Goal: Task Accomplishment & Management: Use online tool/utility

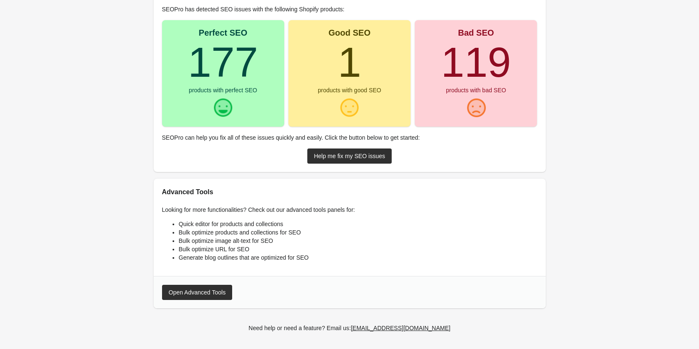
scroll to position [95, 0]
click at [360, 159] on div "Help me fix my SEO issues" at bounding box center [349, 155] width 71 height 7
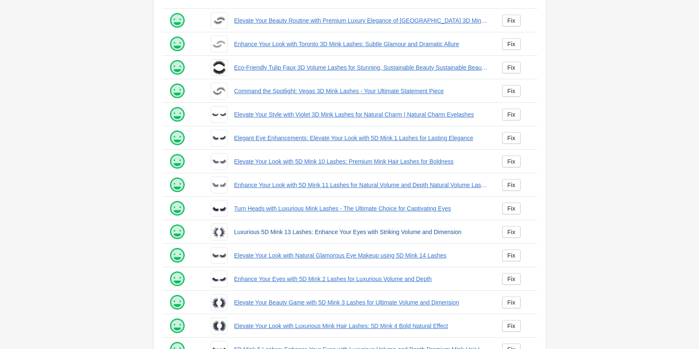
scroll to position [114, 0]
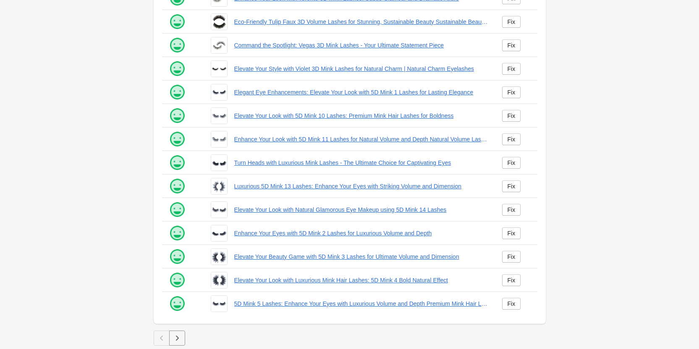
click at [169, 342] on button "button" at bounding box center [177, 338] width 16 height 15
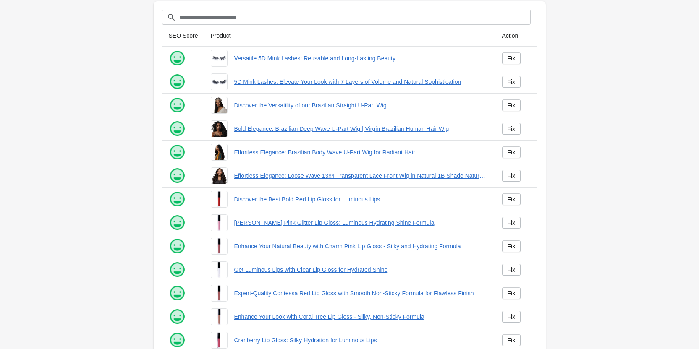
scroll to position [114, 0]
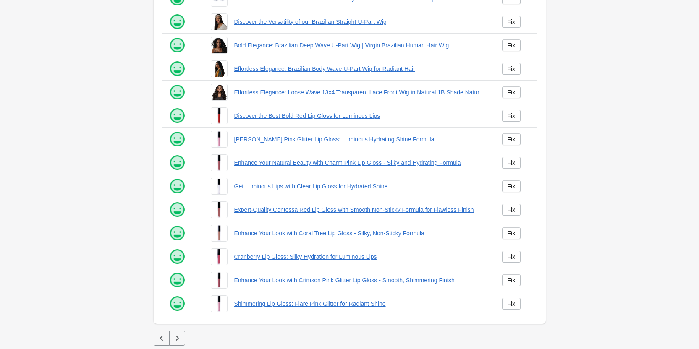
click at [176, 337] on icon "button" at bounding box center [177, 338] width 3 height 5
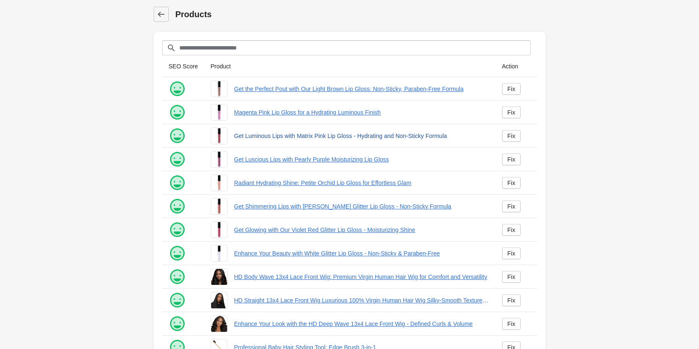
scroll to position [114, 0]
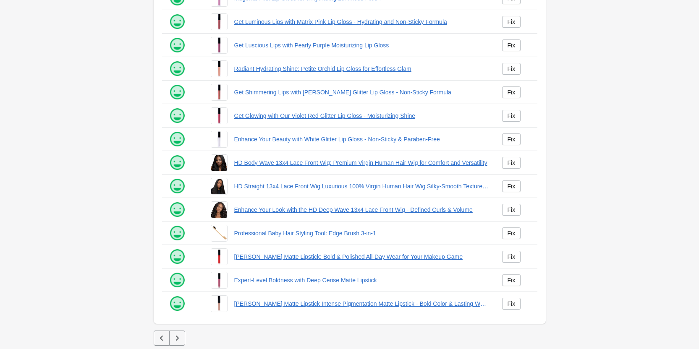
click at [173, 339] on icon "button" at bounding box center [177, 338] width 8 height 8
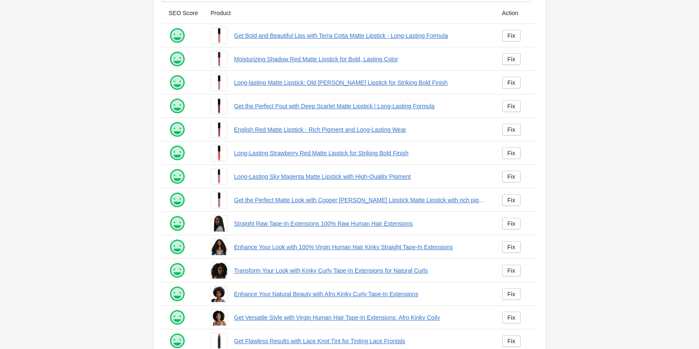
scroll to position [114, 0]
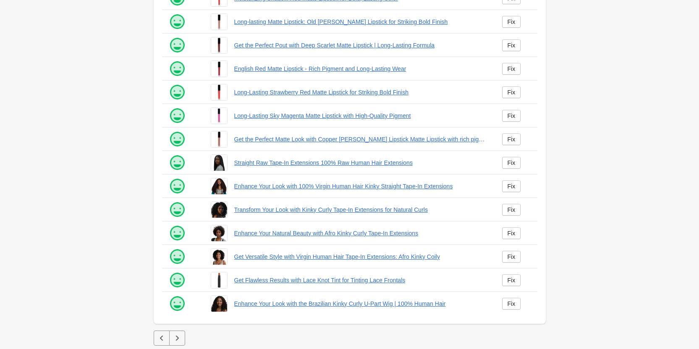
click at [179, 336] on icon "button" at bounding box center [177, 338] width 8 height 8
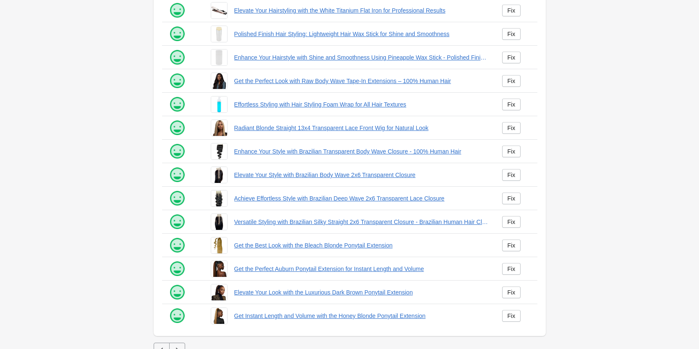
scroll to position [114, 0]
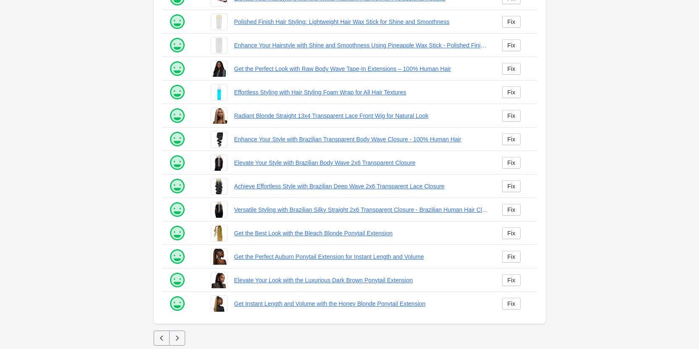
click at [174, 345] on button "button" at bounding box center [177, 338] width 16 height 15
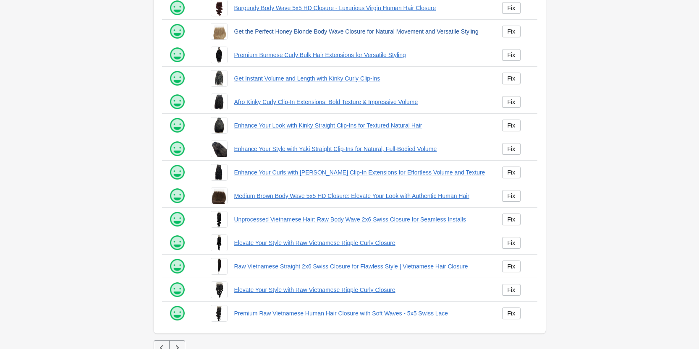
scroll to position [114, 0]
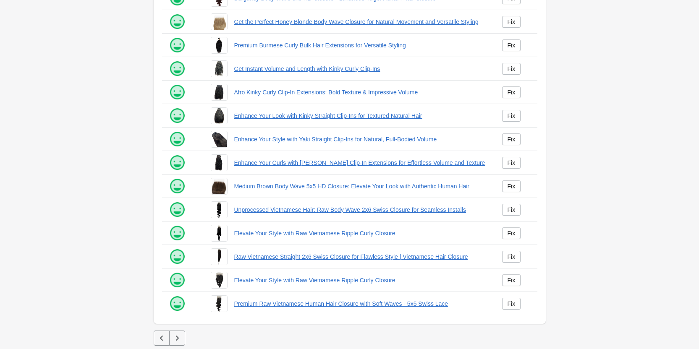
click at [171, 337] on button "button" at bounding box center [177, 338] width 16 height 15
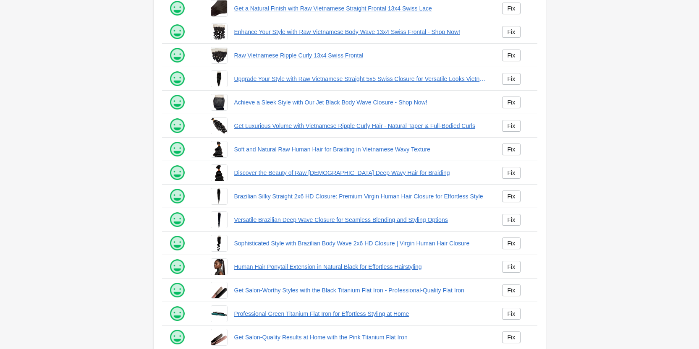
scroll to position [114, 0]
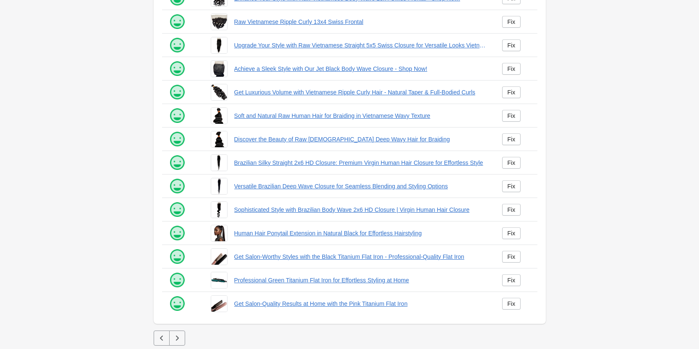
click at [177, 345] on button "button" at bounding box center [177, 338] width 16 height 15
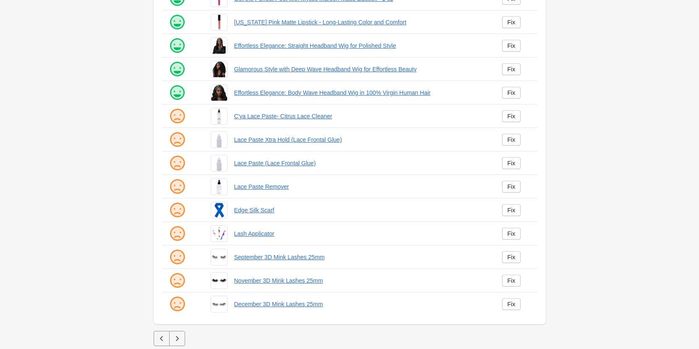
scroll to position [114, 0]
click at [181, 342] on icon "button" at bounding box center [177, 338] width 8 height 8
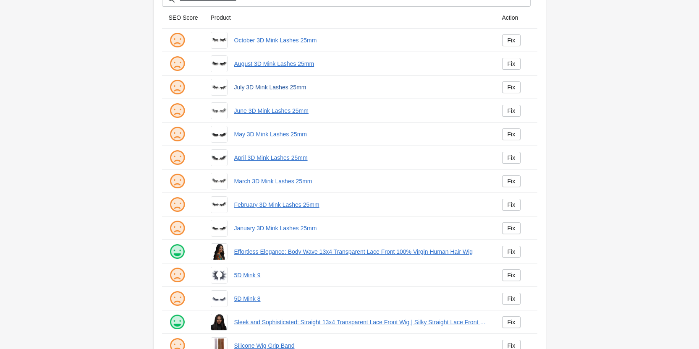
scroll to position [114, 0]
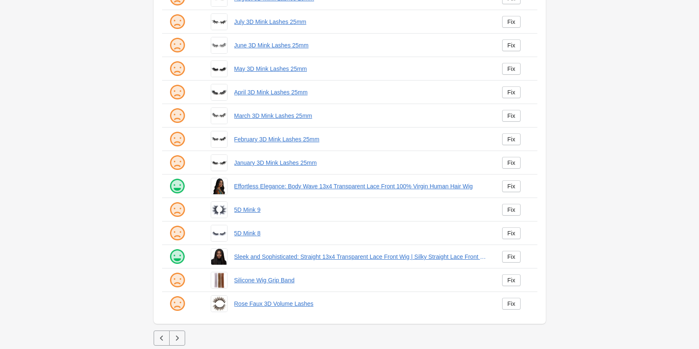
click at [176, 342] on icon "button" at bounding box center [177, 338] width 8 height 8
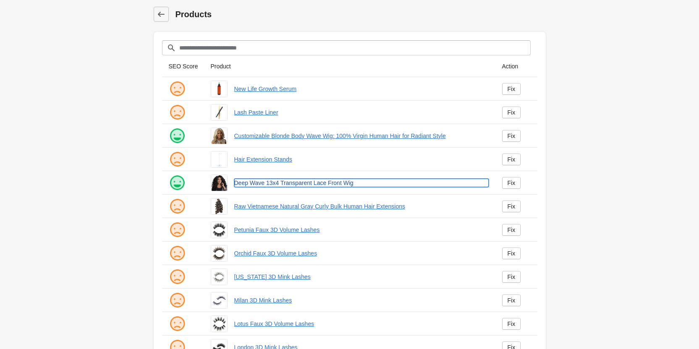
click at [258, 179] on link "Deep Wave 13x4 Transparent Lace Front Wig" at bounding box center [361, 183] width 255 height 8
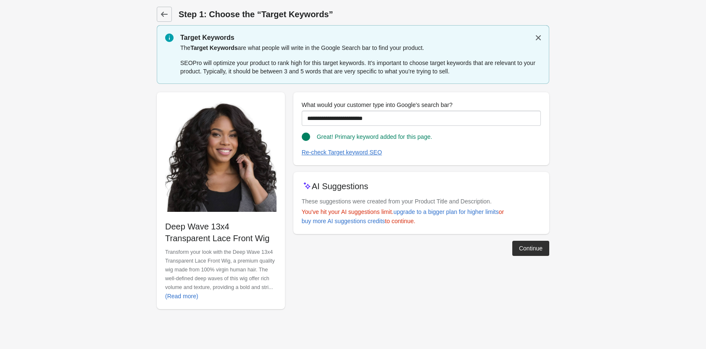
click at [553, 248] on div "Step 1: Choose the “Target Keywords” Target Keywords The Target Keywords are wh…" at bounding box center [352, 163] width 419 height 326
click at [523, 250] on div "Continue" at bounding box center [531, 248] width 24 height 7
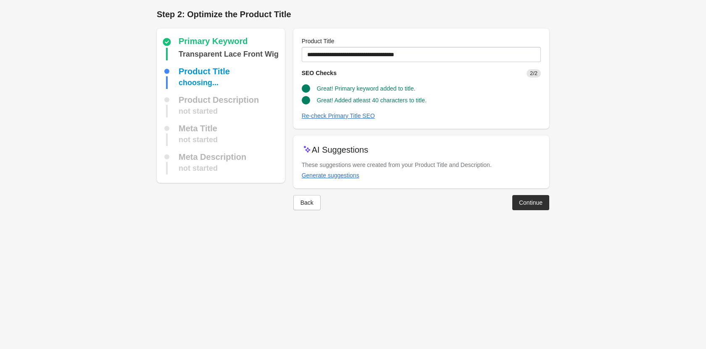
click at [525, 198] on button "Continue" at bounding box center [530, 202] width 37 height 15
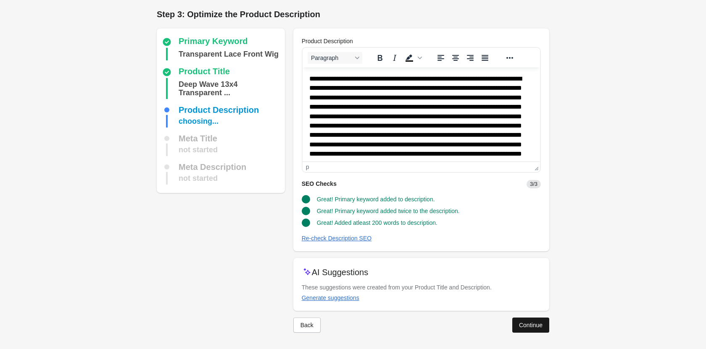
click at [526, 326] on div "Continue" at bounding box center [531, 325] width 24 height 7
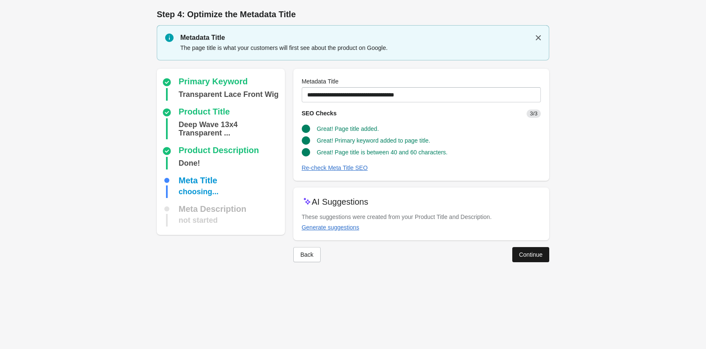
click at [538, 253] on div "Continue" at bounding box center [531, 255] width 24 height 7
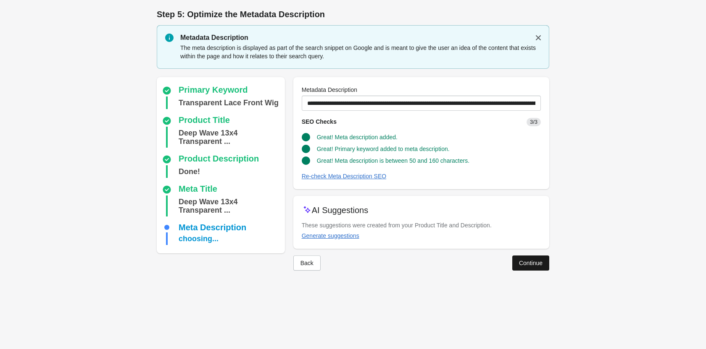
click at [523, 260] on div "Continue" at bounding box center [531, 263] width 24 height 7
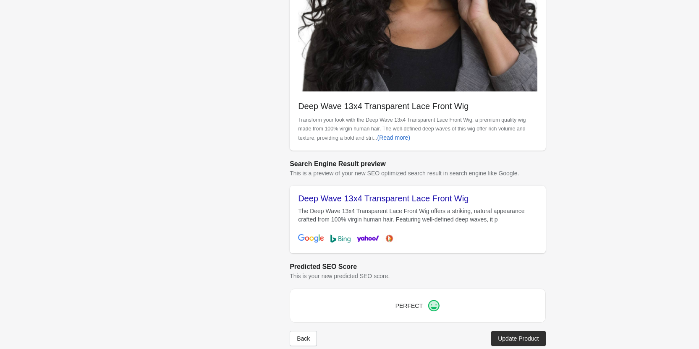
scroll to position [225, 0]
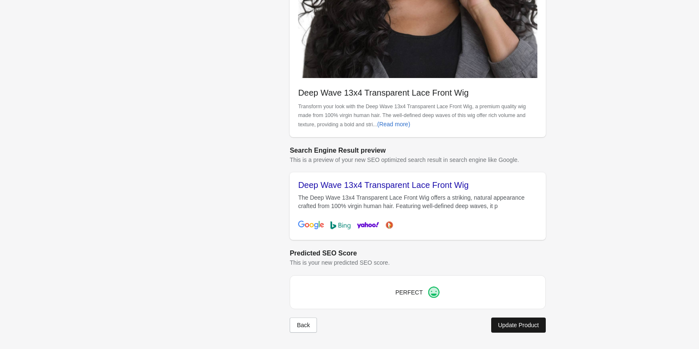
click at [508, 326] on div "Update Product" at bounding box center [518, 325] width 41 height 7
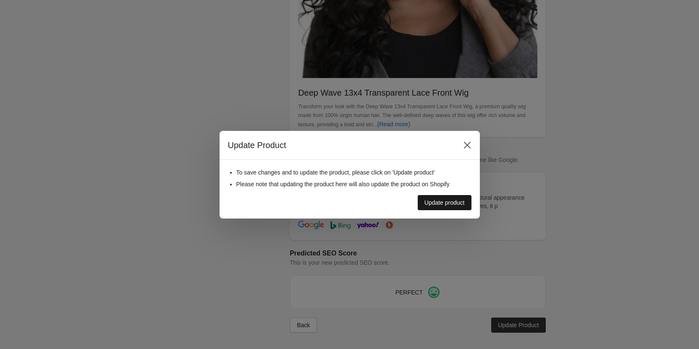
click at [440, 203] on div "Update product" at bounding box center [445, 203] width 40 height 7
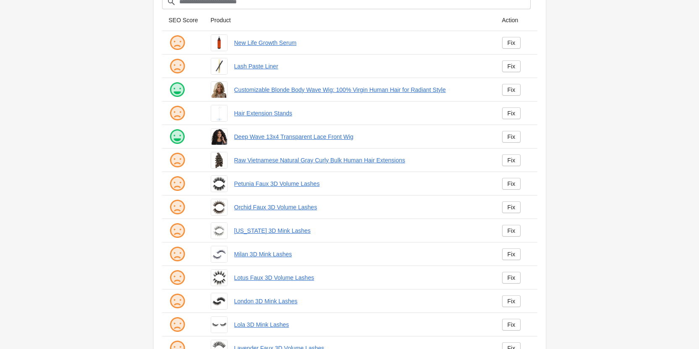
scroll to position [114, 0]
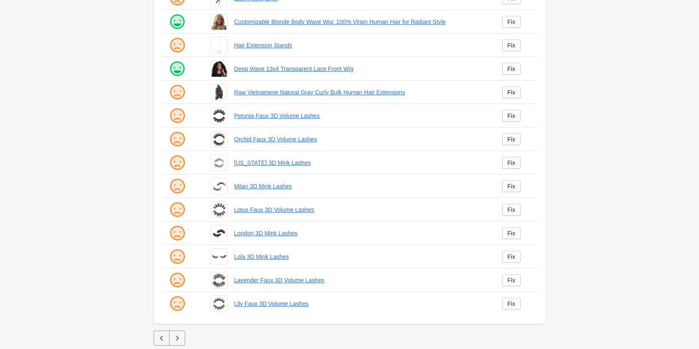
click at [159, 340] on icon "button" at bounding box center [162, 338] width 8 height 8
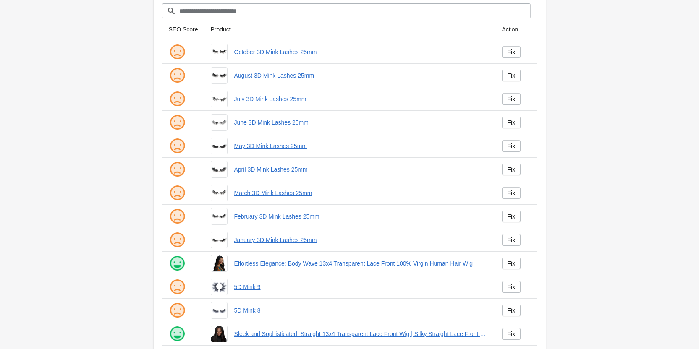
scroll to position [114, 0]
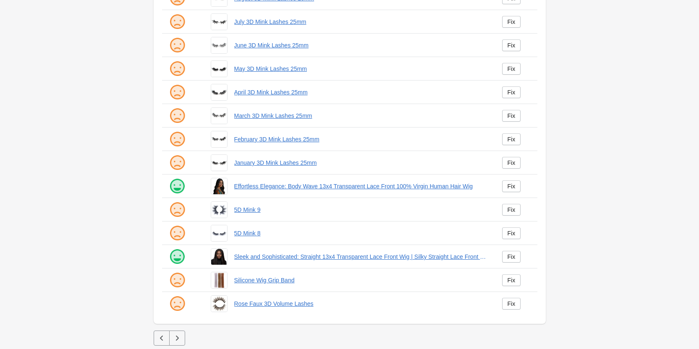
click at [163, 339] on icon "button" at bounding box center [162, 338] width 8 height 8
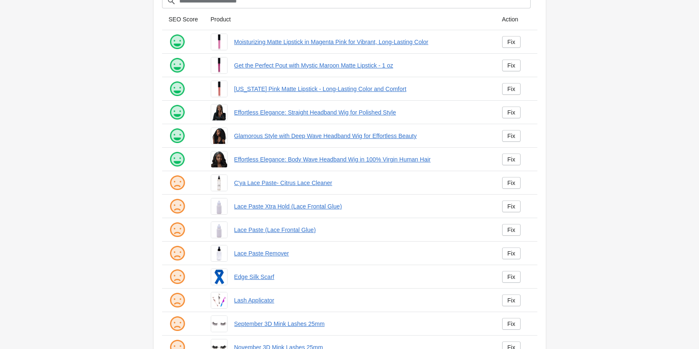
scroll to position [114, 0]
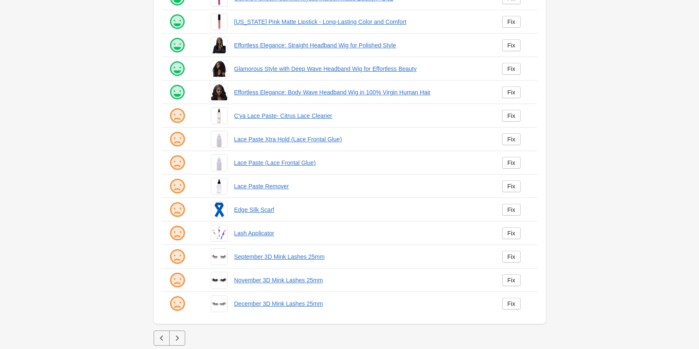
click at [166, 342] on button "button" at bounding box center [162, 338] width 16 height 15
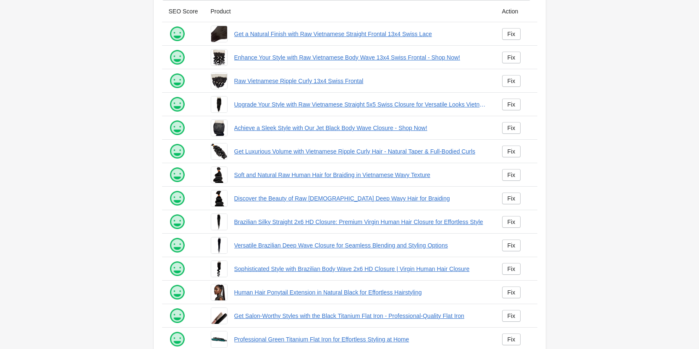
scroll to position [114, 0]
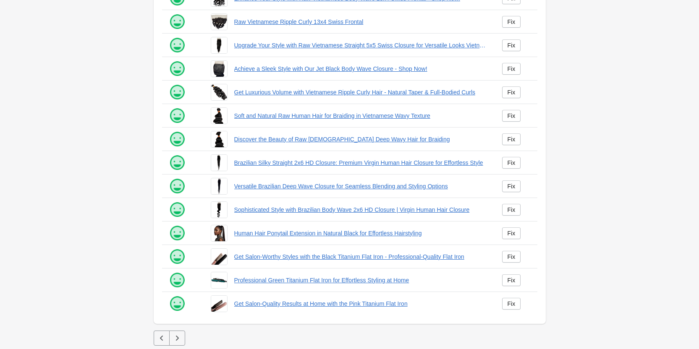
click at [180, 336] on icon "button" at bounding box center [177, 338] width 8 height 8
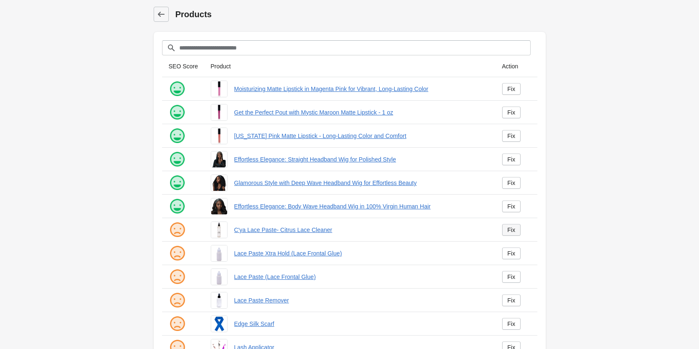
click at [507, 228] on link "Fix" at bounding box center [511, 230] width 19 height 12
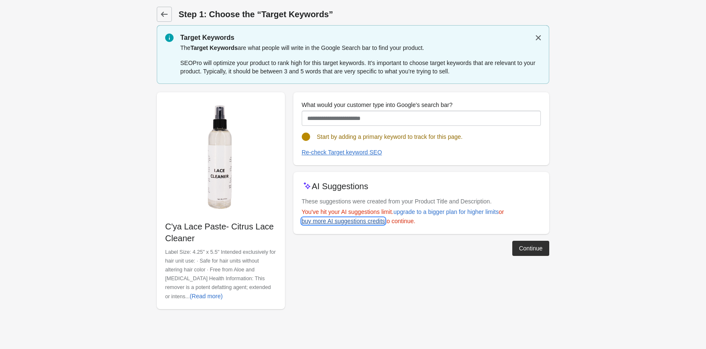
click at [331, 220] on div "buy more AI suggestions credits" at bounding box center [343, 221] width 83 height 7
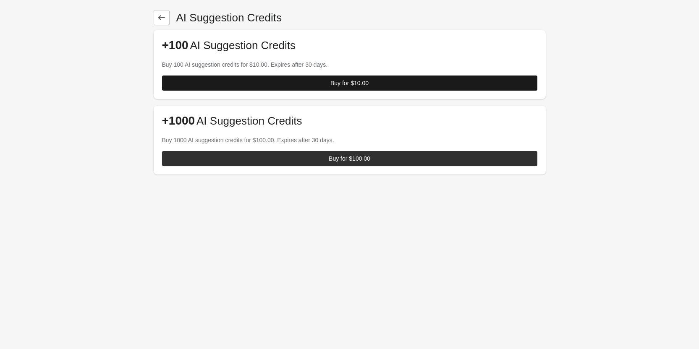
click at [311, 83] on span "Buy for $10.00" at bounding box center [350, 83] width 362 height 7
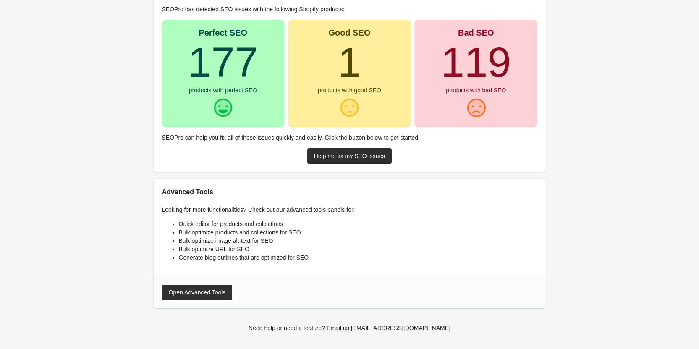
scroll to position [122, 0]
click at [338, 159] on div "Help me fix my SEO issues" at bounding box center [349, 155] width 71 height 7
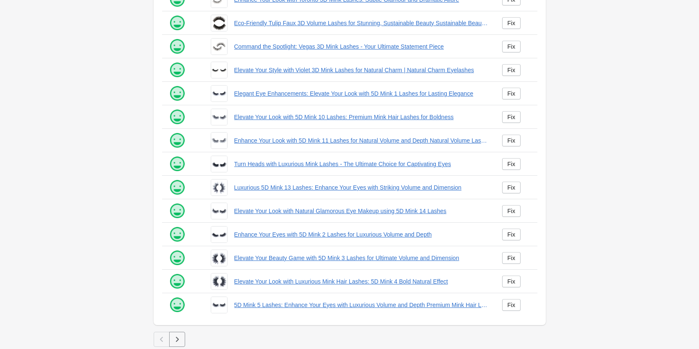
scroll to position [114, 0]
click at [183, 340] on button "button" at bounding box center [177, 338] width 16 height 15
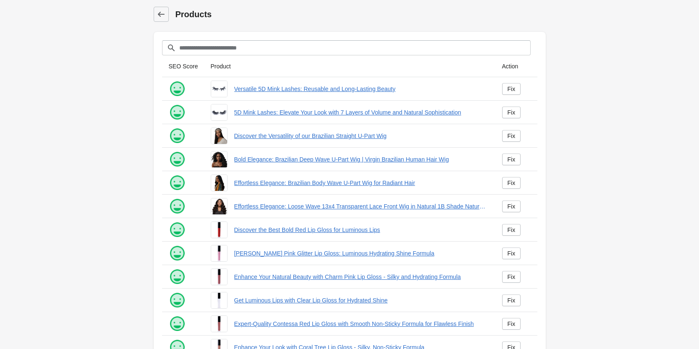
scroll to position [114, 0]
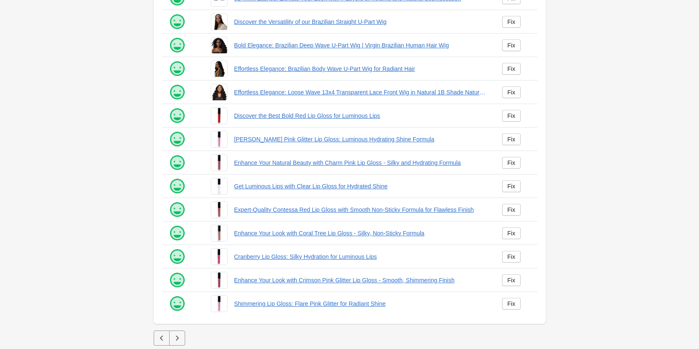
click at [175, 335] on icon "button" at bounding box center [177, 338] width 8 height 8
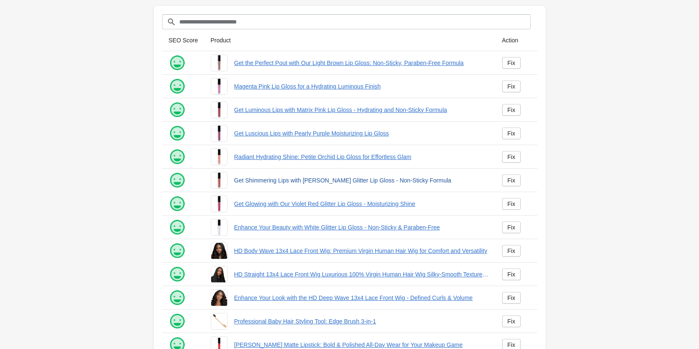
scroll to position [114, 0]
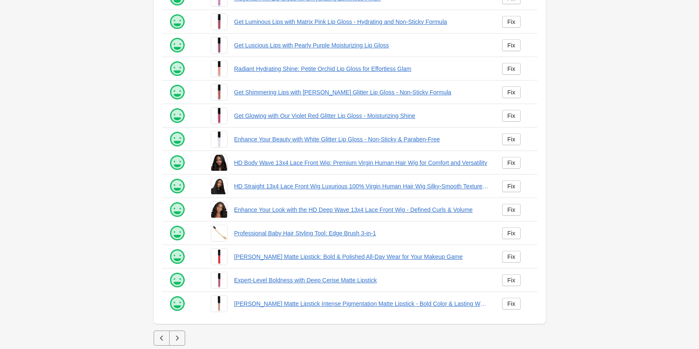
click at [177, 342] on icon "button" at bounding box center [177, 338] width 8 height 8
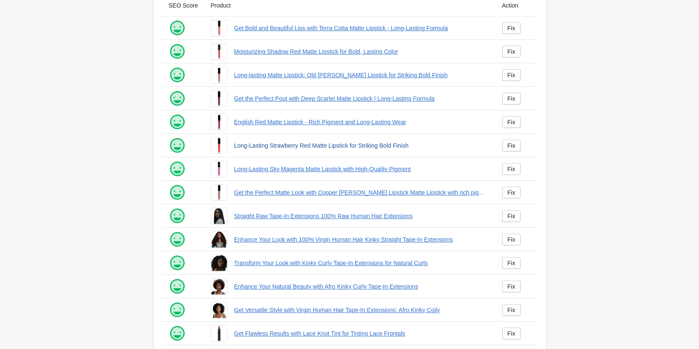
scroll to position [114, 0]
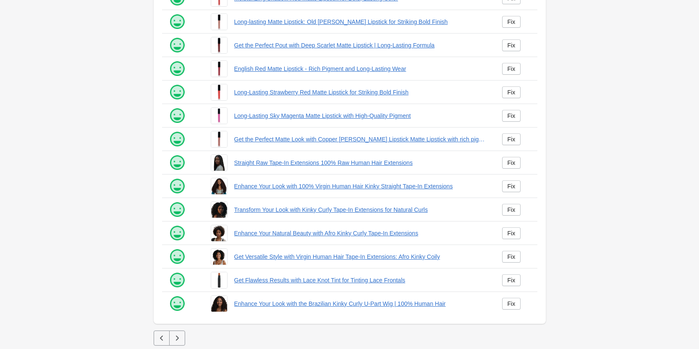
click at [178, 334] on button "button" at bounding box center [177, 338] width 16 height 15
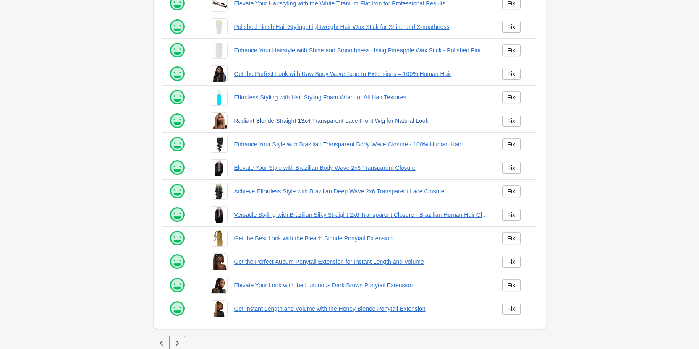
scroll to position [114, 0]
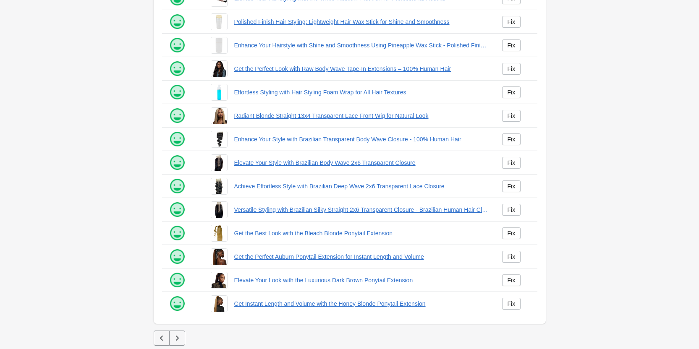
click at [171, 334] on button "button" at bounding box center [177, 338] width 16 height 15
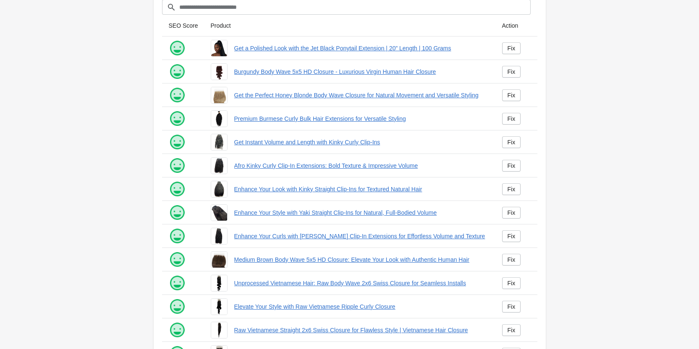
scroll to position [114, 0]
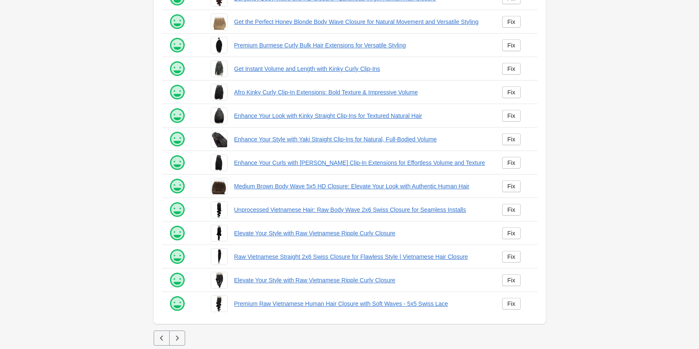
click at [173, 339] on icon "button" at bounding box center [177, 338] width 8 height 8
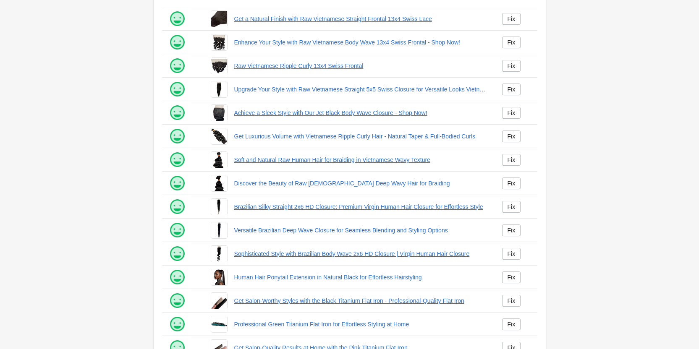
scroll to position [114, 0]
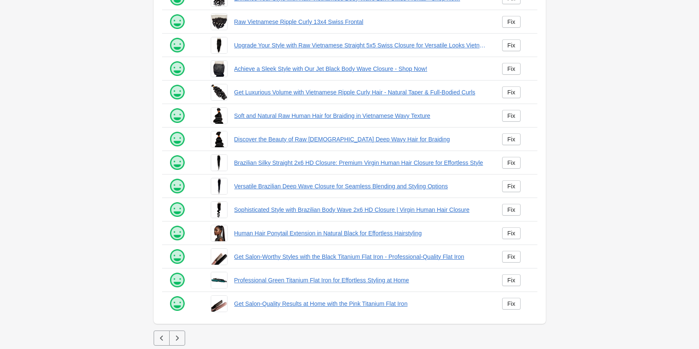
click at [179, 336] on icon "button" at bounding box center [177, 338] width 8 height 8
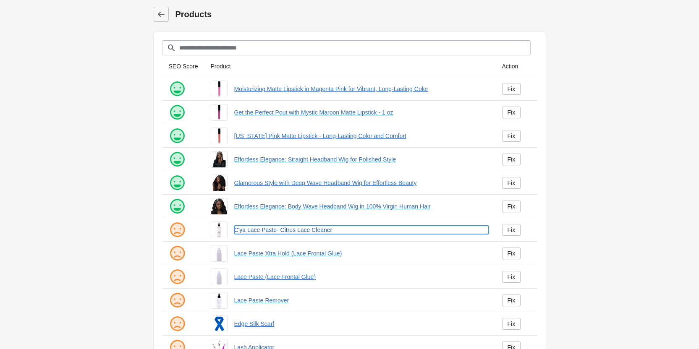
click at [251, 230] on link "C'ya Lace Paste- Citrus Lace Cleaner" at bounding box center [361, 230] width 255 height 8
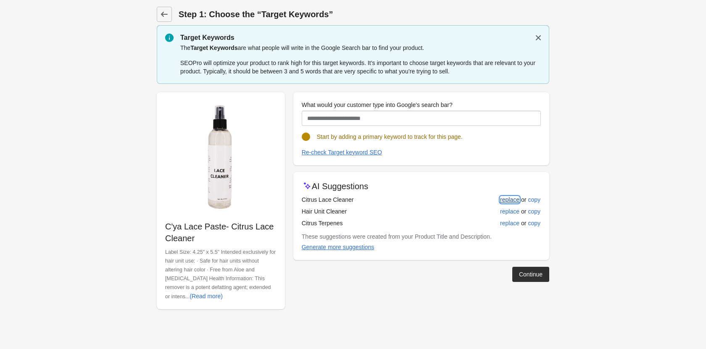
click at [509, 197] on div "replace" at bounding box center [509, 200] width 19 height 7
type input "**********"
click at [537, 274] on div "Continue" at bounding box center [531, 274] width 24 height 7
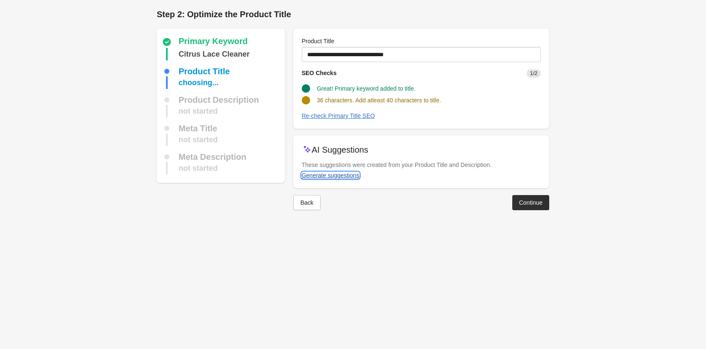
click at [338, 172] on div "Generate suggestions" at bounding box center [331, 175] width 58 height 7
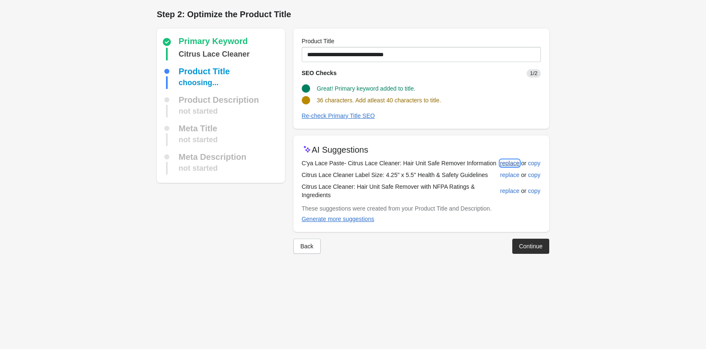
click at [502, 163] on div "replace" at bounding box center [509, 163] width 19 height 7
type input "**********"
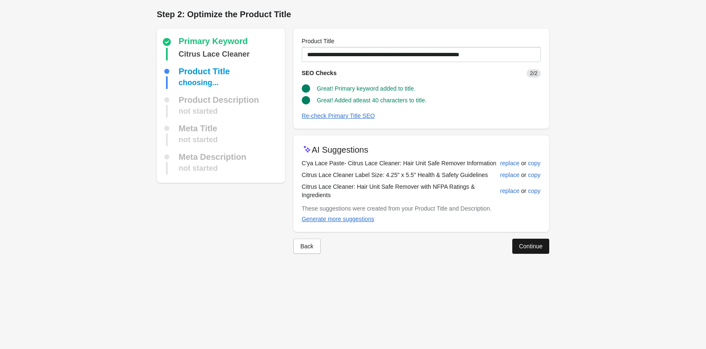
click at [525, 240] on button "Continue" at bounding box center [530, 246] width 37 height 15
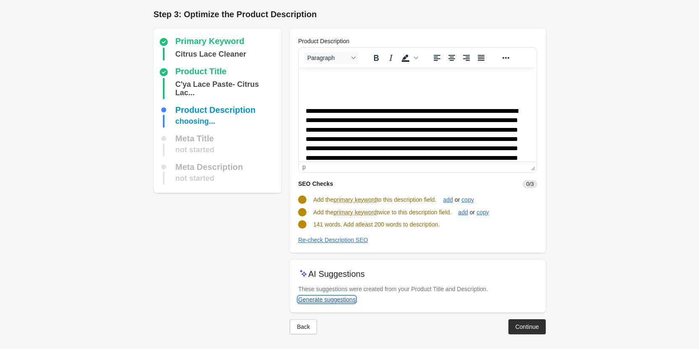
click at [328, 301] on div "Generate suggestions" at bounding box center [327, 300] width 58 height 7
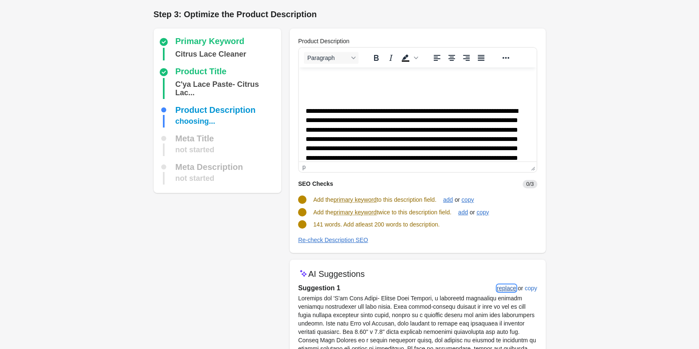
click at [500, 288] on div "replace" at bounding box center [506, 288] width 19 height 7
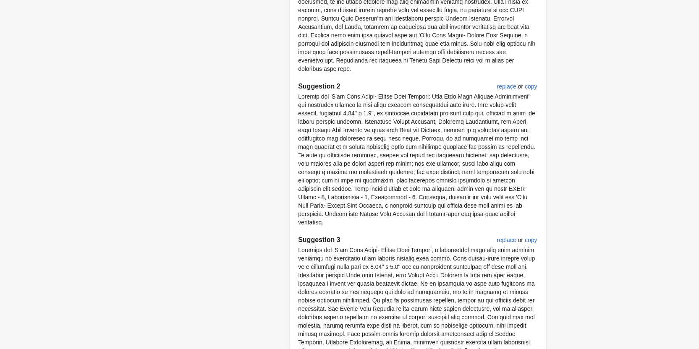
scroll to position [486, 0]
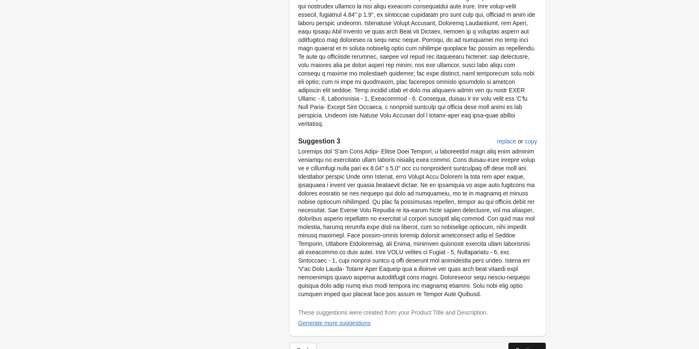
click at [533, 347] on div "Continue" at bounding box center [527, 350] width 24 height 7
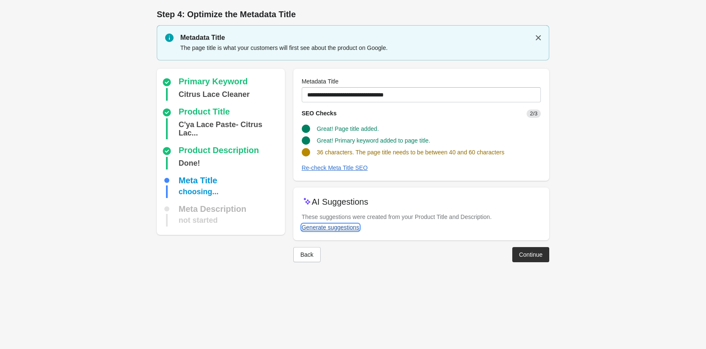
click at [315, 224] on div "Generate suggestions" at bounding box center [331, 227] width 58 height 7
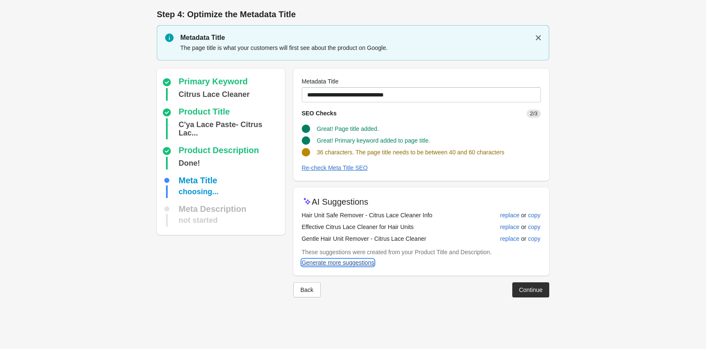
click at [359, 263] on div "Generate more suggestions" at bounding box center [338, 263] width 73 height 7
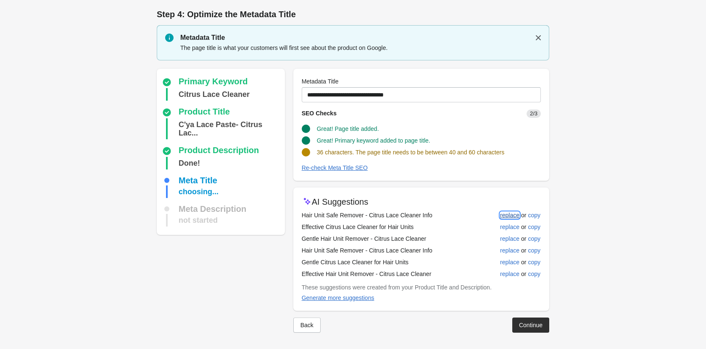
click at [513, 213] on div "replace" at bounding box center [509, 215] width 19 height 7
type input "**********"
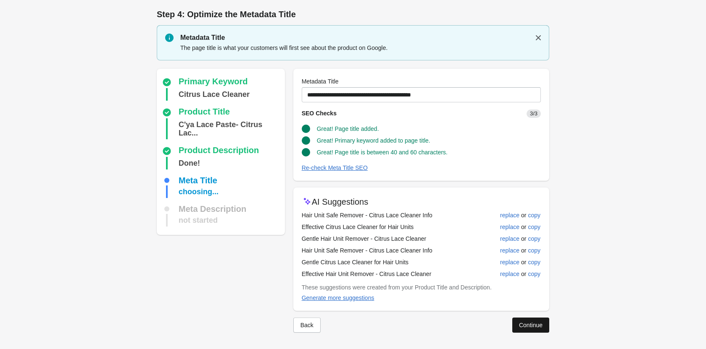
click at [535, 328] on div "Continue" at bounding box center [531, 325] width 24 height 7
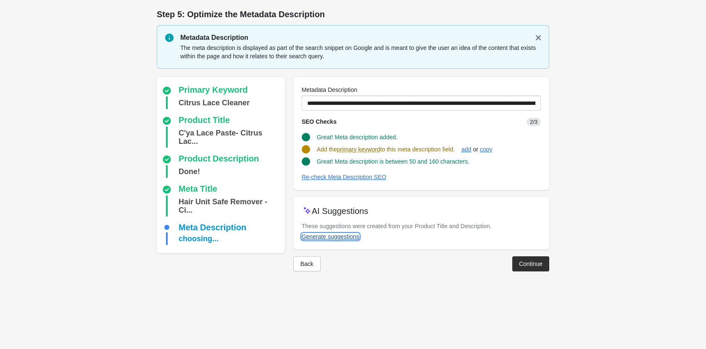
click at [314, 235] on div "Generate suggestions" at bounding box center [331, 237] width 58 height 7
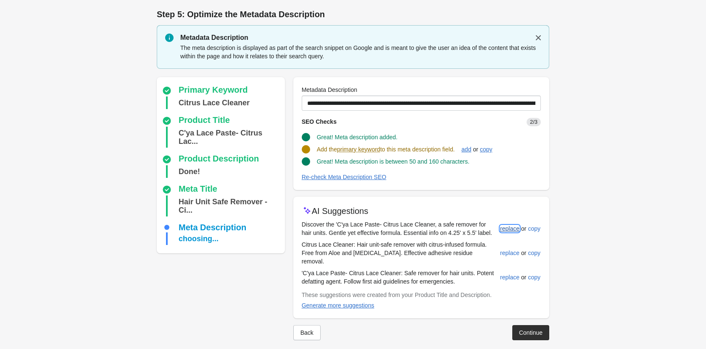
click at [512, 229] on div "replace" at bounding box center [509, 229] width 19 height 7
click at [510, 273] on div "replace" at bounding box center [509, 276] width 19 height 7
type input "**********"
click at [527, 328] on button "Continue" at bounding box center [530, 332] width 37 height 15
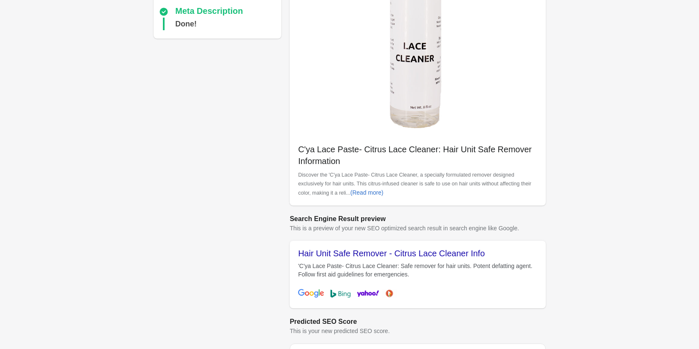
scroll to position [236, 0]
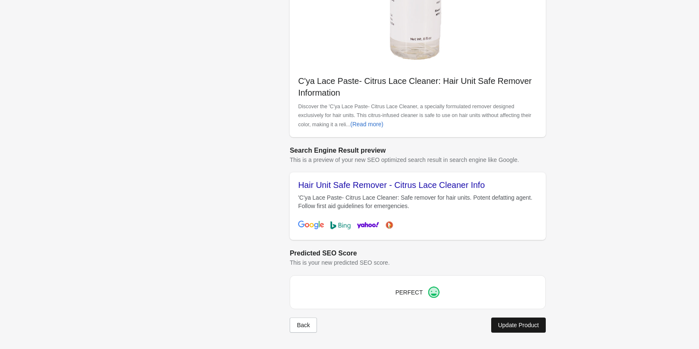
click at [502, 324] on div "Update Product" at bounding box center [518, 325] width 41 height 7
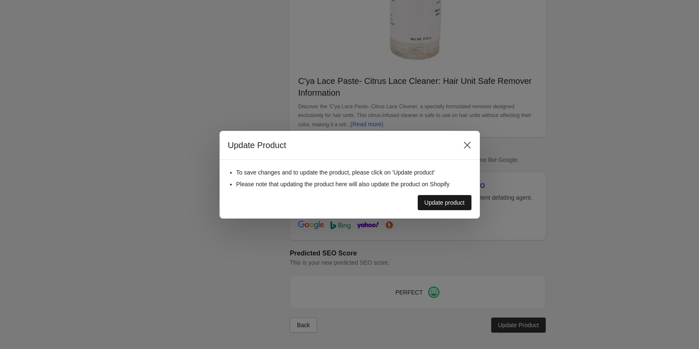
click at [428, 205] on div "Update product" at bounding box center [445, 203] width 40 height 7
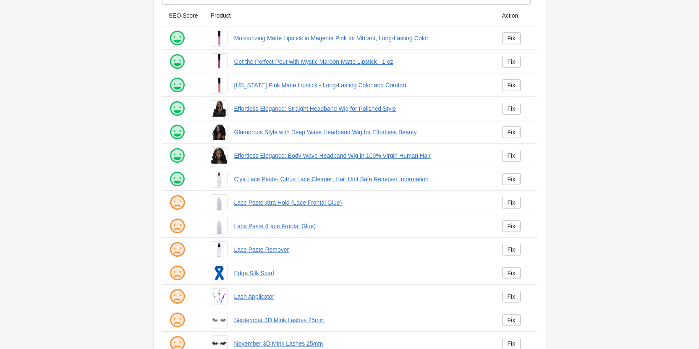
scroll to position [114, 0]
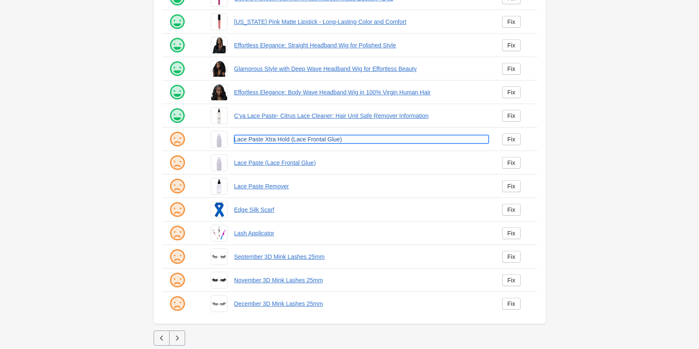
click at [265, 141] on link "Lace Paste Xtra Hold (Lace Frontal Glue)" at bounding box center [361, 139] width 255 height 8
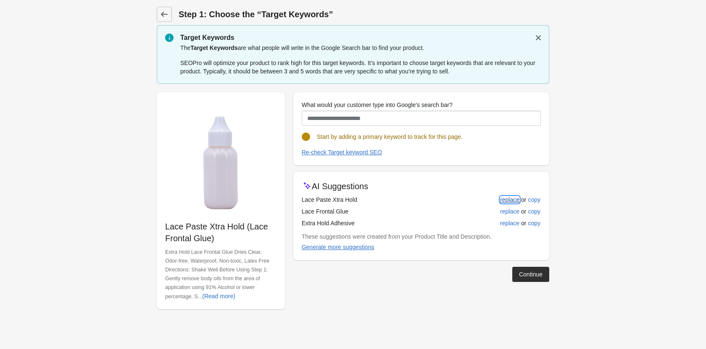
click at [499, 201] on button "replace" at bounding box center [509, 199] width 26 height 15
type input "**********"
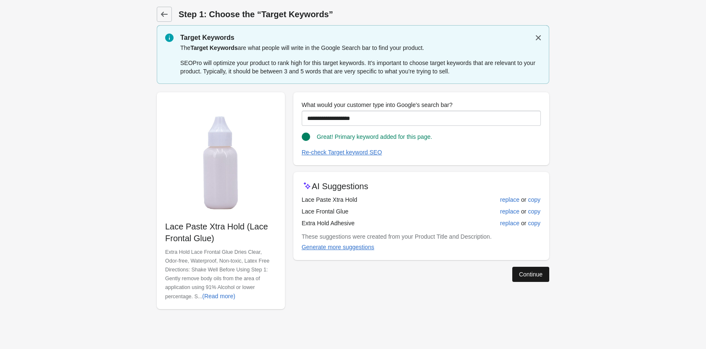
click at [525, 271] on div "Continue" at bounding box center [531, 274] width 24 height 7
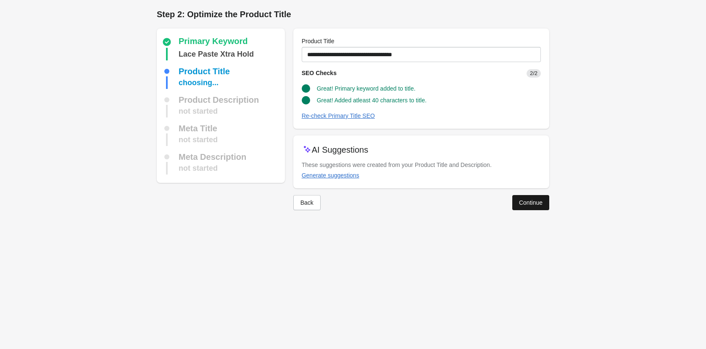
click at [521, 200] on div "Continue" at bounding box center [531, 203] width 24 height 7
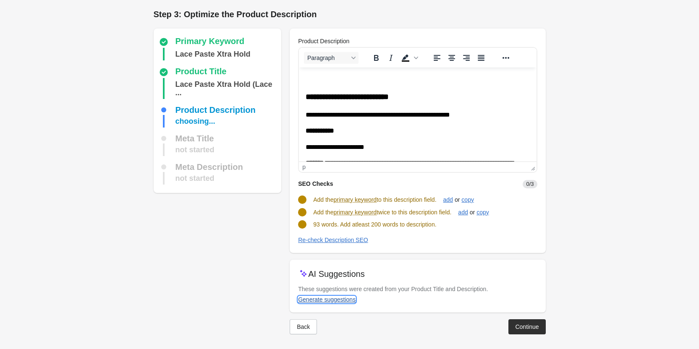
click at [330, 298] on div "Generate suggestions" at bounding box center [327, 300] width 58 height 7
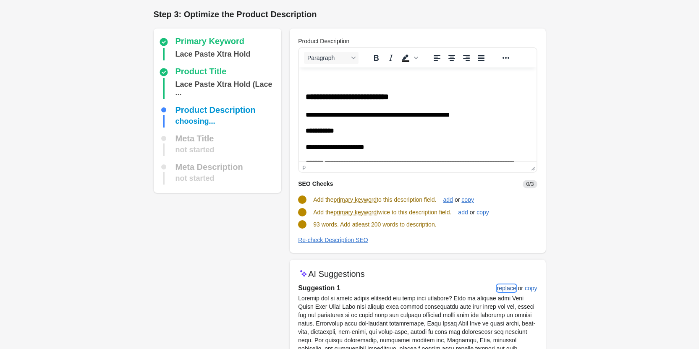
click at [508, 289] on div "replace" at bounding box center [506, 288] width 19 height 7
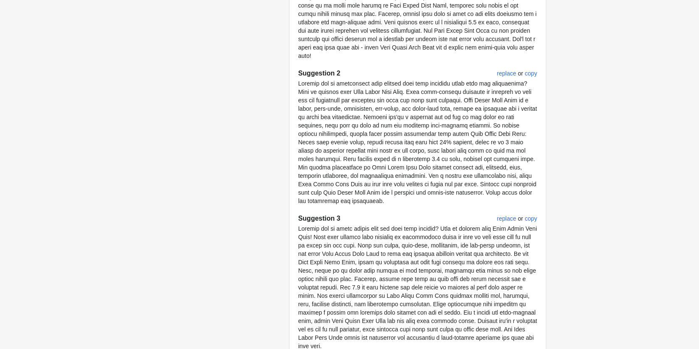
scroll to position [419, 0]
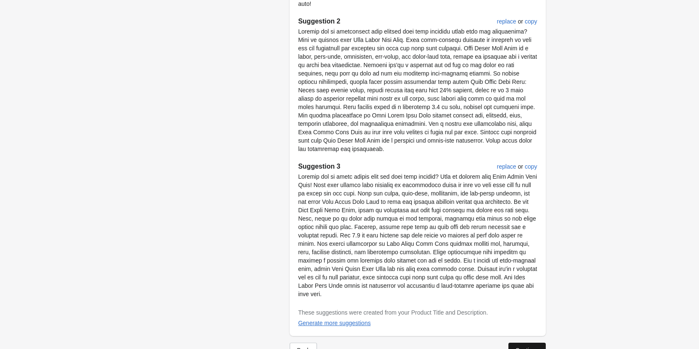
click at [525, 343] on button "Continue" at bounding box center [527, 350] width 37 height 15
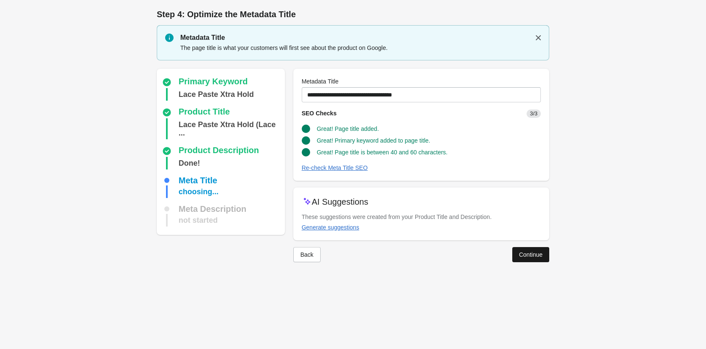
click at [545, 249] on button "Continue" at bounding box center [530, 254] width 37 height 15
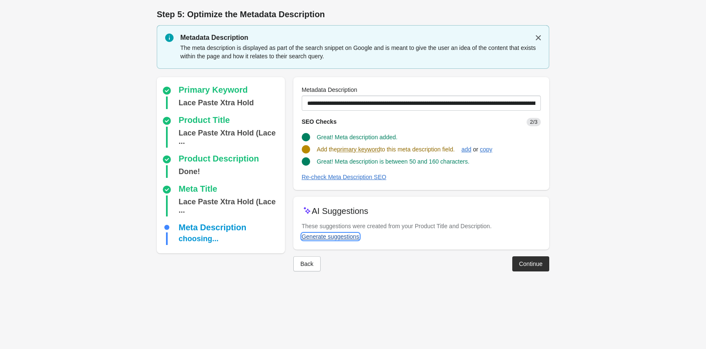
click at [321, 237] on div "Generate suggestions" at bounding box center [331, 237] width 58 height 7
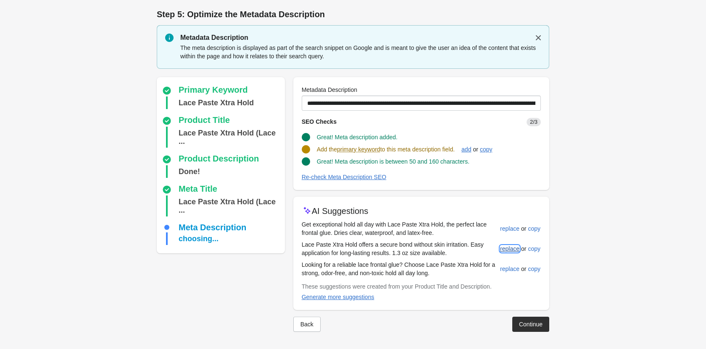
click at [505, 251] on div "replace" at bounding box center [509, 249] width 19 height 7
type input "**********"
drag, startPoint x: 523, startPoint y: 323, endPoint x: 520, endPoint y: 293, distance: 29.9
click at [523, 322] on div "Continue" at bounding box center [531, 323] width 24 height 7
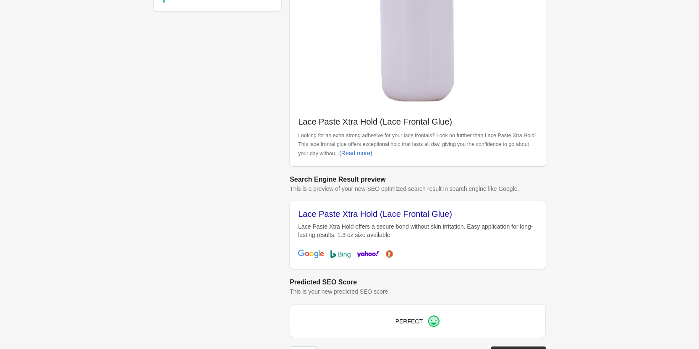
scroll to position [225, 0]
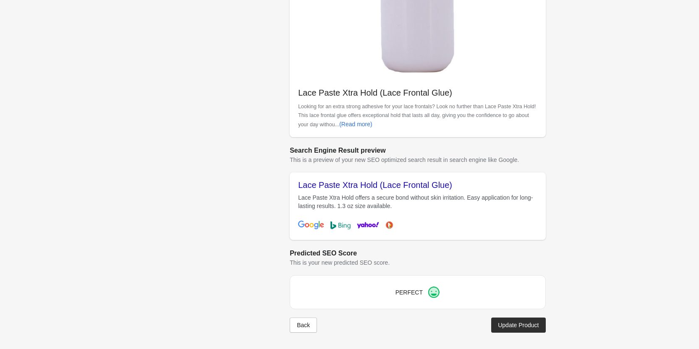
click at [546, 320] on div "Review Primary Keyword Lace Paste Xtra Hold Product Title Lace Paste Xtra Hold …" at bounding box center [349, 62] width 419 height 575
click at [544, 325] on button "Update Product" at bounding box center [518, 325] width 54 height 15
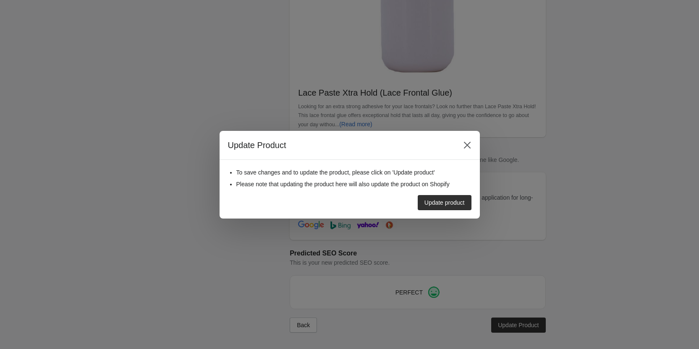
click at [436, 192] on div "Update product" at bounding box center [346, 200] width 250 height 22
click at [438, 205] on div "Update product" at bounding box center [445, 203] width 40 height 7
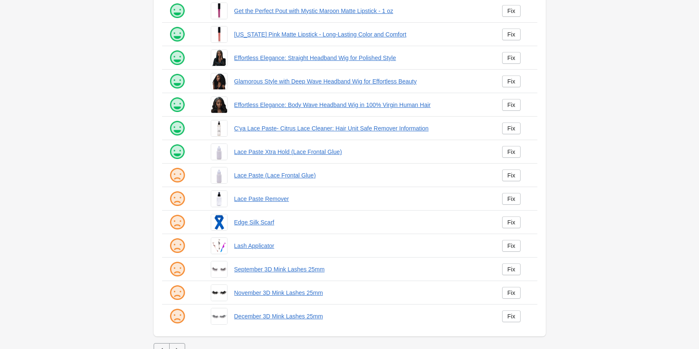
scroll to position [114, 0]
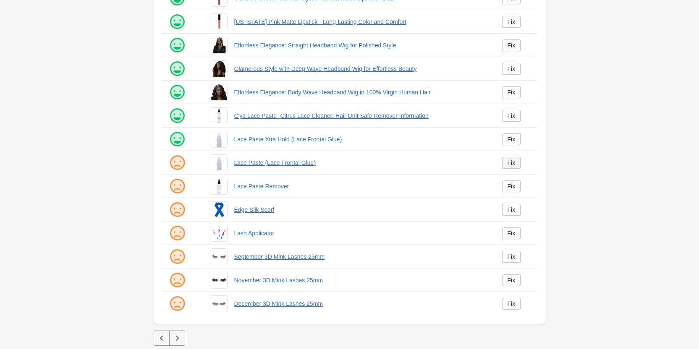
click at [512, 165] on div "Fix" at bounding box center [512, 163] width 8 height 7
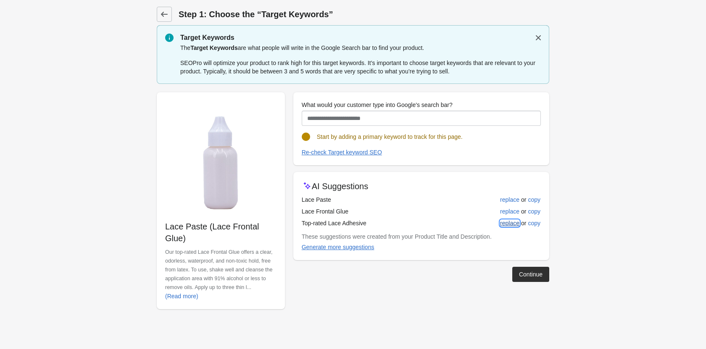
click at [509, 222] on div "replace" at bounding box center [509, 223] width 19 height 7
type input "**********"
click at [534, 270] on button "Continue" at bounding box center [530, 274] width 37 height 15
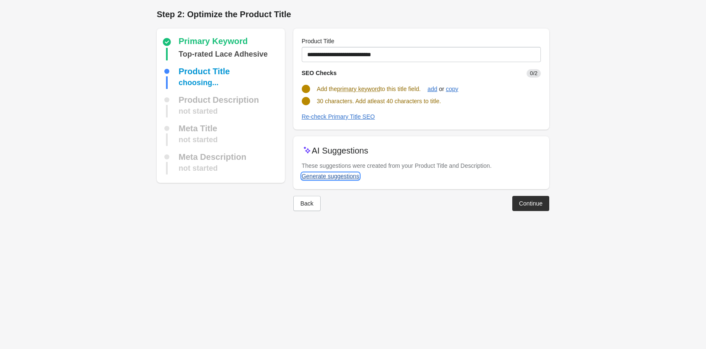
click at [316, 176] on div "Generate suggestions" at bounding box center [331, 176] width 58 height 7
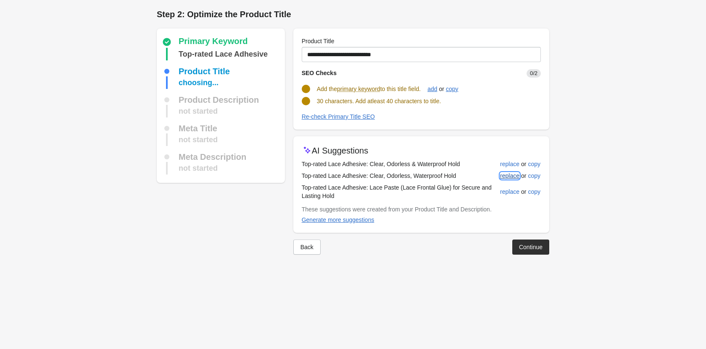
click at [520, 175] on button "replace" at bounding box center [509, 175] width 26 height 15
type input "**********"
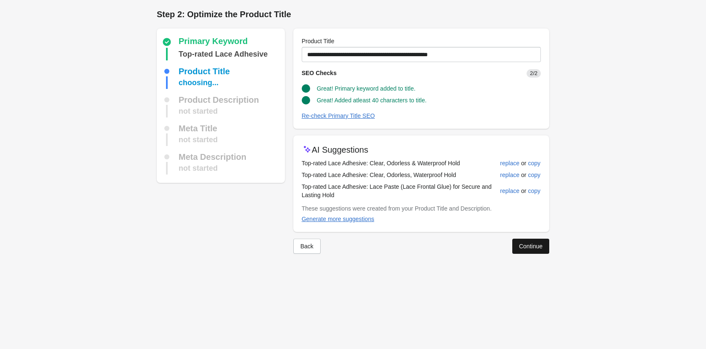
click at [530, 250] on div "Continue" at bounding box center [531, 246] width 24 height 7
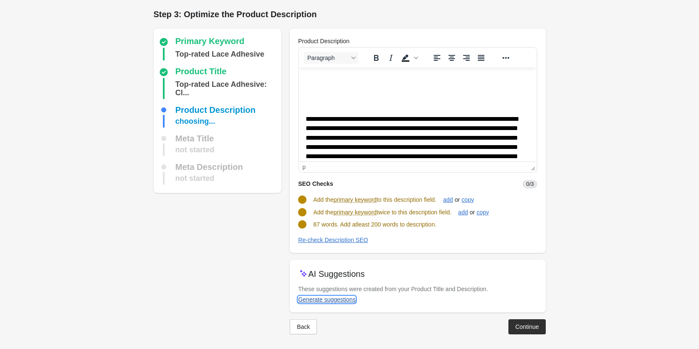
click at [326, 301] on div "Generate suggestions" at bounding box center [327, 300] width 58 height 7
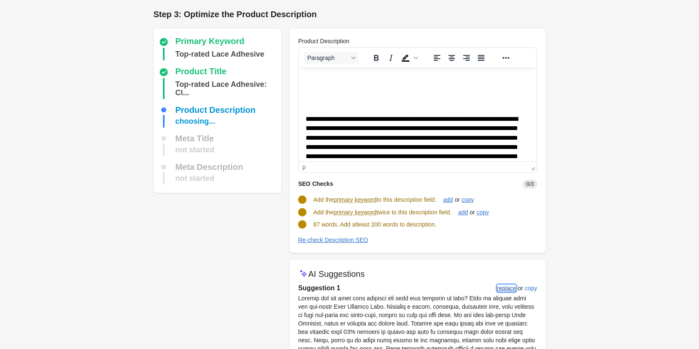
click at [501, 291] on div "replace" at bounding box center [506, 288] width 19 height 7
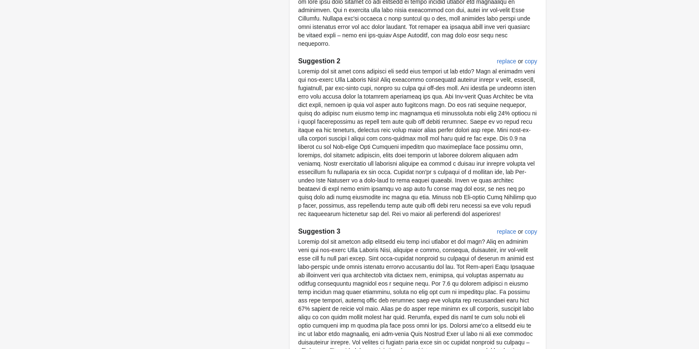
scroll to position [486, 0]
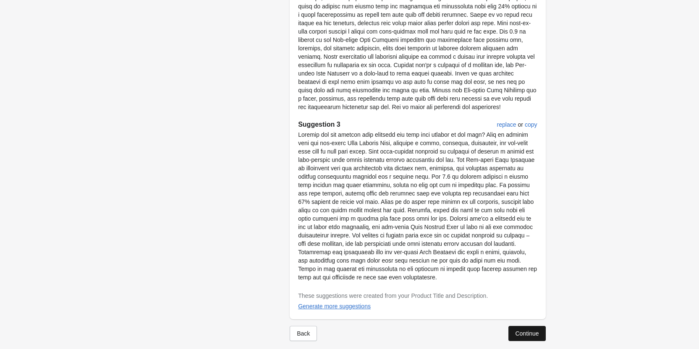
click at [533, 331] on div "Continue" at bounding box center [527, 334] width 24 height 7
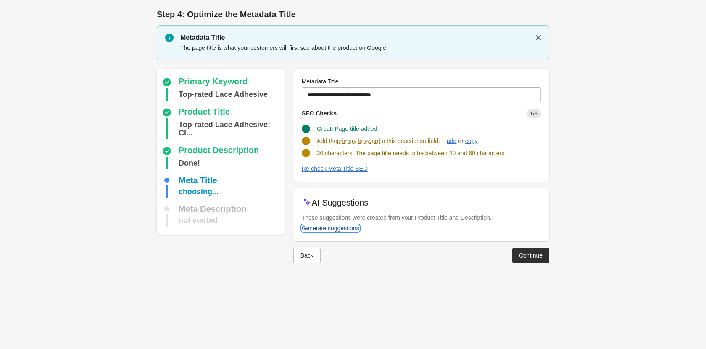
click at [339, 229] on div "Generate suggestions" at bounding box center [331, 228] width 58 height 7
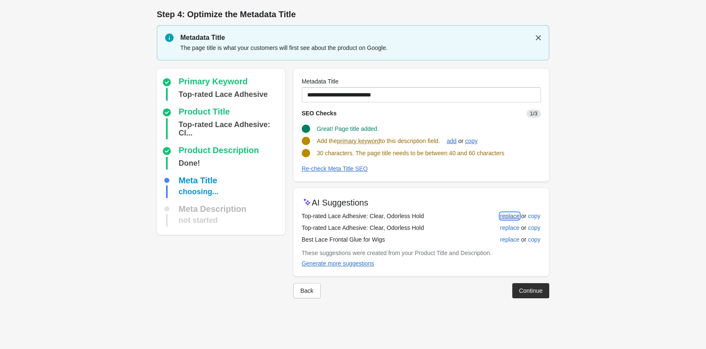
click at [508, 219] on div "replace" at bounding box center [509, 216] width 19 height 7
type input "**********"
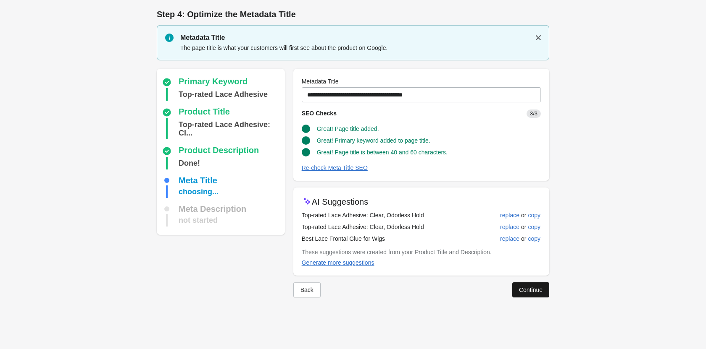
click at [533, 289] on div "Continue" at bounding box center [531, 290] width 24 height 7
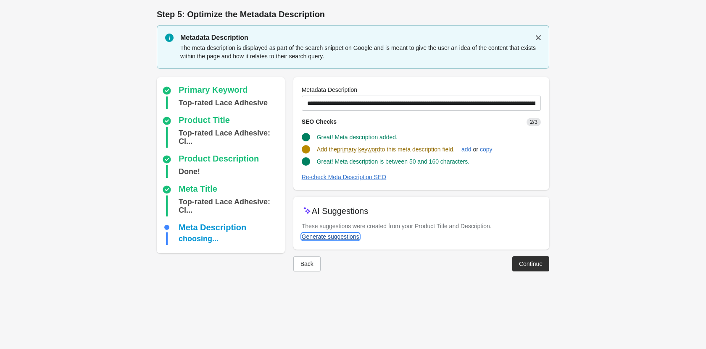
click at [326, 237] on div "Generate suggestions" at bounding box center [331, 237] width 58 height 7
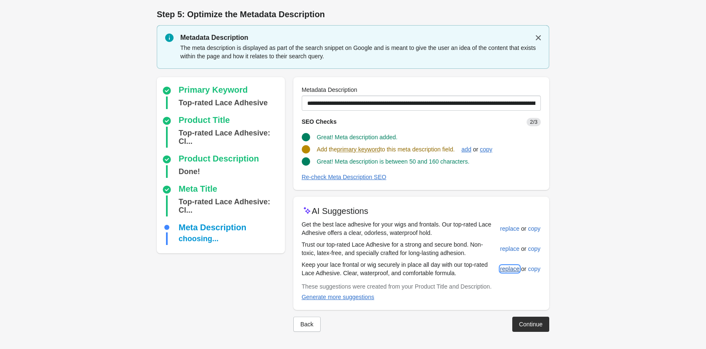
click at [515, 270] on div "replace" at bounding box center [509, 269] width 19 height 7
type input "**********"
click at [525, 323] on div "Continue" at bounding box center [531, 323] width 24 height 7
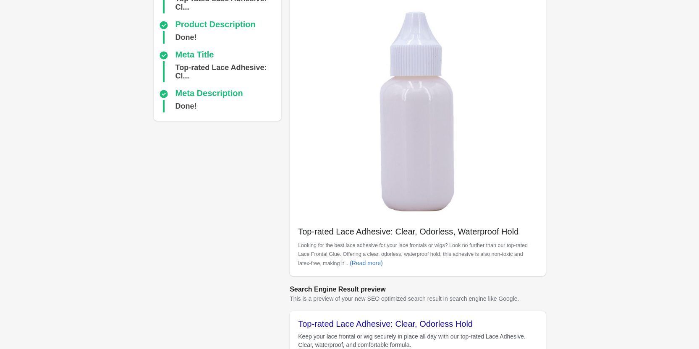
scroll to position [210, 0]
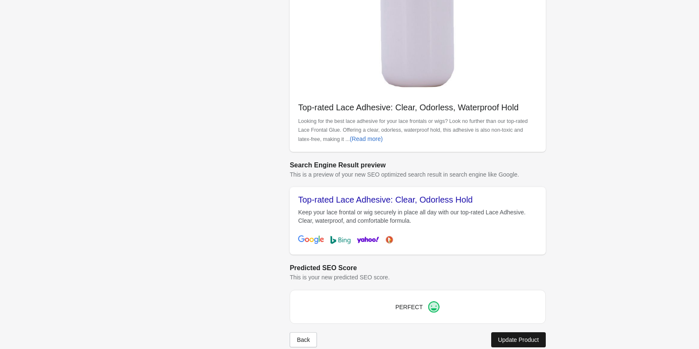
click at [528, 340] on div "Update Product" at bounding box center [518, 340] width 41 height 7
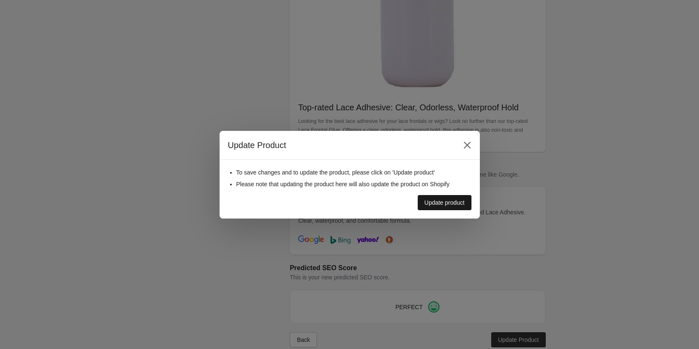
click at [455, 197] on button "Update product" at bounding box center [445, 202] width 54 height 15
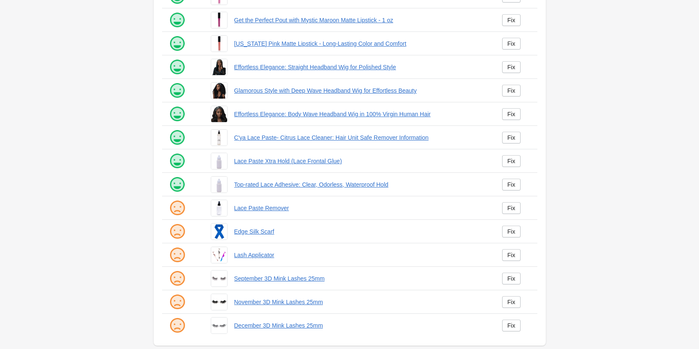
scroll to position [114, 0]
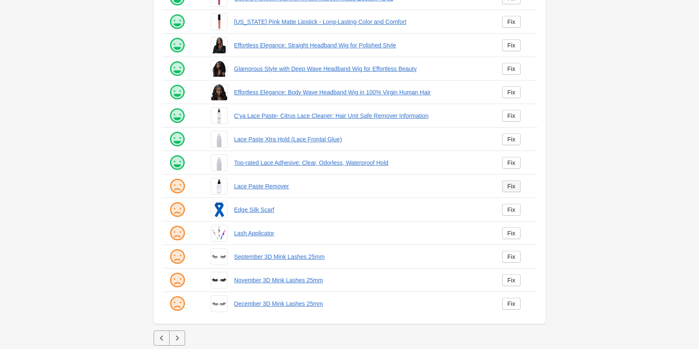
click at [510, 188] on div "Fix" at bounding box center [512, 186] width 8 height 7
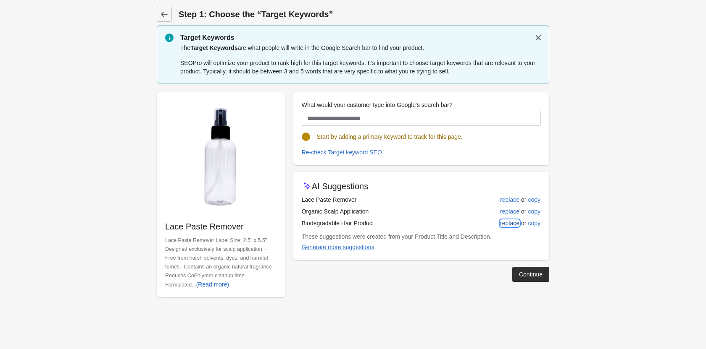
click at [512, 225] on div "replace" at bounding box center [509, 223] width 19 height 7
type input "**********"
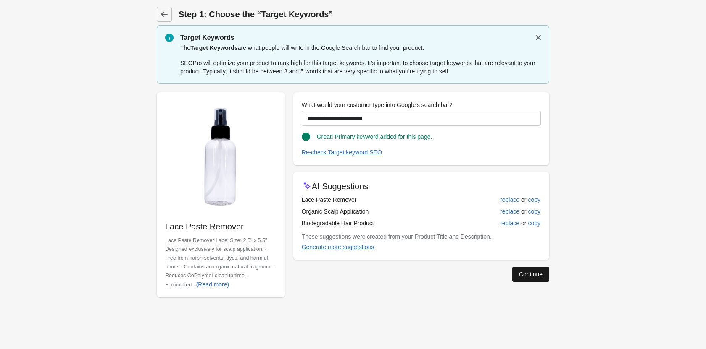
click at [519, 273] on div "Continue" at bounding box center [531, 274] width 24 height 7
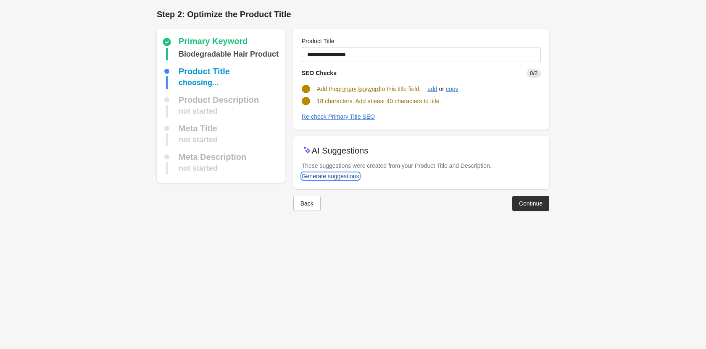
click at [337, 177] on div "Generate suggestions" at bounding box center [331, 176] width 58 height 7
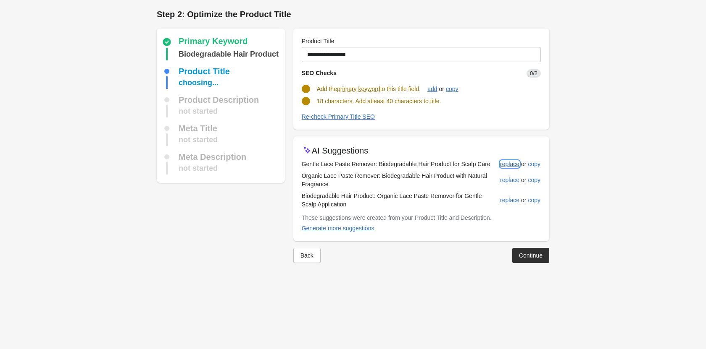
click at [510, 167] on div "replace" at bounding box center [509, 164] width 19 height 7
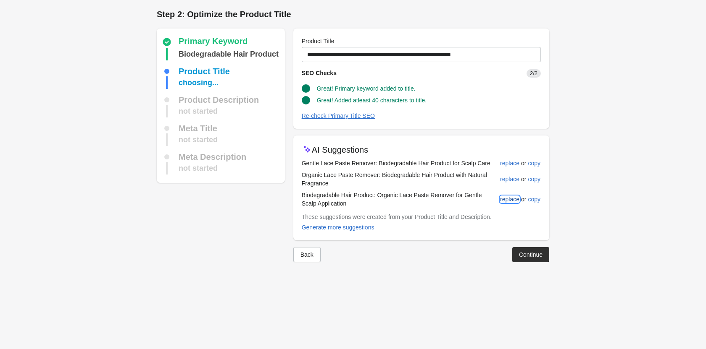
click at [509, 199] on div "replace" at bounding box center [509, 199] width 19 height 7
type input "**********"
click at [525, 252] on div "Continue" at bounding box center [531, 255] width 24 height 7
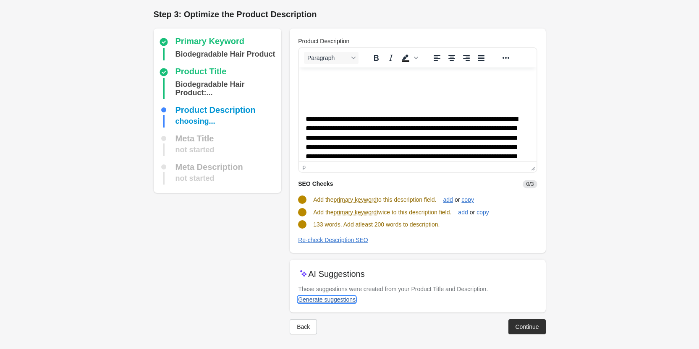
click at [334, 302] on div "Generate suggestions" at bounding box center [327, 300] width 58 height 7
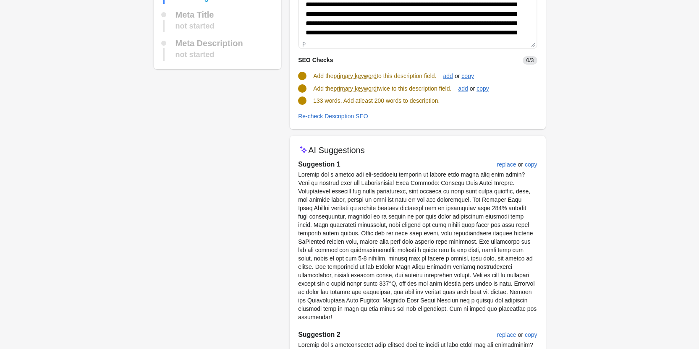
scroll to position [126, 0]
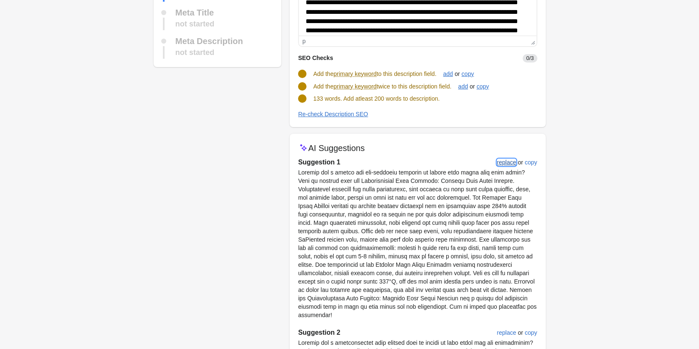
click at [504, 163] on div "replace" at bounding box center [506, 162] width 19 height 7
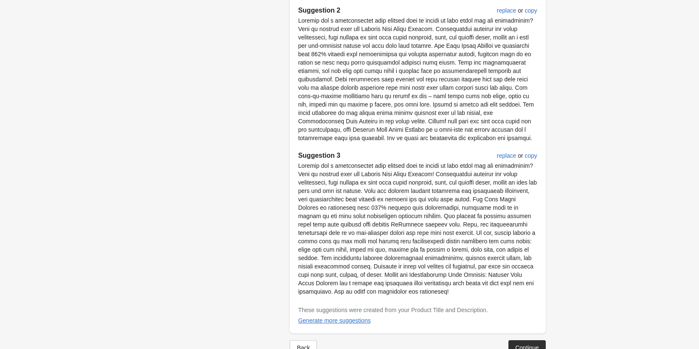
scroll to position [461, 0]
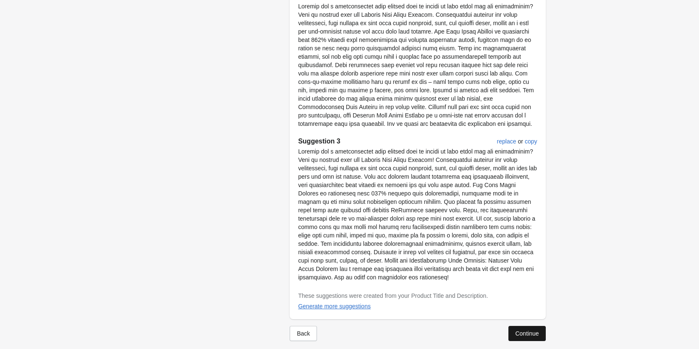
click at [521, 331] on div "Continue" at bounding box center [527, 334] width 24 height 7
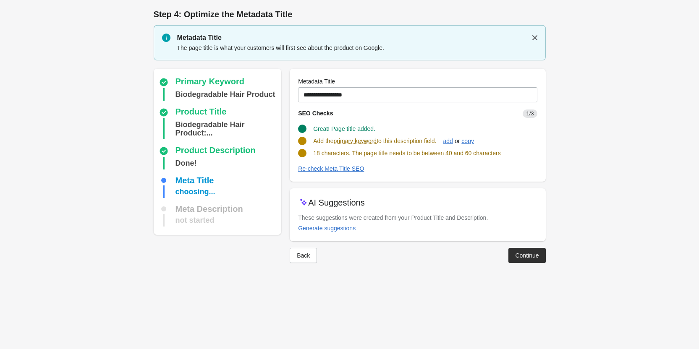
scroll to position [0, 0]
click at [327, 225] on div "Generate suggestions" at bounding box center [331, 228] width 58 height 7
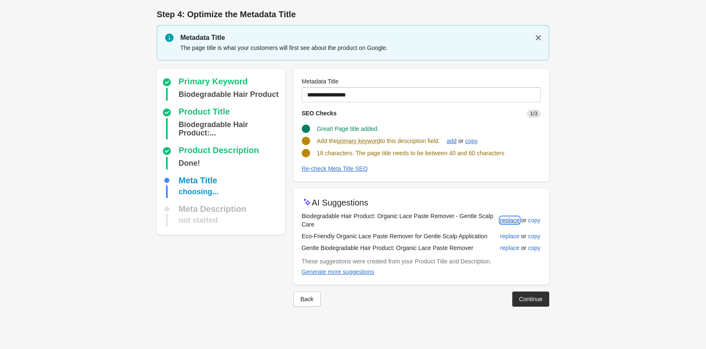
click at [512, 221] on div "replace" at bounding box center [509, 220] width 19 height 7
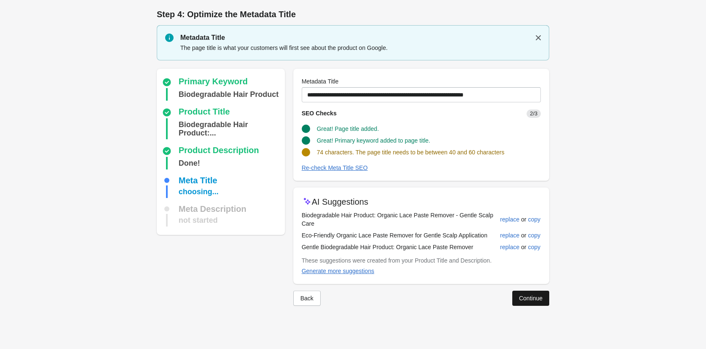
click at [525, 297] on div "Continue" at bounding box center [531, 298] width 24 height 7
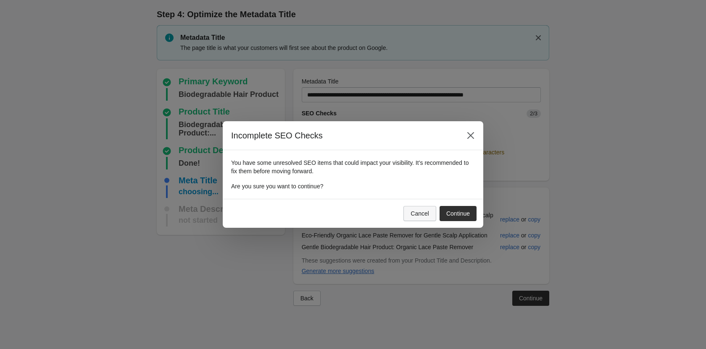
click at [415, 214] on div "Cancel" at bounding box center [419, 213] width 18 height 7
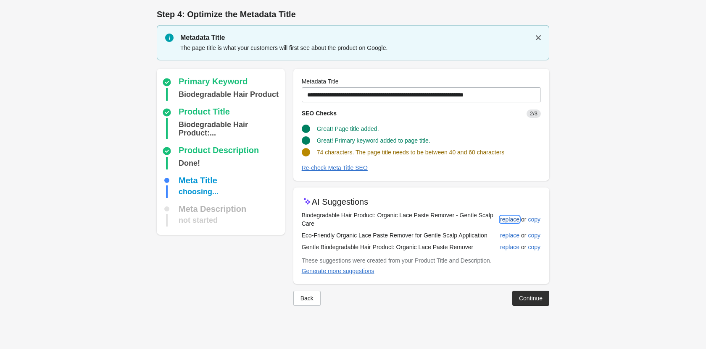
click at [507, 219] on div "replace" at bounding box center [509, 219] width 19 height 7
click at [506, 236] on div "replace" at bounding box center [509, 235] width 19 height 7
click at [509, 248] on div "replace" at bounding box center [509, 248] width 19 height 7
click at [338, 271] on div "Generate more suggestions" at bounding box center [338, 271] width 73 height 7
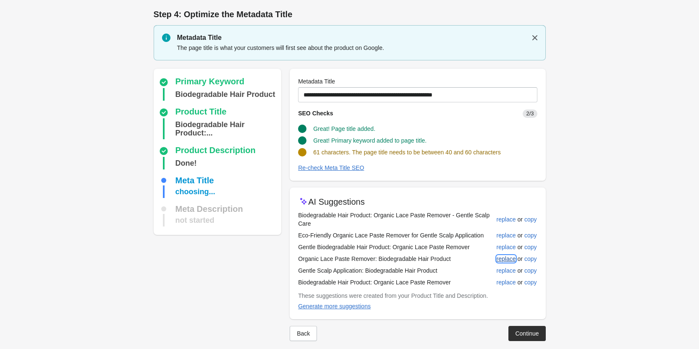
click at [502, 261] on div "replace" at bounding box center [506, 259] width 19 height 7
type input "**********"
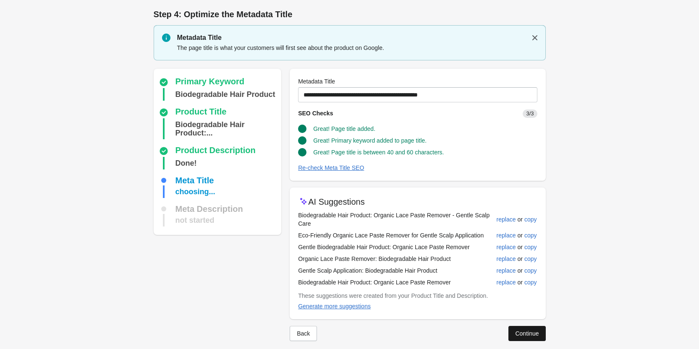
click at [518, 328] on button "Continue" at bounding box center [527, 333] width 37 height 15
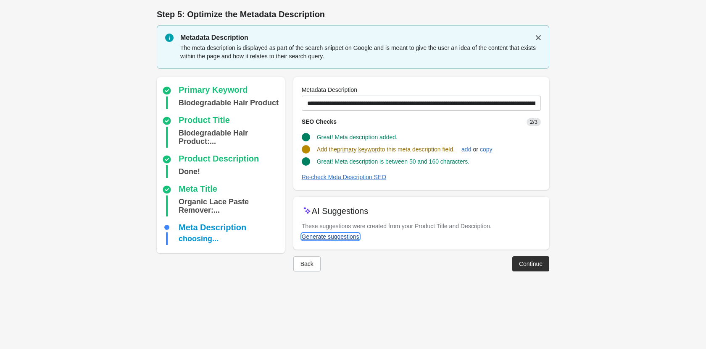
click at [333, 239] on div "Generate suggestions" at bounding box center [331, 237] width 58 height 7
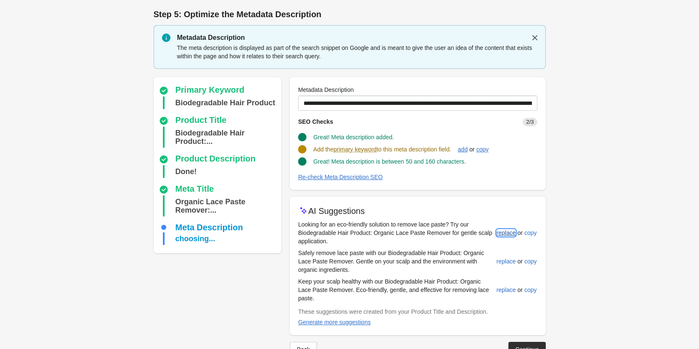
click at [504, 226] on button "replace" at bounding box center [507, 233] width 26 height 15
type input "**********"
click at [523, 346] on div "Continue" at bounding box center [527, 349] width 24 height 7
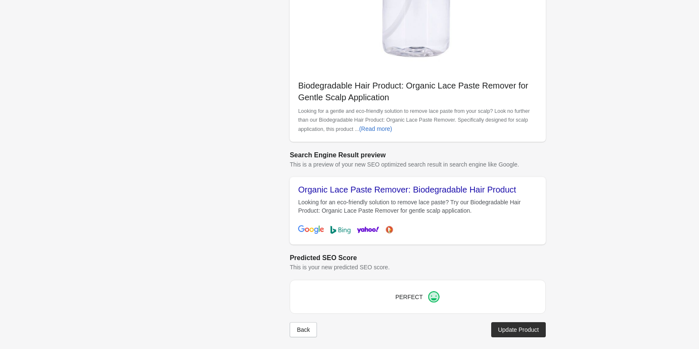
scroll to position [236, 0]
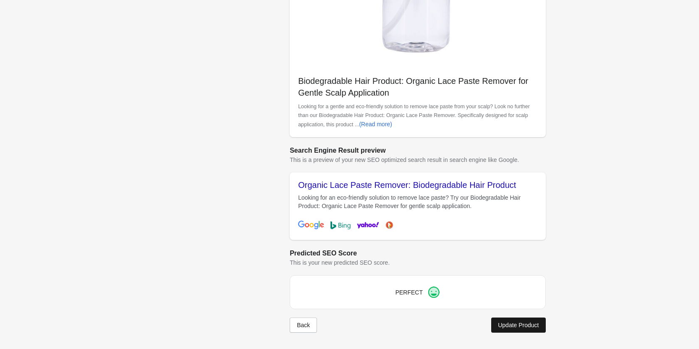
click at [529, 328] on div "Update Product" at bounding box center [518, 325] width 41 height 7
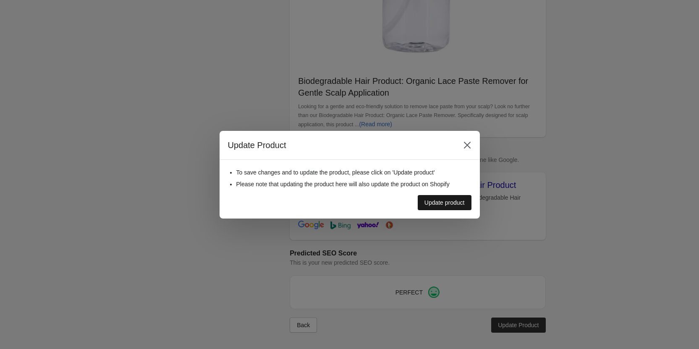
click at [450, 201] on div "Update product" at bounding box center [445, 203] width 40 height 7
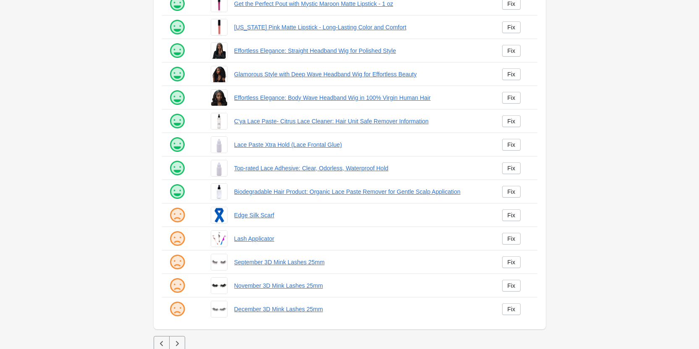
scroll to position [114, 0]
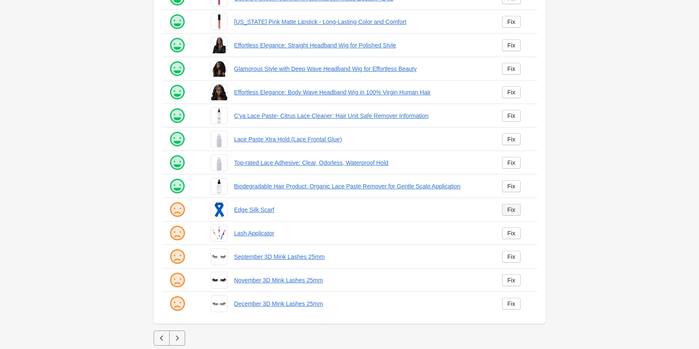
click at [506, 210] on link "Fix" at bounding box center [511, 210] width 19 height 12
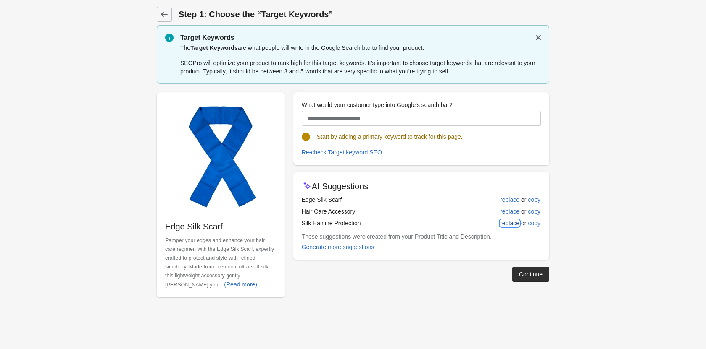
click at [503, 224] on div "replace" at bounding box center [509, 223] width 19 height 7
type input "**********"
click at [527, 274] on div "Continue" at bounding box center [531, 274] width 24 height 7
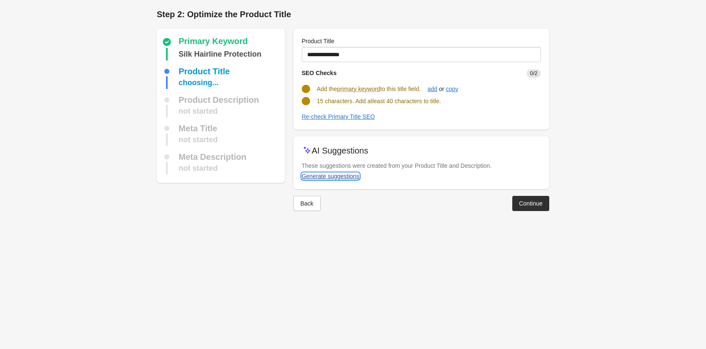
click at [339, 174] on div "Generate suggestions" at bounding box center [331, 176] width 58 height 7
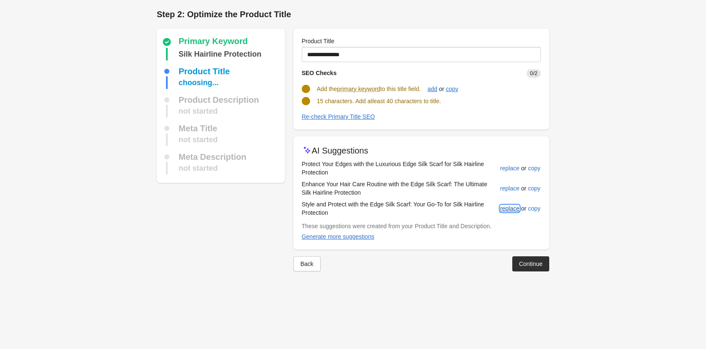
click at [517, 208] on div "replace" at bounding box center [509, 208] width 19 height 7
type input "**********"
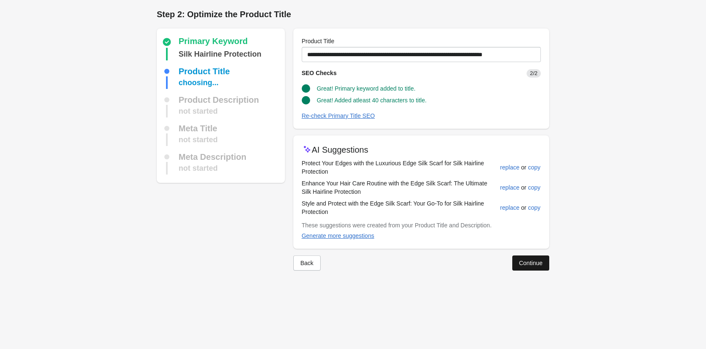
click at [520, 266] on div "Continue" at bounding box center [531, 263] width 24 height 7
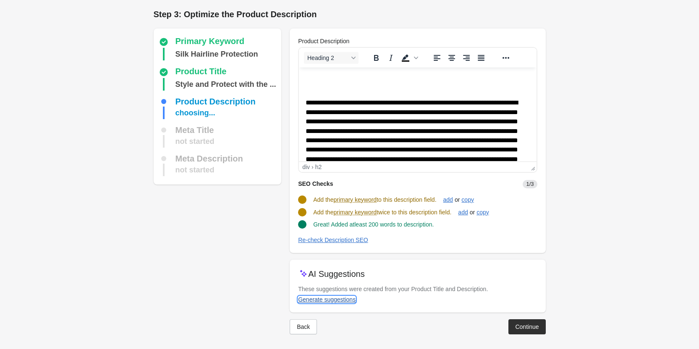
click at [310, 301] on div "Generate suggestions" at bounding box center [327, 300] width 58 height 7
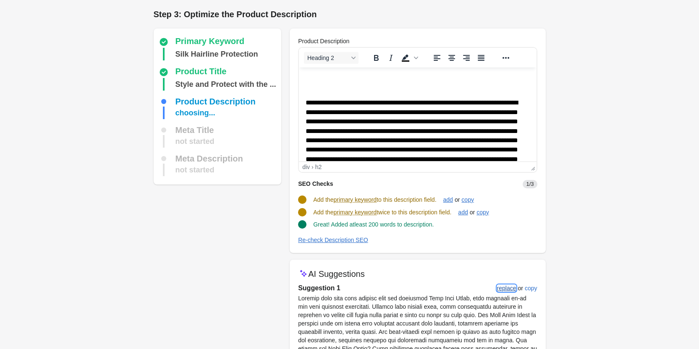
click at [502, 289] on div "replace" at bounding box center [506, 288] width 19 height 7
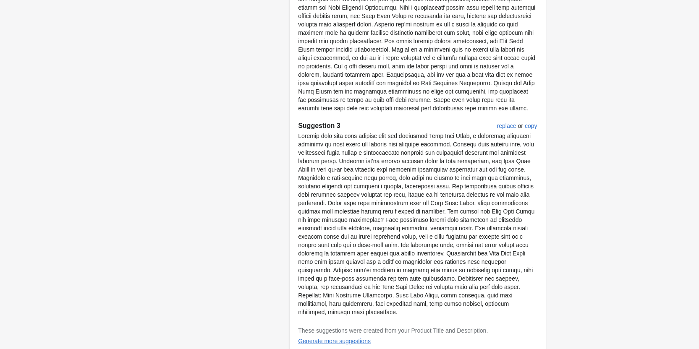
scroll to position [537, 0]
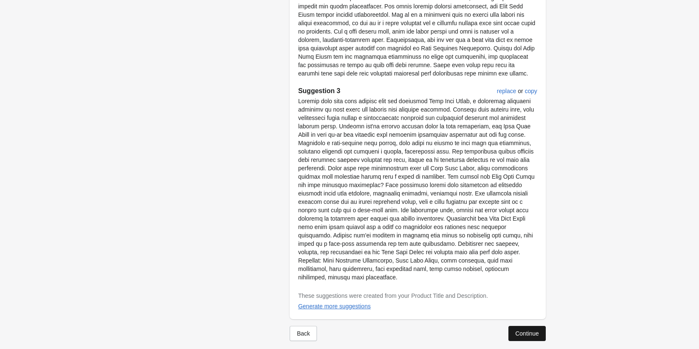
click at [524, 331] on div "Continue" at bounding box center [527, 334] width 24 height 7
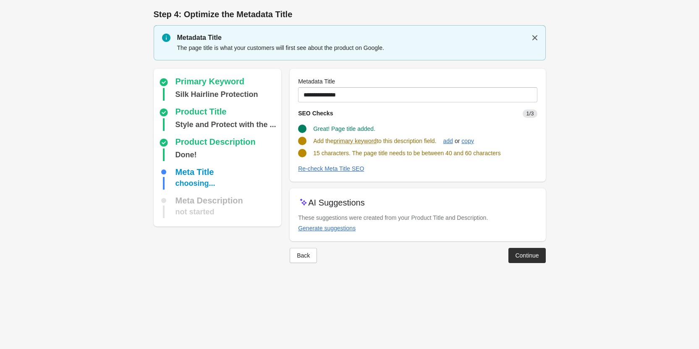
scroll to position [0, 0]
click at [334, 226] on div "Generate suggestions" at bounding box center [331, 228] width 58 height 7
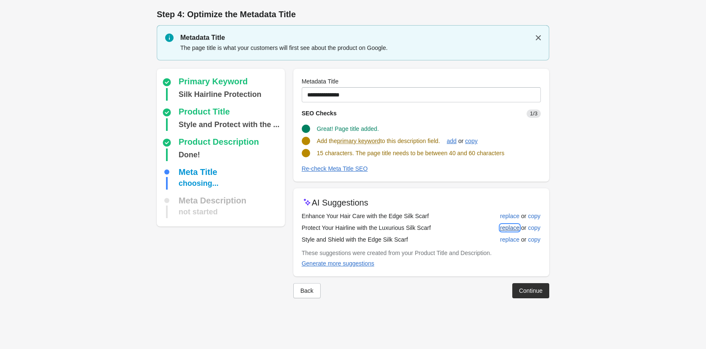
click at [516, 229] on div "replace" at bounding box center [509, 228] width 19 height 7
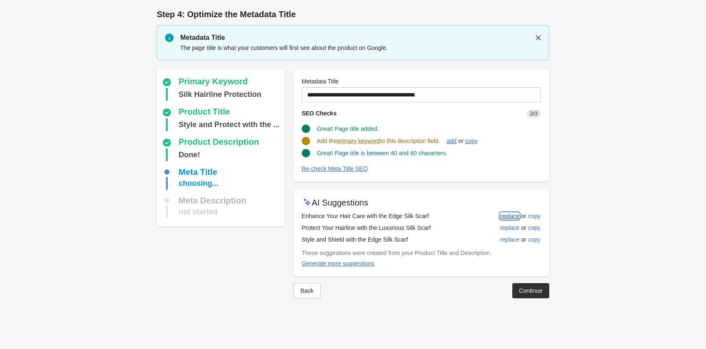
click at [504, 216] on div "replace" at bounding box center [509, 216] width 19 height 7
click at [510, 216] on div "replace" at bounding box center [509, 216] width 19 height 7
click at [510, 225] on div "replace" at bounding box center [509, 228] width 19 height 7
click at [511, 238] on div "replace" at bounding box center [509, 239] width 19 height 7
click at [359, 267] on div "Generate more suggestions" at bounding box center [338, 263] width 73 height 7
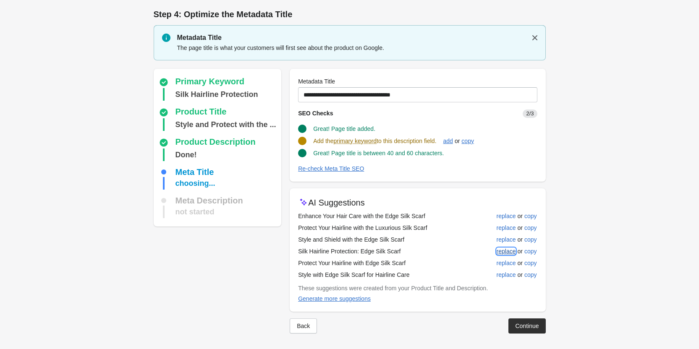
click at [506, 254] on div "replace" at bounding box center [506, 251] width 19 height 7
type input "**********"
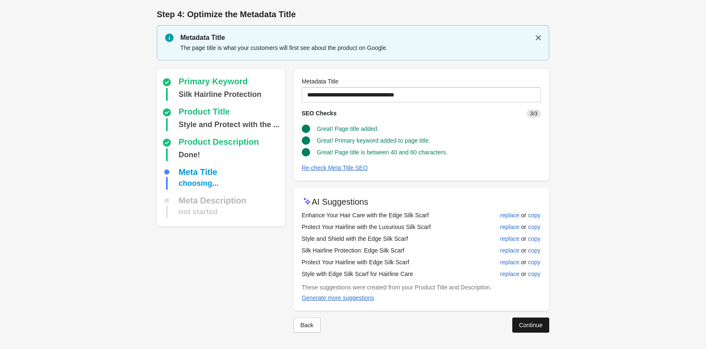
click at [528, 326] on div "Continue" at bounding box center [531, 325] width 24 height 7
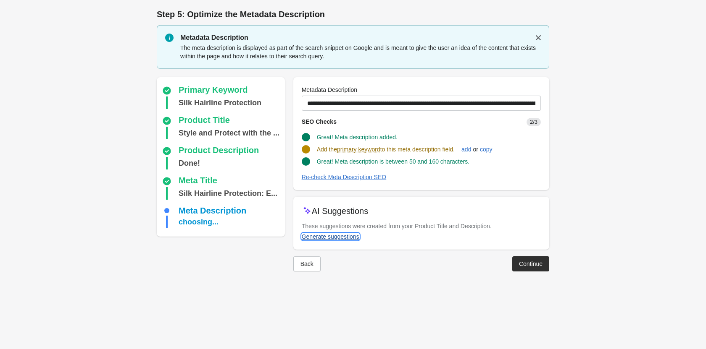
click at [309, 234] on div "Generate suggestions" at bounding box center [331, 237] width 58 height 7
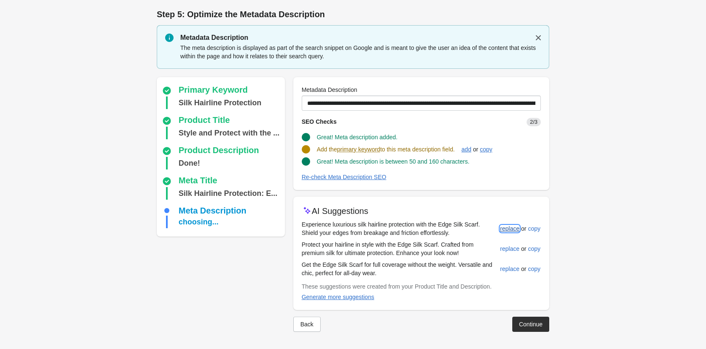
click at [508, 232] on div "replace" at bounding box center [509, 229] width 19 height 7
type input "**********"
drag, startPoint x: 519, startPoint y: 320, endPoint x: 521, endPoint y: 329, distance: 9.4
click at [520, 326] on div "Continue" at bounding box center [531, 323] width 24 height 7
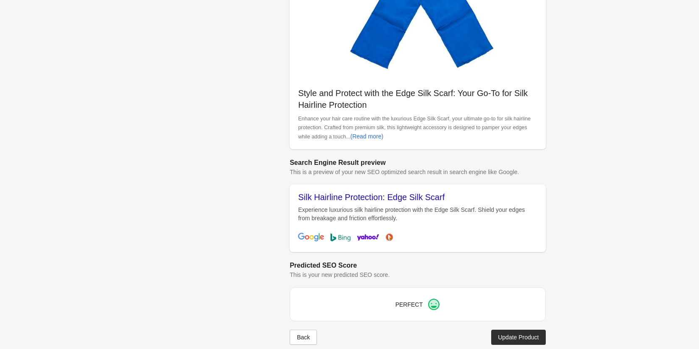
scroll to position [236, 0]
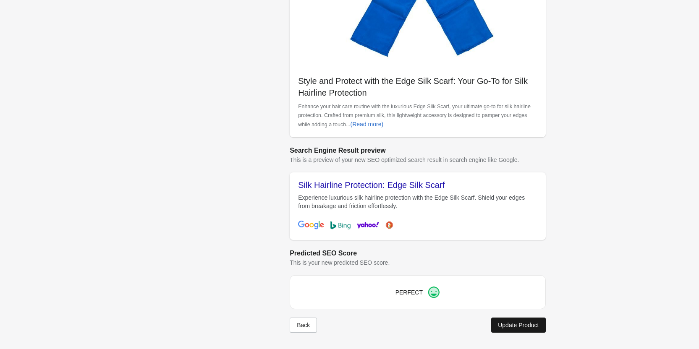
click at [510, 322] on div "Update Product" at bounding box center [518, 325] width 41 height 7
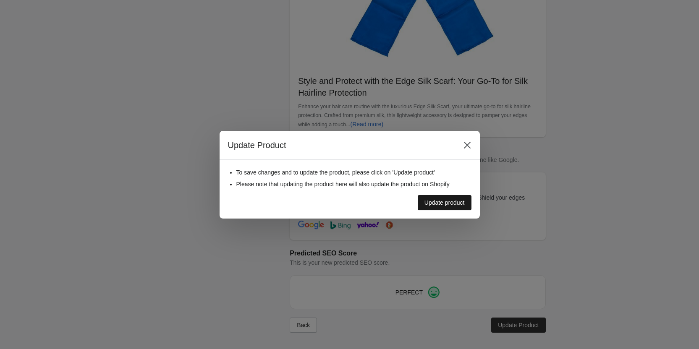
click at [437, 200] on div "Update product" at bounding box center [445, 203] width 40 height 7
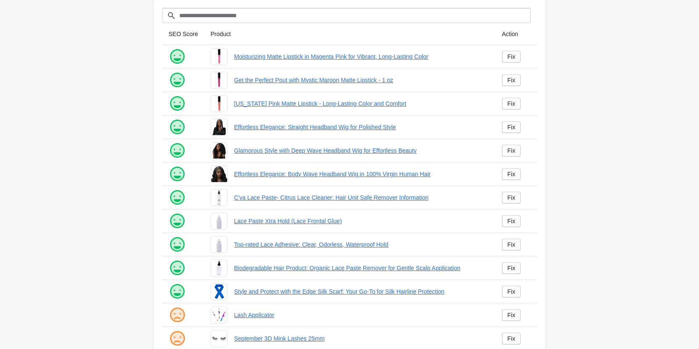
scroll to position [114, 0]
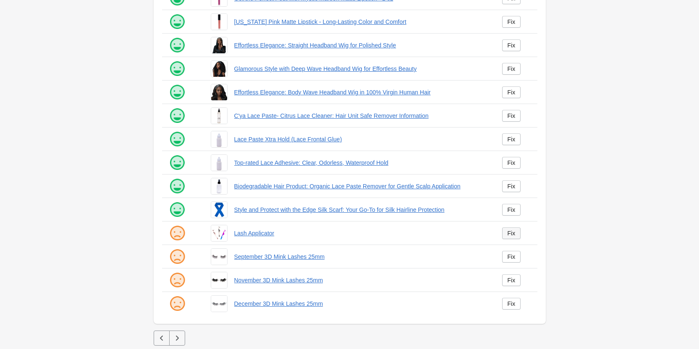
click at [516, 229] on link "Fix" at bounding box center [511, 234] width 19 height 12
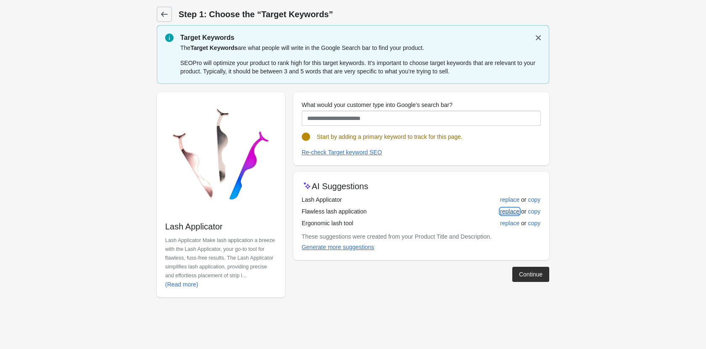
click at [512, 210] on div "replace" at bounding box center [509, 211] width 19 height 7
type input "**********"
click at [531, 280] on button "Continue" at bounding box center [530, 274] width 37 height 15
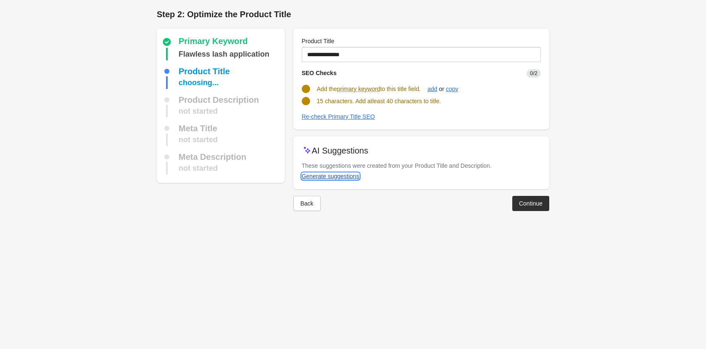
click at [313, 176] on div "Generate suggestions" at bounding box center [331, 176] width 58 height 7
click at [306, 204] on div "Back" at bounding box center [306, 205] width 13 height 7
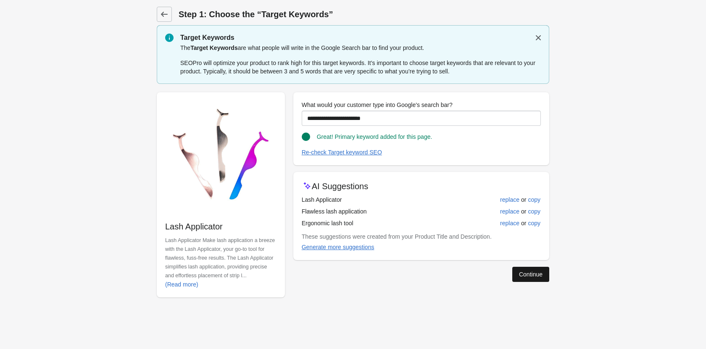
click at [536, 271] on div "Continue" at bounding box center [531, 274] width 24 height 7
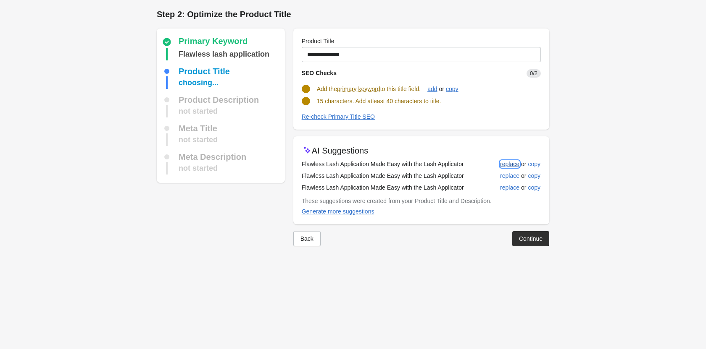
click at [507, 161] on div "replace" at bounding box center [509, 164] width 19 height 7
type input "**********"
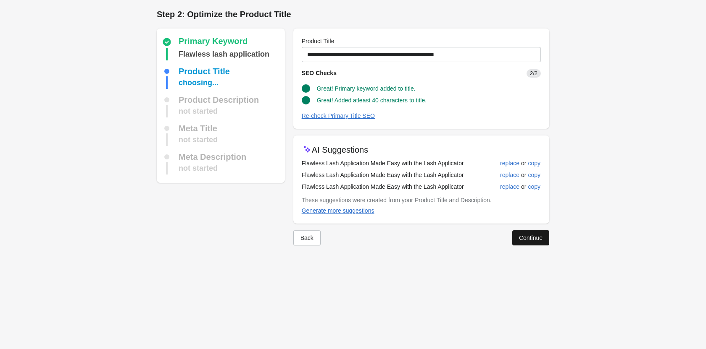
click at [533, 236] on div "Continue" at bounding box center [531, 238] width 24 height 7
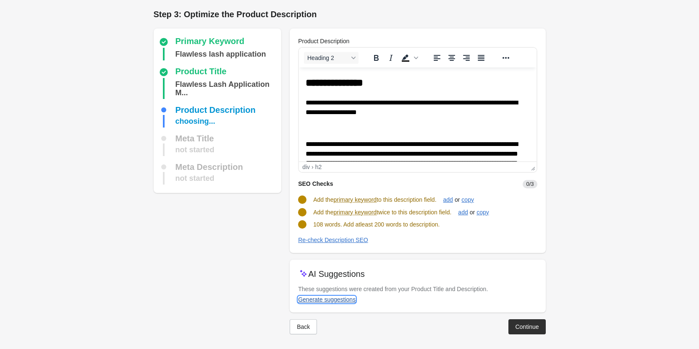
click at [326, 300] on div "Generate suggestions" at bounding box center [327, 300] width 58 height 7
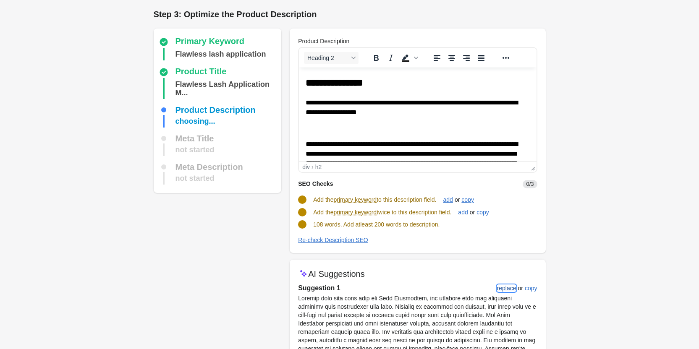
click at [503, 288] on div "replace" at bounding box center [506, 288] width 19 height 7
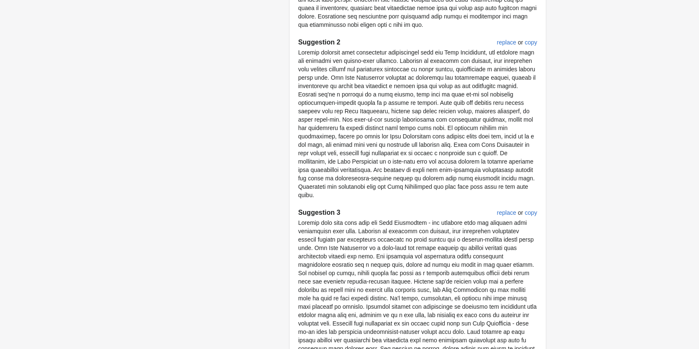
scroll to position [478, 0]
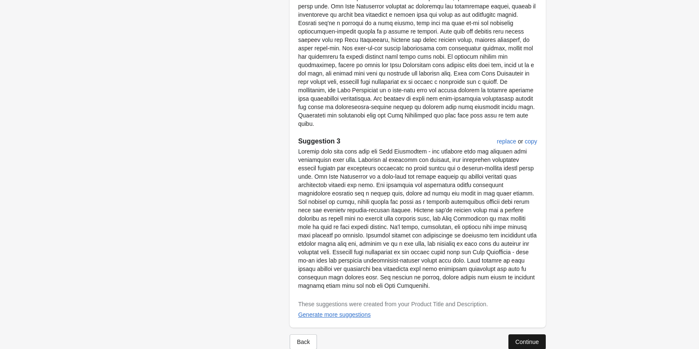
click at [523, 339] on div "Continue" at bounding box center [527, 342] width 24 height 7
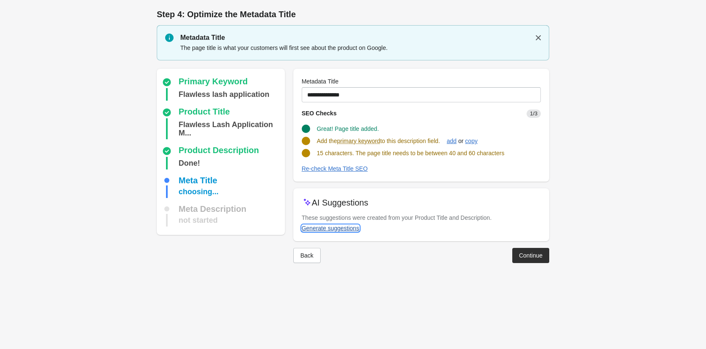
click at [331, 226] on div "Generate suggestions" at bounding box center [331, 228] width 58 height 7
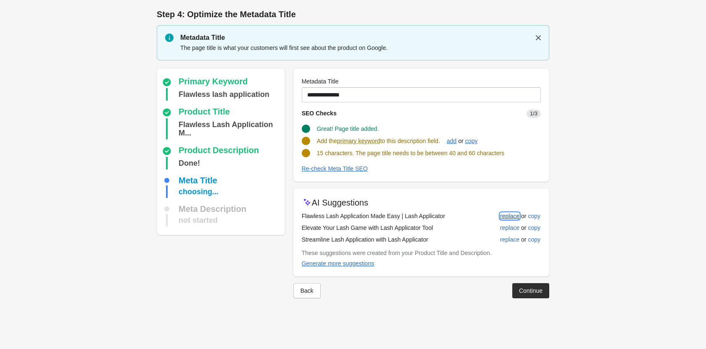
click at [514, 218] on div "replace" at bounding box center [509, 216] width 19 height 7
type input "**********"
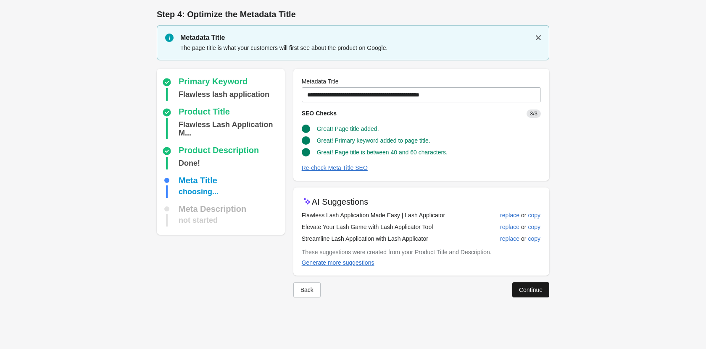
click at [525, 292] on div "Continue" at bounding box center [531, 290] width 24 height 7
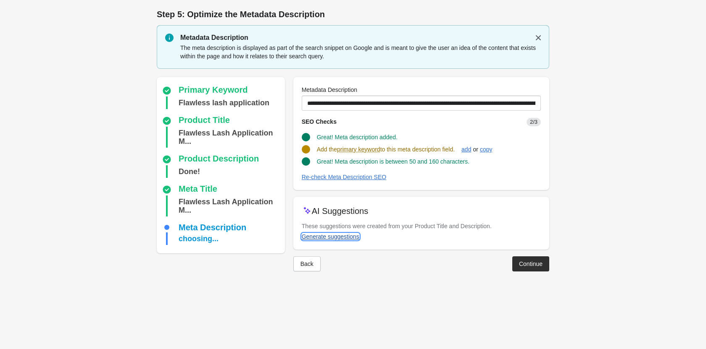
click at [336, 234] on div "Generate suggestions" at bounding box center [331, 237] width 58 height 7
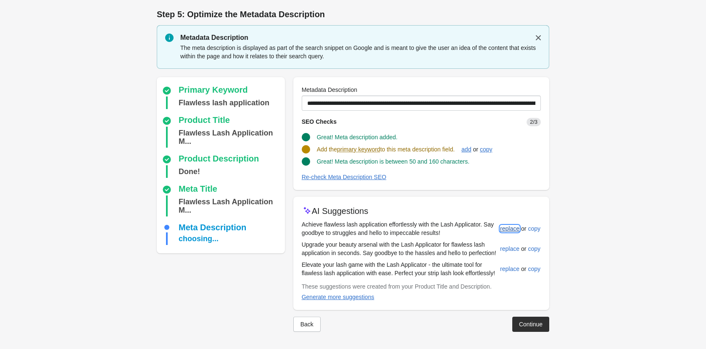
click at [508, 229] on div "replace" at bounding box center [509, 229] width 19 height 7
type input "**********"
click at [519, 324] on div "Continue" at bounding box center [531, 323] width 24 height 7
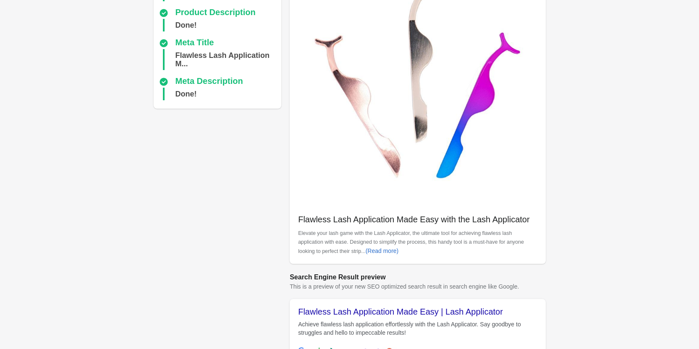
scroll to position [225, 0]
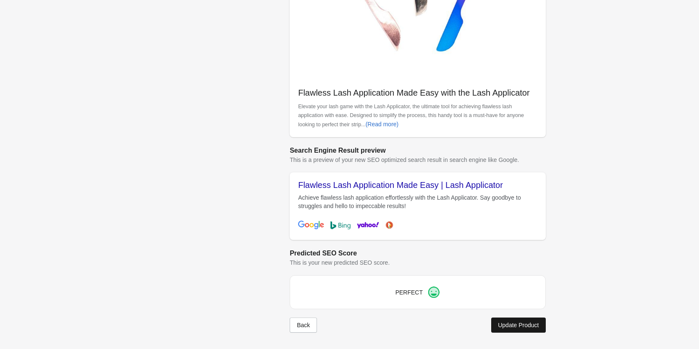
click at [516, 324] on div "Update Product" at bounding box center [518, 325] width 41 height 7
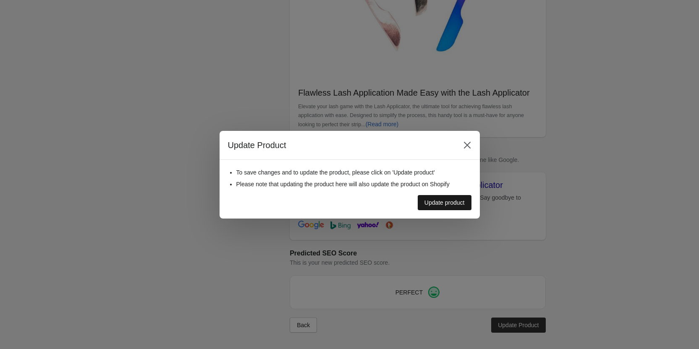
click at [452, 200] on div "Update product" at bounding box center [445, 203] width 40 height 7
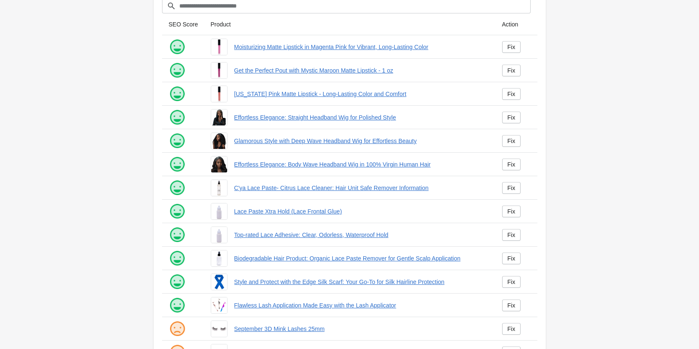
scroll to position [114, 0]
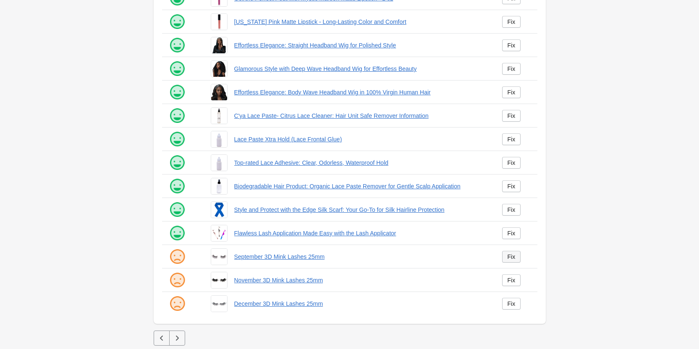
click at [514, 258] on div "Fix" at bounding box center [512, 257] width 8 height 7
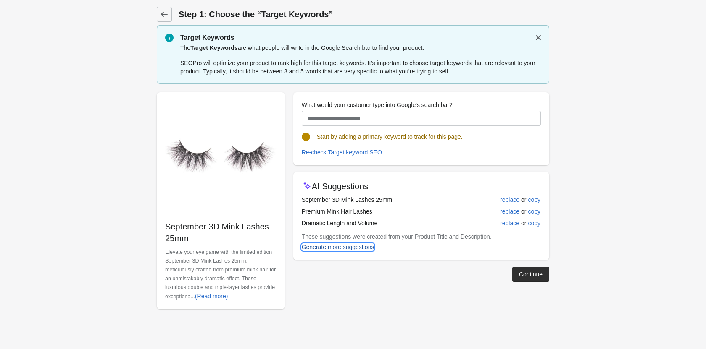
click at [356, 246] on div "Generate more suggestions" at bounding box center [338, 247] width 73 height 7
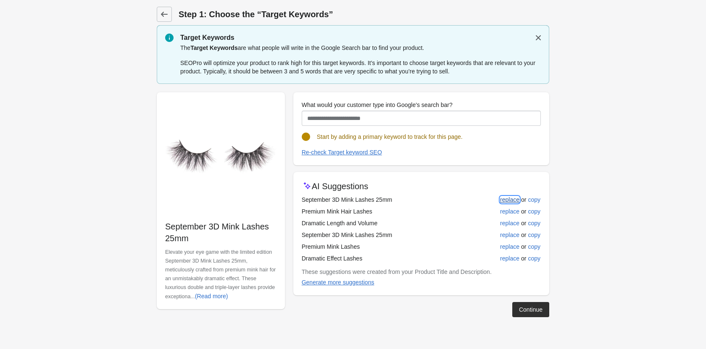
click at [515, 198] on div "replace" at bounding box center [509, 200] width 19 height 7
type input "**********"
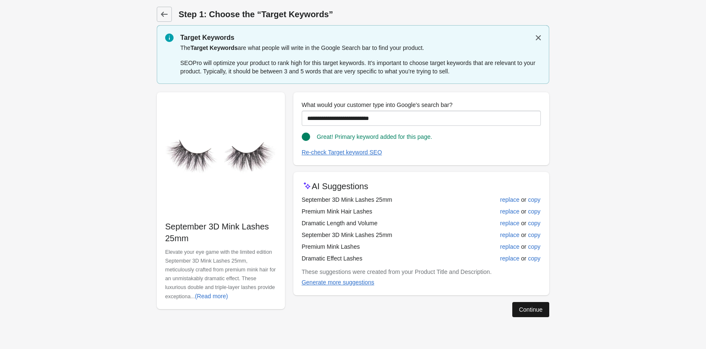
click at [527, 312] on div "Continue" at bounding box center [531, 310] width 24 height 7
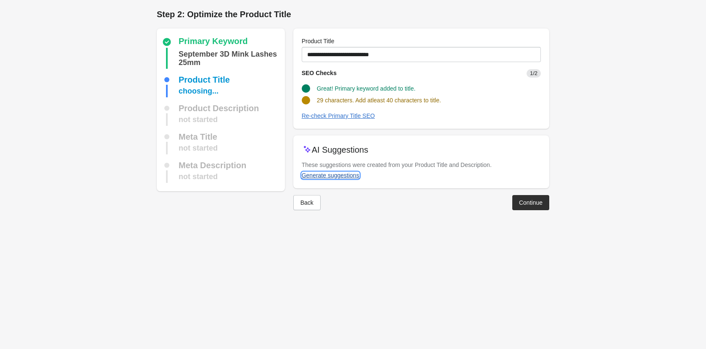
click at [321, 178] on div "Generate suggestions" at bounding box center [331, 175] width 58 height 7
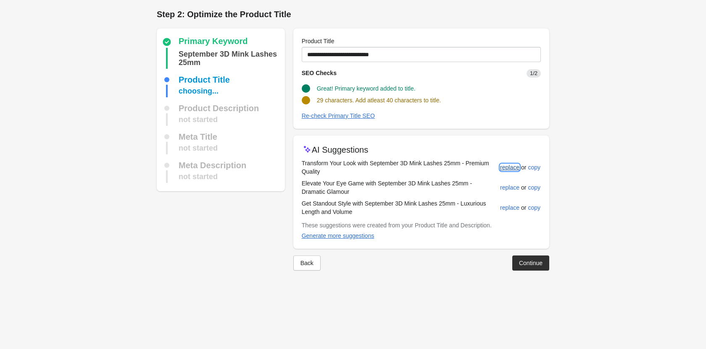
click at [502, 168] on div "replace" at bounding box center [509, 167] width 19 height 7
type input "**********"
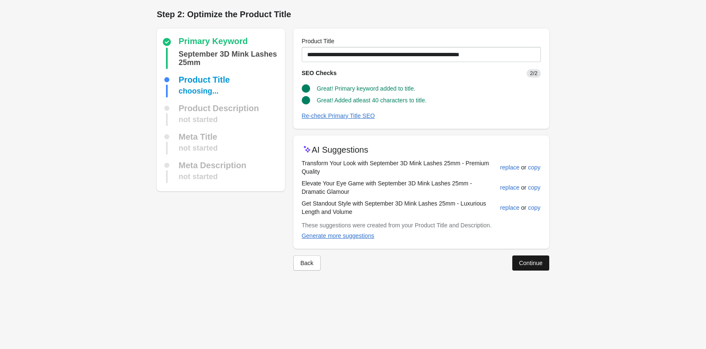
click at [525, 258] on button "Continue" at bounding box center [530, 263] width 37 height 15
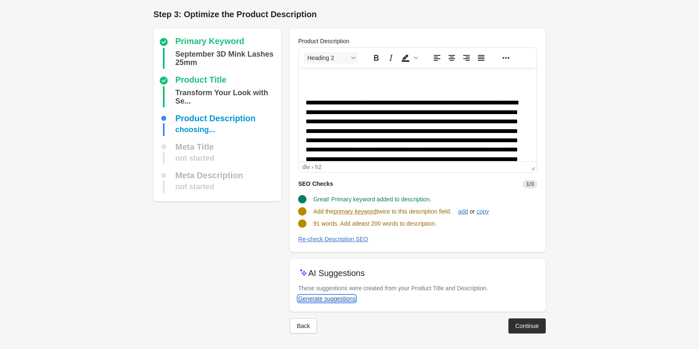
click at [339, 299] on div "Generate suggestions" at bounding box center [327, 299] width 58 height 7
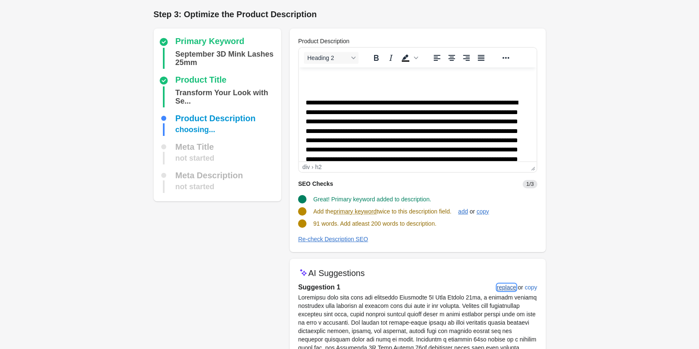
click at [507, 291] on div "replace" at bounding box center [506, 287] width 19 height 7
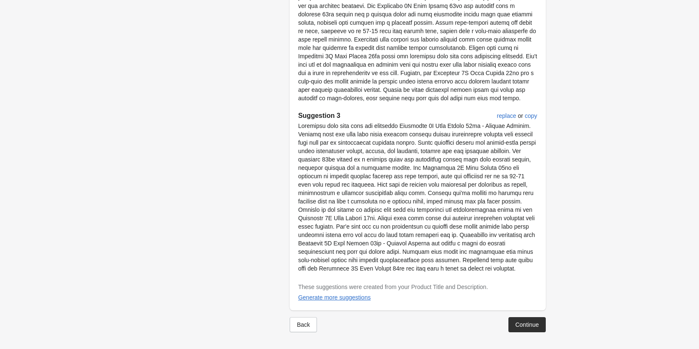
scroll to position [495, 0]
click at [526, 327] on div "Continue" at bounding box center [527, 325] width 24 height 7
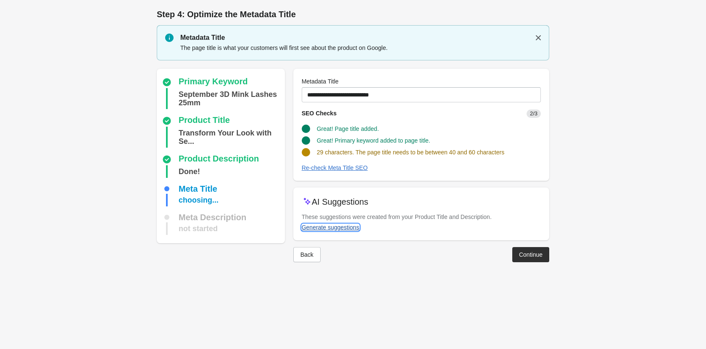
click at [340, 229] on div "Generate suggestions" at bounding box center [331, 227] width 58 height 7
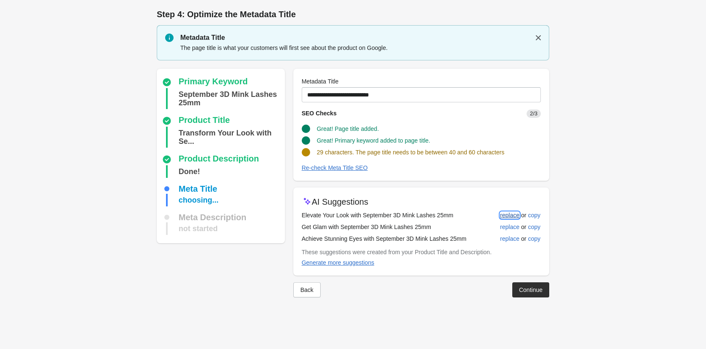
click at [504, 215] on div "replace" at bounding box center [509, 215] width 19 height 7
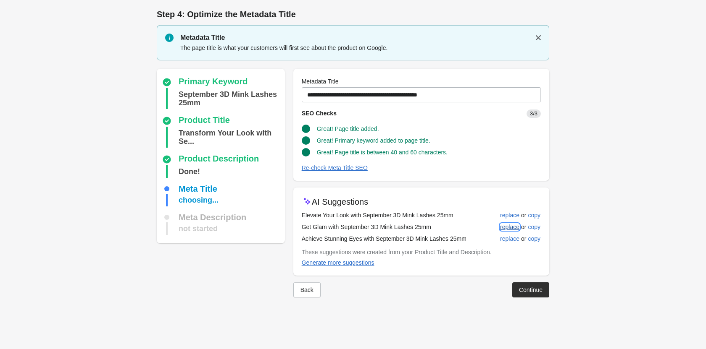
click at [502, 224] on div "replace" at bounding box center [509, 227] width 19 height 7
type input "**********"
click at [534, 291] on div "Continue" at bounding box center [531, 290] width 24 height 7
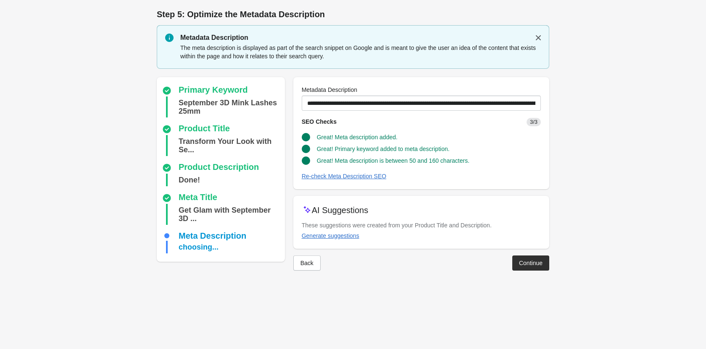
click at [523, 260] on div "Continue" at bounding box center [531, 263] width 24 height 7
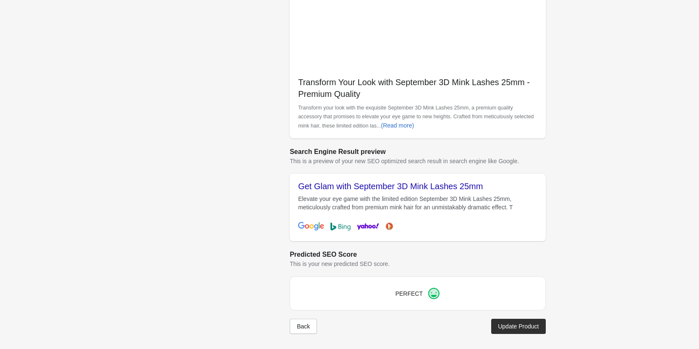
scroll to position [236, 0]
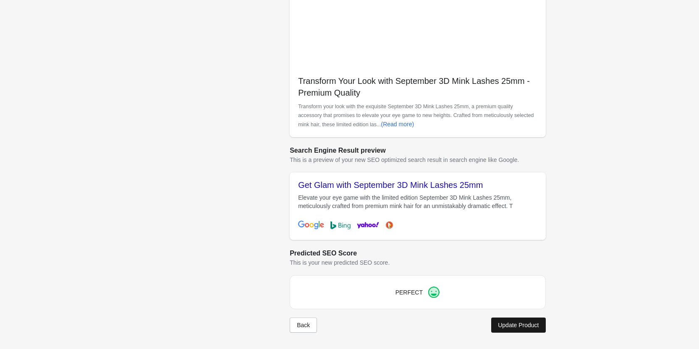
click at [520, 328] on div "Update Product" at bounding box center [518, 325] width 41 height 7
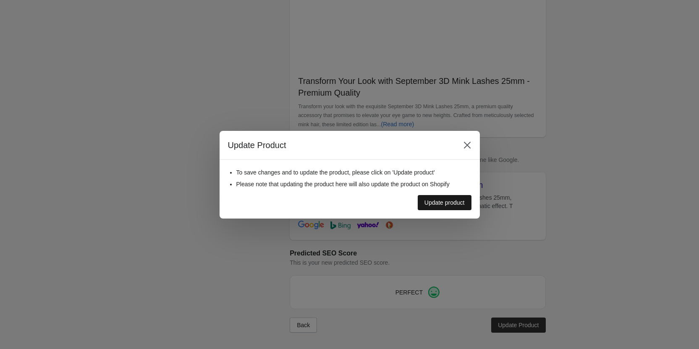
click at [454, 202] on div "Update product" at bounding box center [445, 203] width 40 height 7
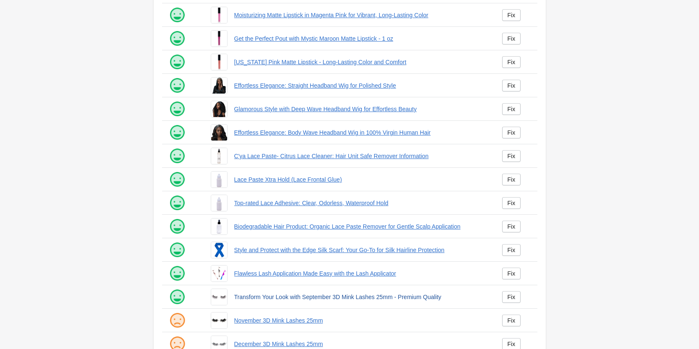
scroll to position [114, 0]
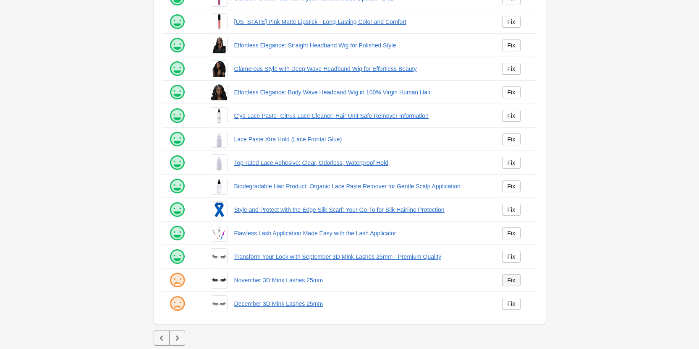
click at [518, 281] on link "Fix" at bounding box center [511, 281] width 19 height 12
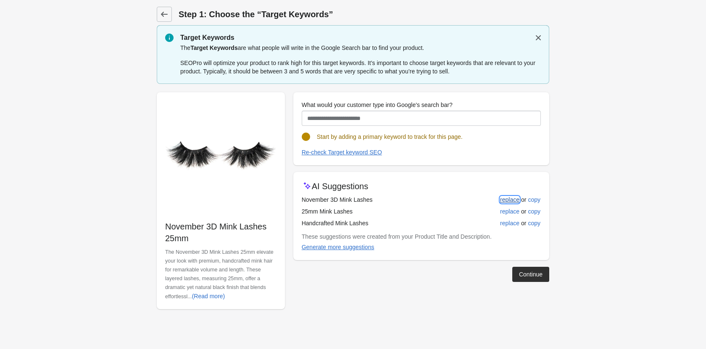
click at [509, 202] on div "replace" at bounding box center [509, 200] width 19 height 7
type input "**********"
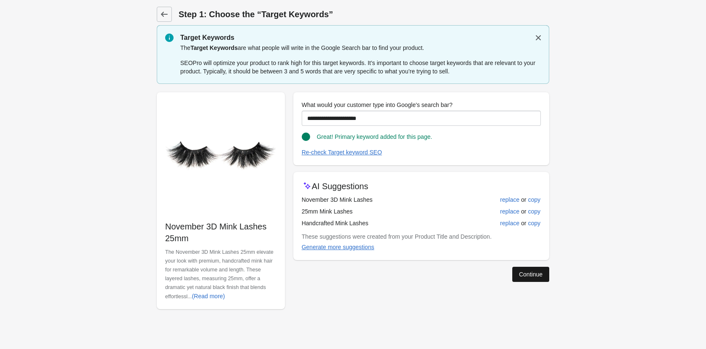
click at [519, 276] on div "Continue" at bounding box center [531, 274] width 24 height 7
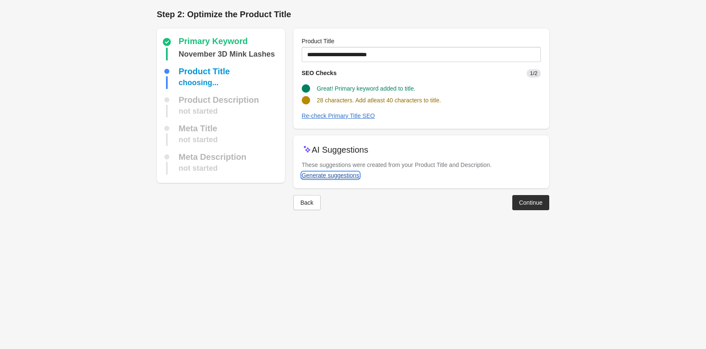
click at [346, 172] on div "Generate suggestions" at bounding box center [331, 175] width 58 height 7
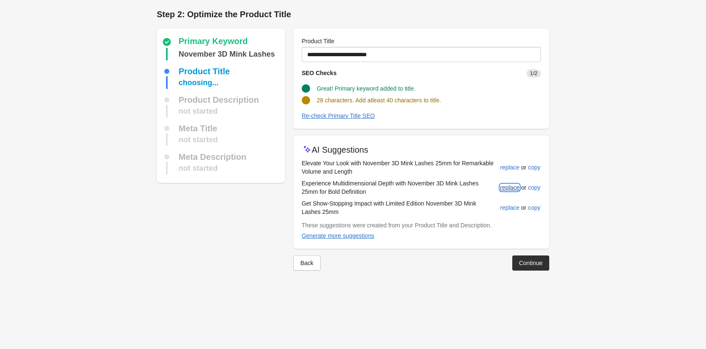
click at [502, 188] on div "replace" at bounding box center [509, 187] width 19 height 7
type input "**********"
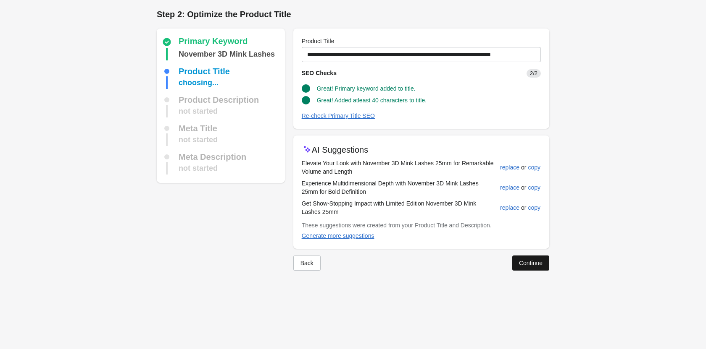
click at [536, 263] on div "Continue" at bounding box center [531, 263] width 24 height 7
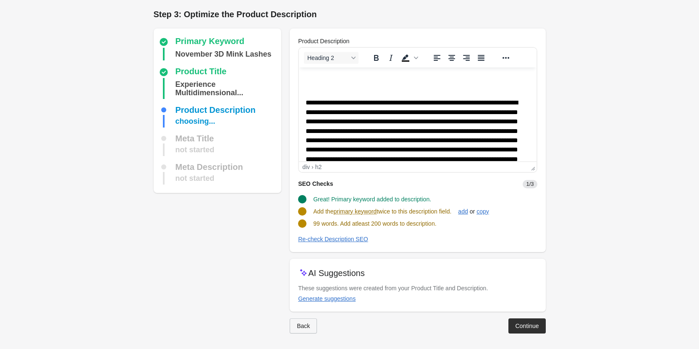
click at [297, 321] on button "Back" at bounding box center [303, 326] width 27 height 15
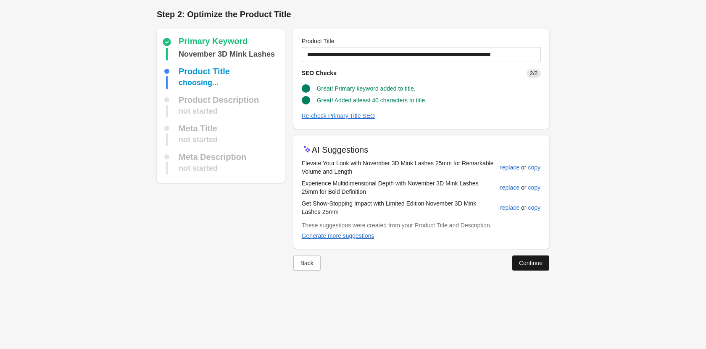
click at [525, 263] on div "Continue" at bounding box center [531, 263] width 24 height 7
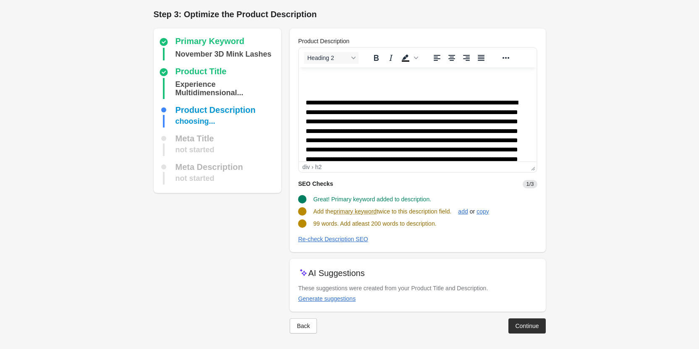
scroll to position [1, 0]
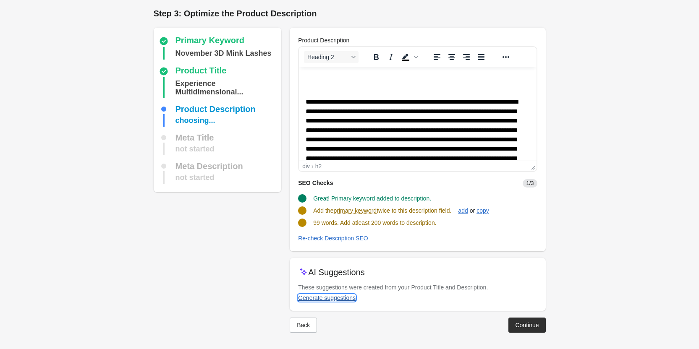
click at [322, 300] on div "Generate suggestions" at bounding box center [327, 298] width 58 height 7
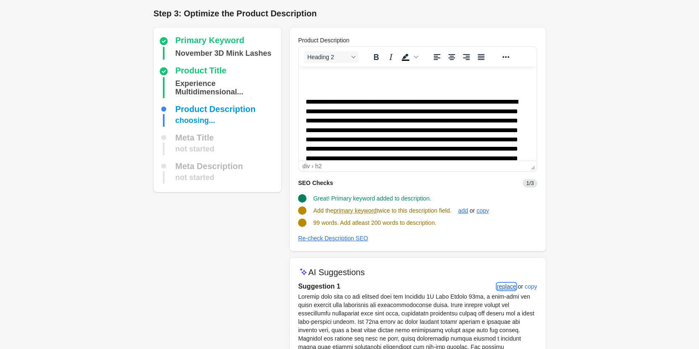
click at [504, 287] on div "replace" at bounding box center [506, 287] width 19 height 7
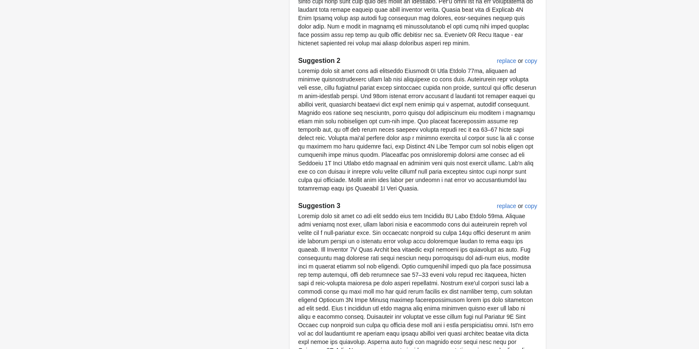
scroll to position [486, 0]
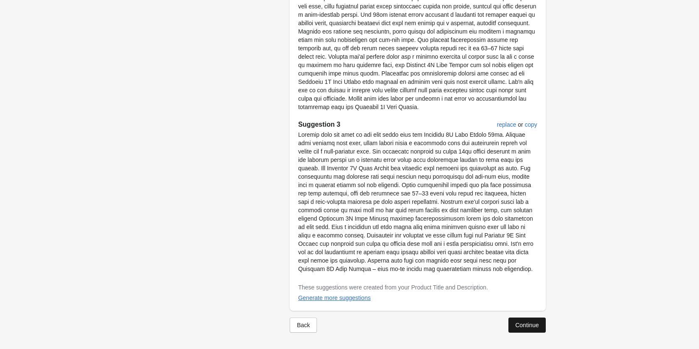
click at [520, 324] on div "Continue" at bounding box center [527, 325] width 24 height 7
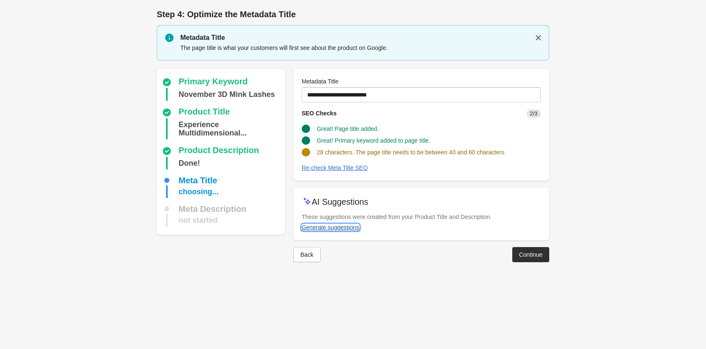
click at [323, 225] on div "Generate suggestions" at bounding box center [331, 227] width 58 height 7
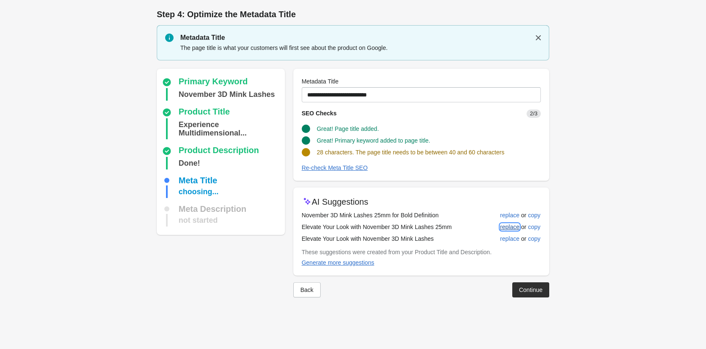
click at [511, 227] on div "replace" at bounding box center [509, 227] width 19 height 7
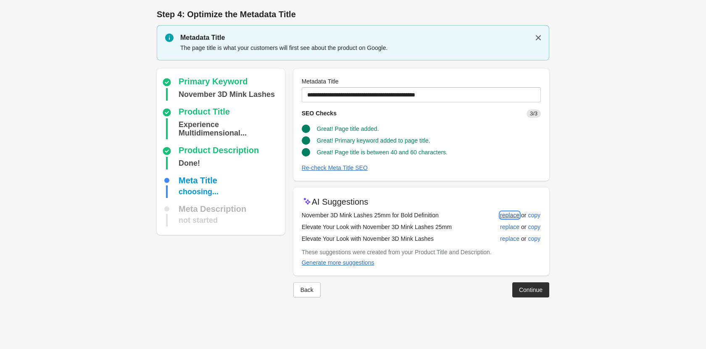
click at [510, 213] on div "replace" at bounding box center [509, 215] width 19 height 7
type input "**********"
click at [527, 294] on button "Continue" at bounding box center [530, 290] width 37 height 15
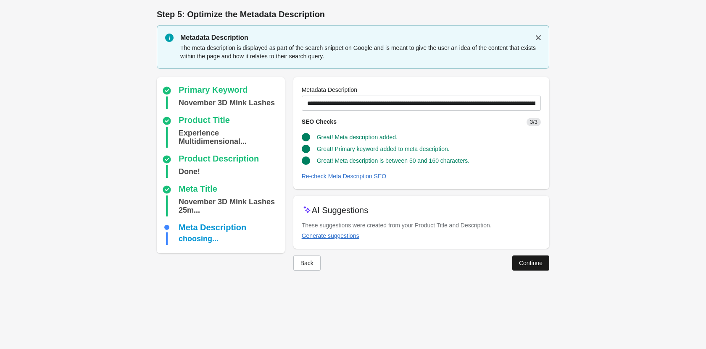
click at [536, 268] on button "Continue" at bounding box center [530, 263] width 37 height 15
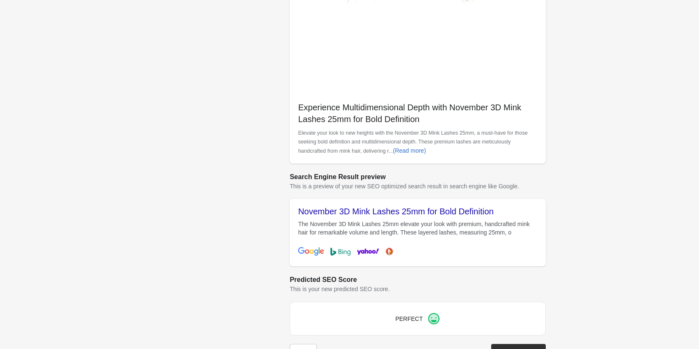
scroll to position [236, 0]
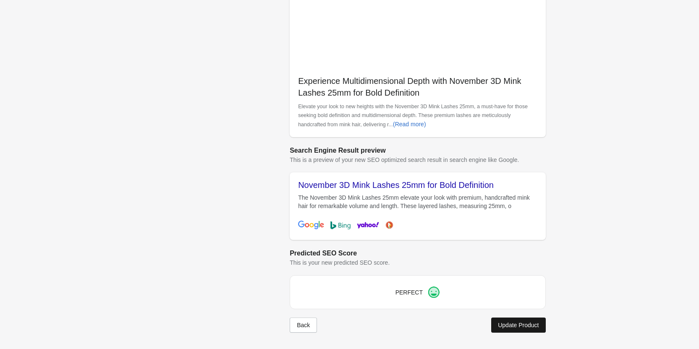
click at [516, 327] on div "Update Product" at bounding box center [518, 325] width 41 height 7
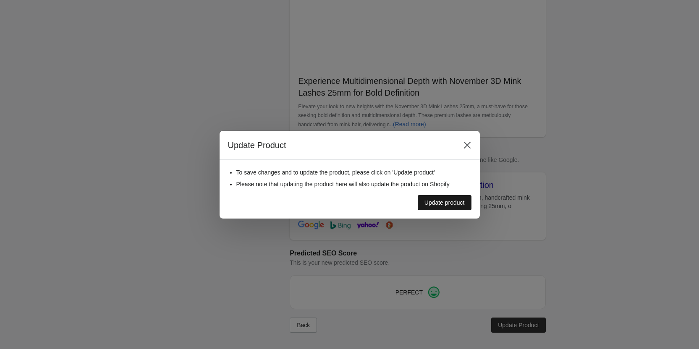
click at [452, 202] on div "Update product" at bounding box center [445, 203] width 40 height 7
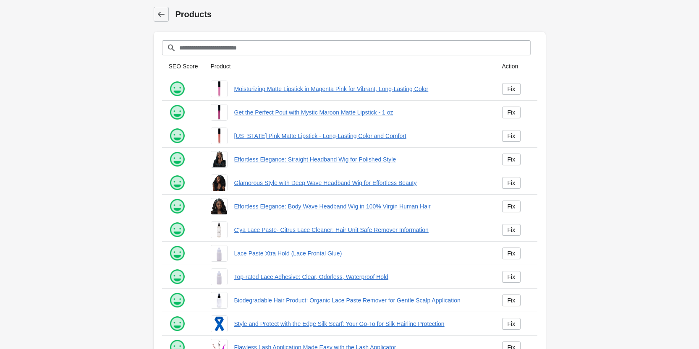
scroll to position [114, 0]
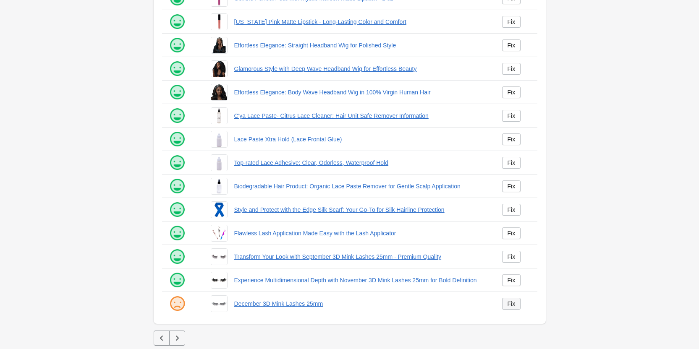
click at [510, 306] on div "Fix" at bounding box center [512, 304] width 8 height 7
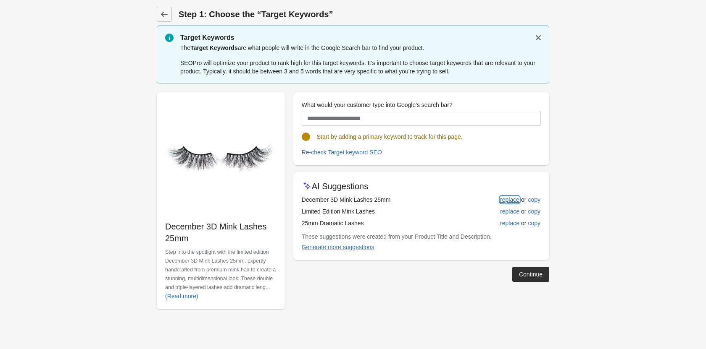
click at [514, 199] on div "replace" at bounding box center [509, 200] width 19 height 7
type input "**********"
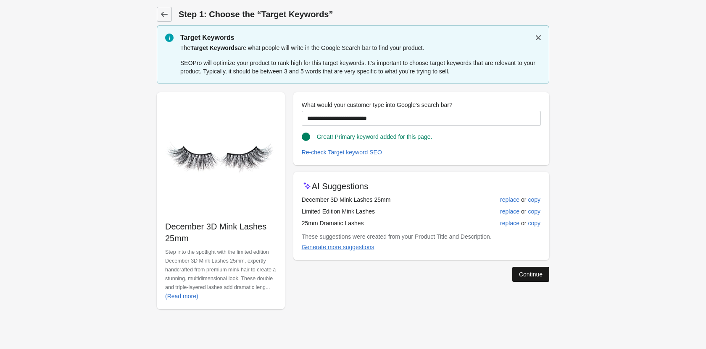
click at [522, 274] on div "Continue" at bounding box center [531, 274] width 24 height 7
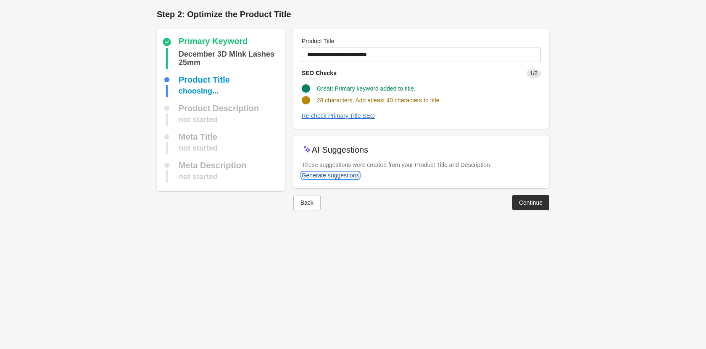
click at [339, 175] on div "Generate suggestions" at bounding box center [331, 175] width 58 height 7
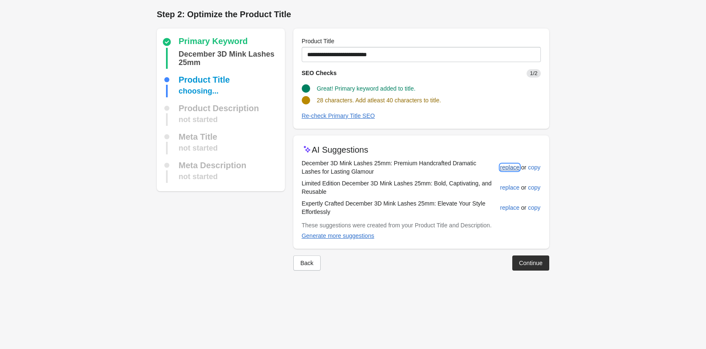
click at [506, 167] on div "replace" at bounding box center [509, 167] width 19 height 7
type input "**********"
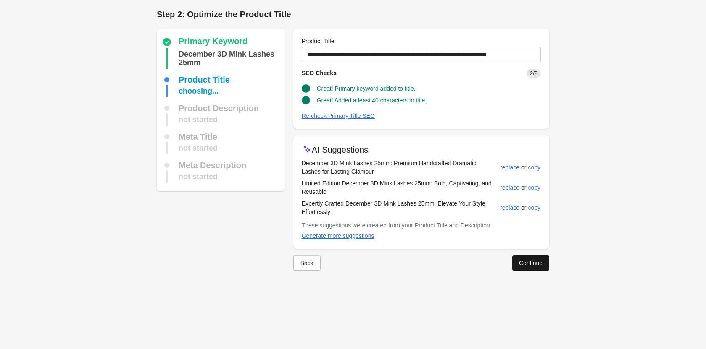
click at [520, 260] on div "Continue" at bounding box center [531, 263] width 24 height 7
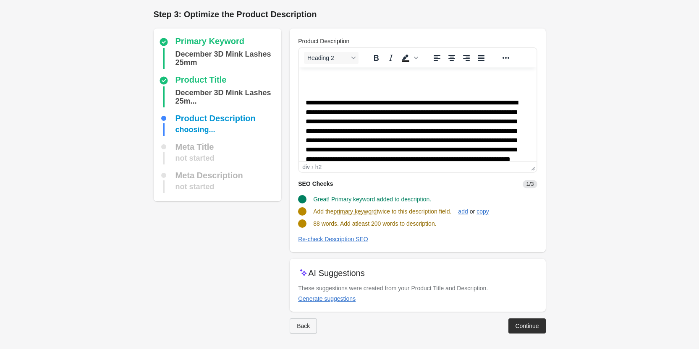
click at [297, 330] on button "Back" at bounding box center [303, 326] width 27 height 15
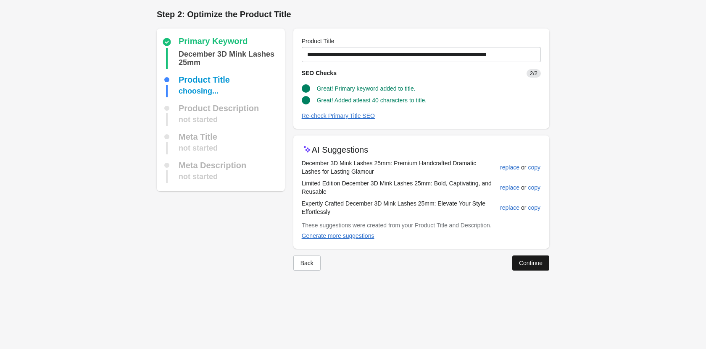
click at [528, 265] on div "Continue" at bounding box center [531, 263] width 24 height 7
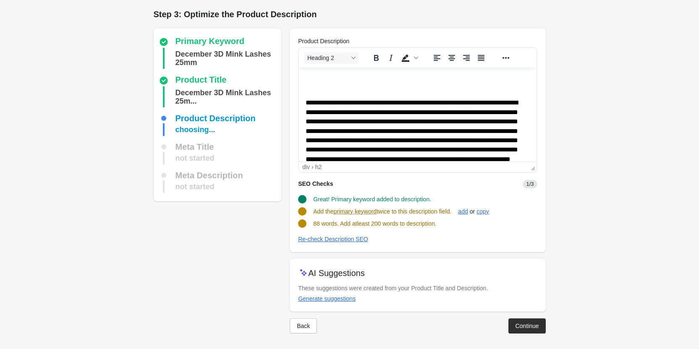
scroll to position [1, 0]
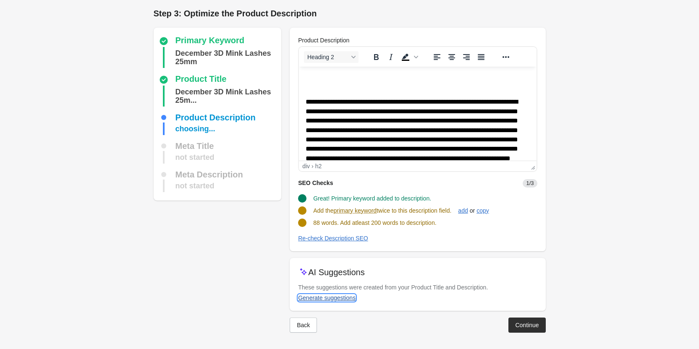
click at [329, 298] on div "Generate suggestions" at bounding box center [327, 298] width 58 height 7
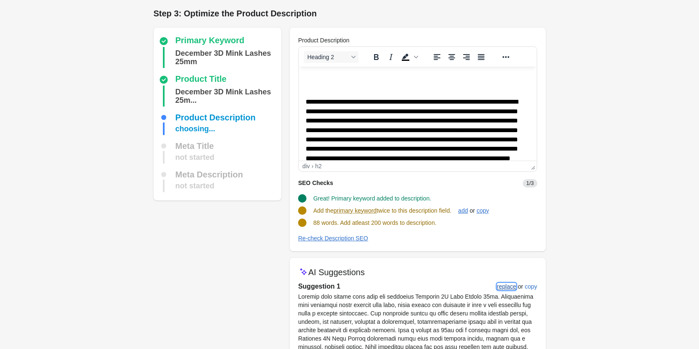
click at [504, 291] on button "replace" at bounding box center [507, 286] width 26 height 15
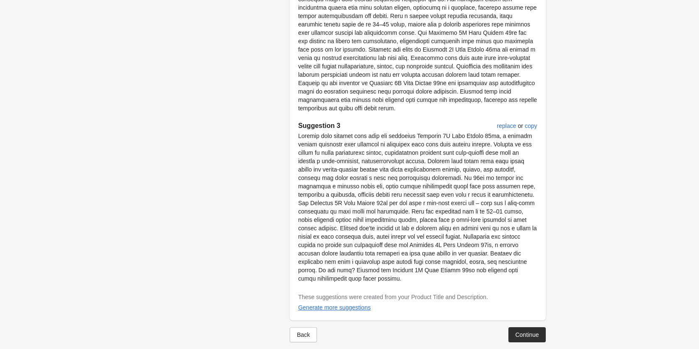
scroll to position [520, 0]
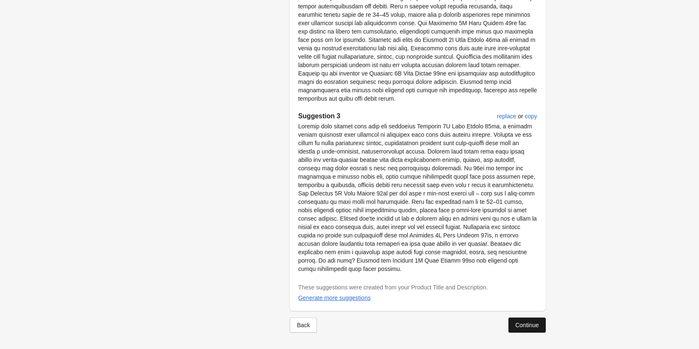
click at [510, 323] on button "Continue" at bounding box center [527, 325] width 37 height 15
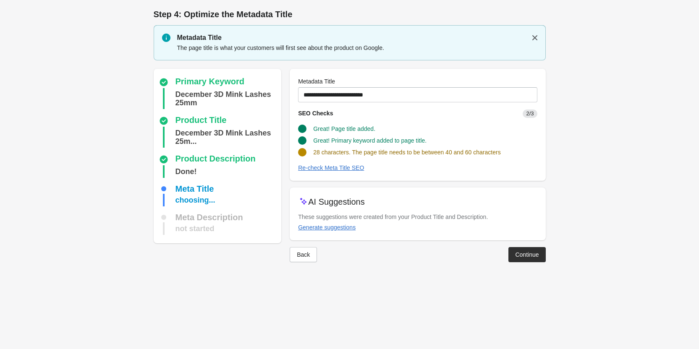
scroll to position [0, 0]
click at [335, 226] on div "Generate suggestions" at bounding box center [331, 227] width 58 height 7
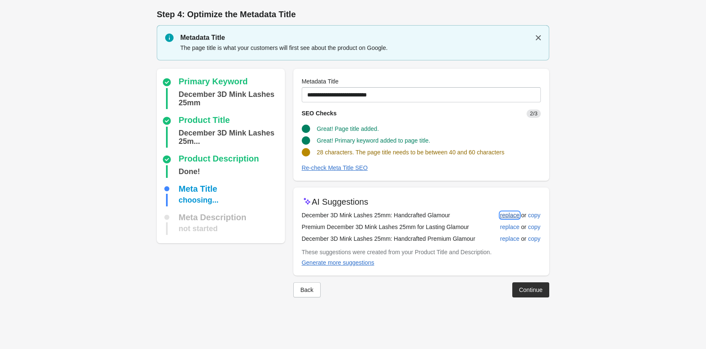
click at [511, 218] on div "replace" at bounding box center [509, 215] width 19 height 7
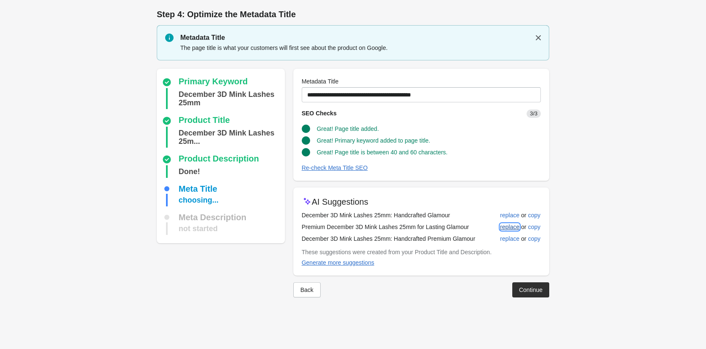
click at [503, 226] on div "replace" at bounding box center [509, 227] width 19 height 7
type input "**********"
click at [519, 289] on div "Continue" at bounding box center [531, 290] width 24 height 7
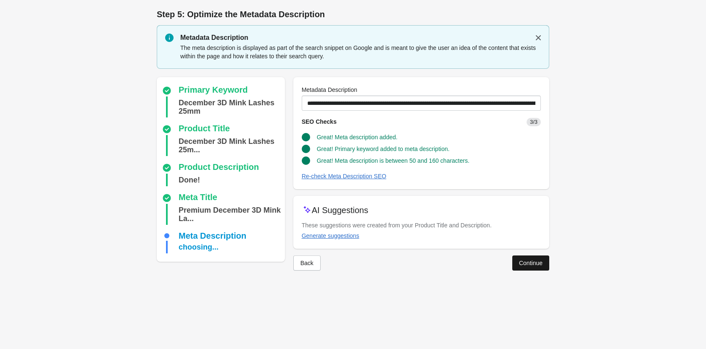
click at [523, 265] on div "Continue" at bounding box center [531, 263] width 24 height 7
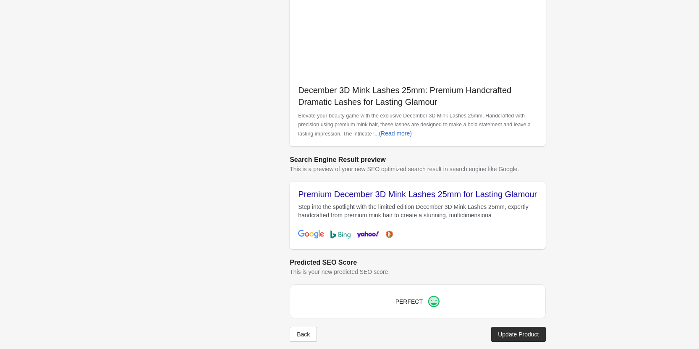
scroll to position [236, 0]
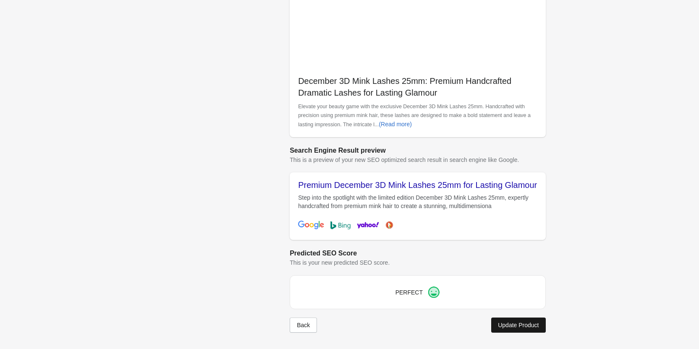
click at [528, 329] on button "Update Product" at bounding box center [518, 325] width 54 height 15
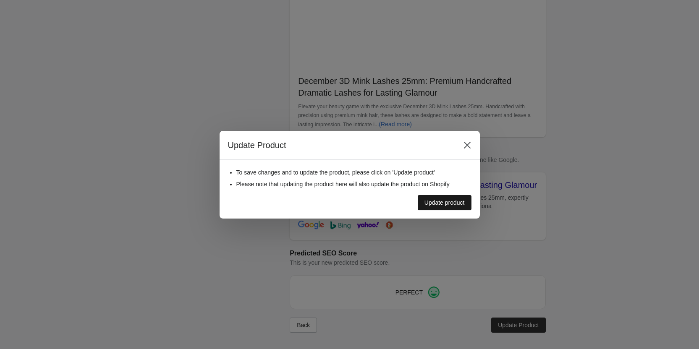
click at [456, 202] on div "Update product" at bounding box center [445, 203] width 40 height 7
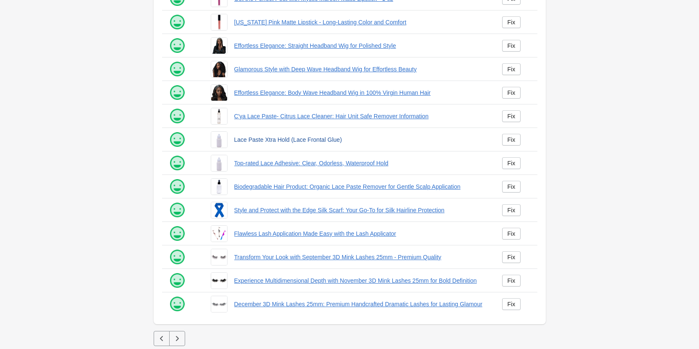
scroll to position [114, 0]
click at [174, 340] on icon "button" at bounding box center [177, 338] width 8 height 8
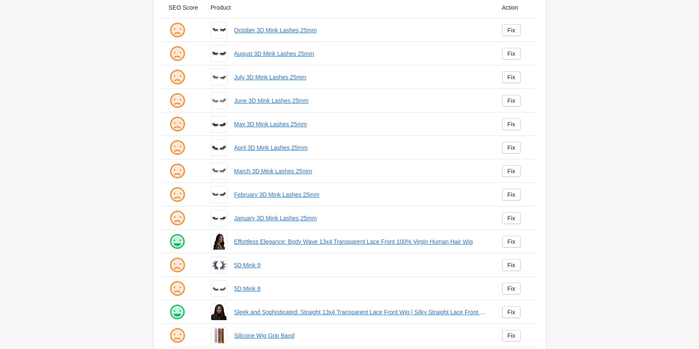
scroll to position [114, 0]
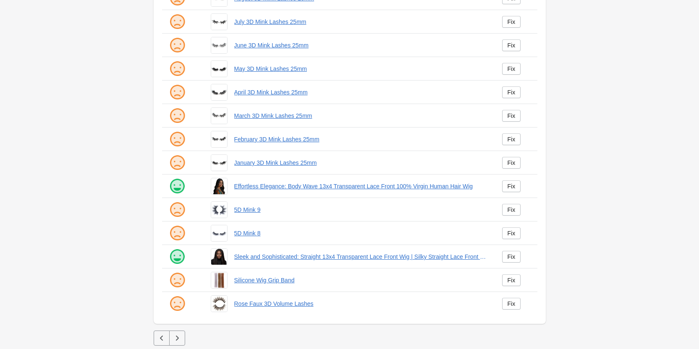
click at [177, 342] on icon "button" at bounding box center [177, 338] width 8 height 8
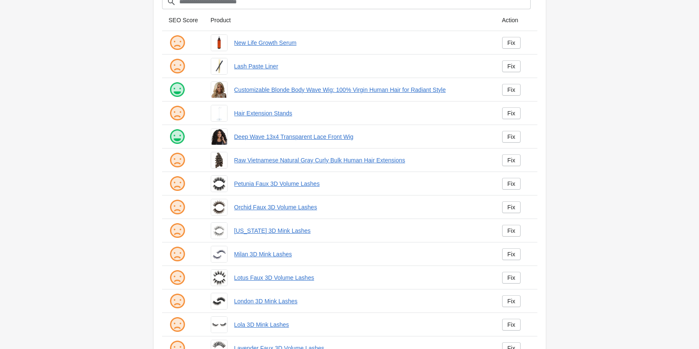
scroll to position [114, 0]
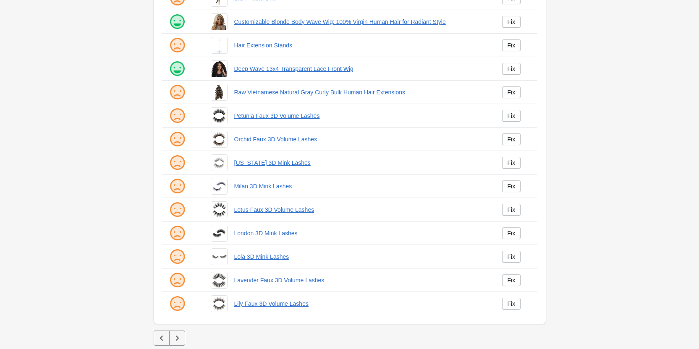
click at [171, 341] on button "button" at bounding box center [177, 338] width 16 height 15
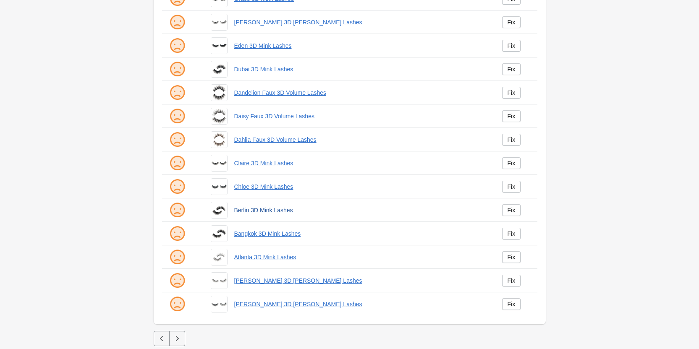
scroll to position [114, 0]
click at [174, 336] on icon "button" at bounding box center [177, 338] width 8 height 8
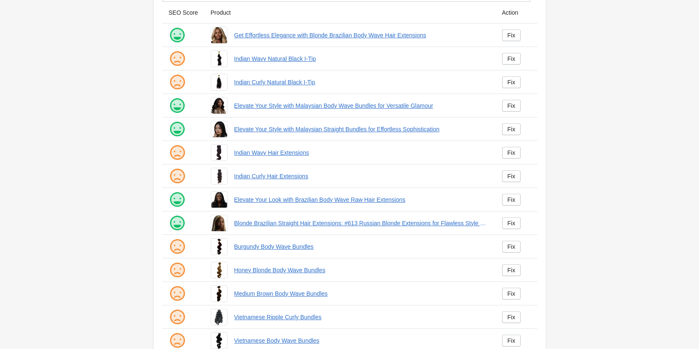
scroll to position [114, 0]
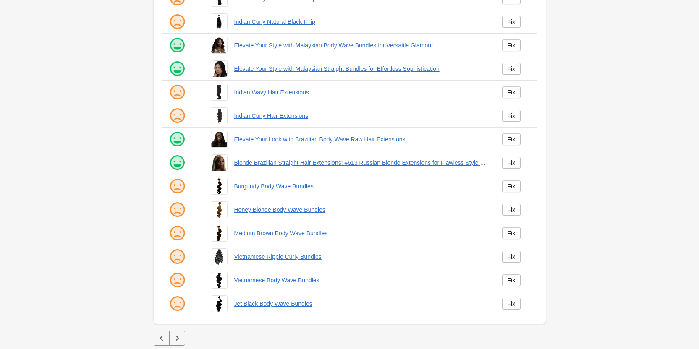
click at [171, 337] on button "button" at bounding box center [177, 338] width 16 height 15
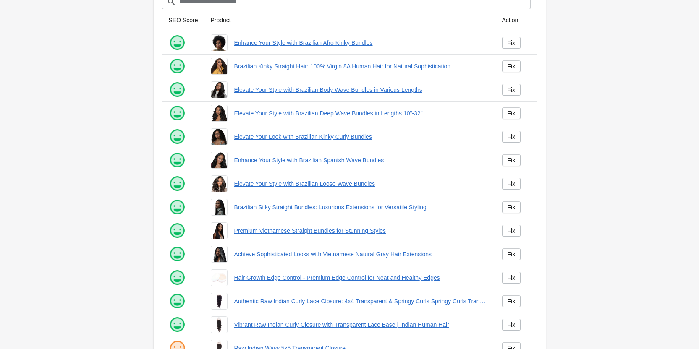
scroll to position [114, 0]
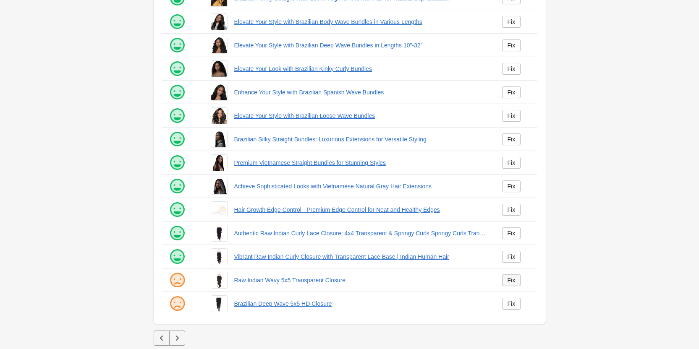
click at [512, 281] on div "Fix" at bounding box center [512, 280] width 8 height 7
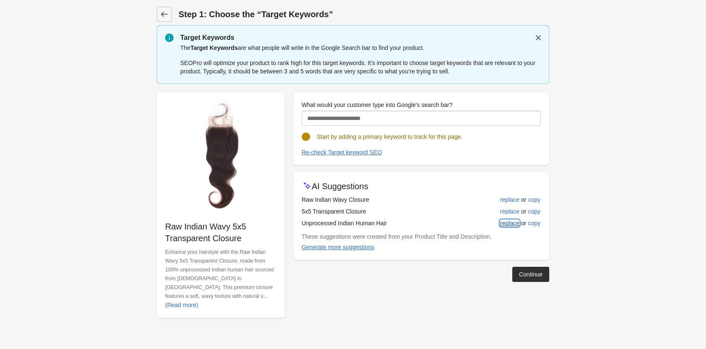
click at [513, 222] on div "replace" at bounding box center [509, 223] width 19 height 7
type input "**********"
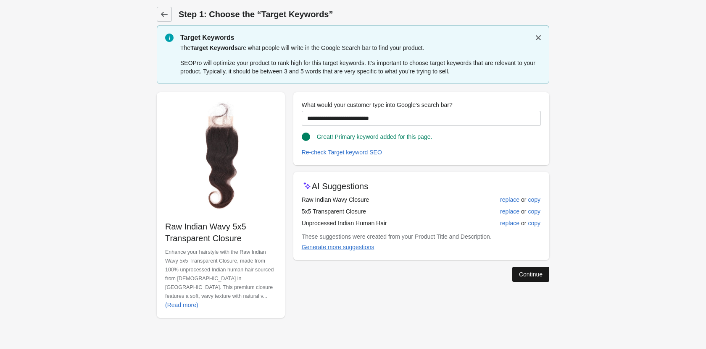
click at [523, 273] on div "Continue" at bounding box center [531, 274] width 24 height 7
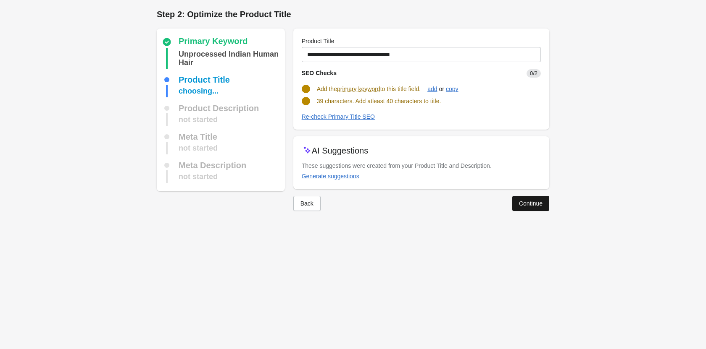
click at [516, 201] on button "Continue" at bounding box center [530, 203] width 37 height 15
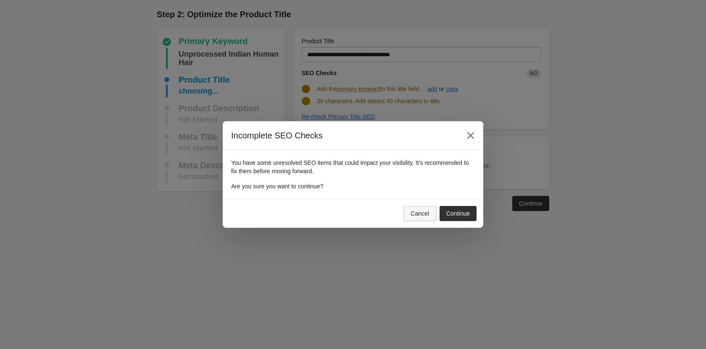
click at [415, 212] on div "Cancel" at bounding box center [419, 213] width 18 height 7
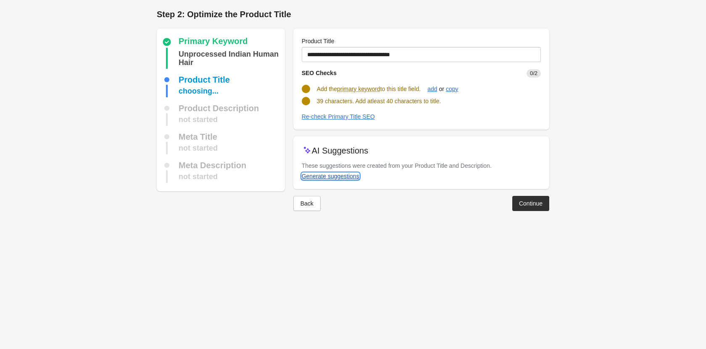
click at [324, 176] on div "Generate suggestions" at bounding box center [331, 176] width 58 height 7
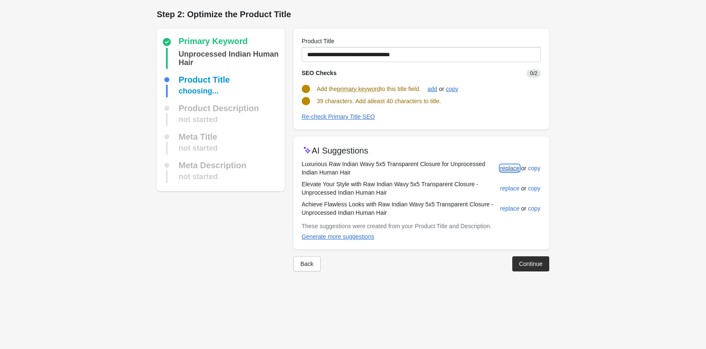
click at [509, 168] on div "replace" at bounding box center [509, 168] width 19 height 7
type input "**********"
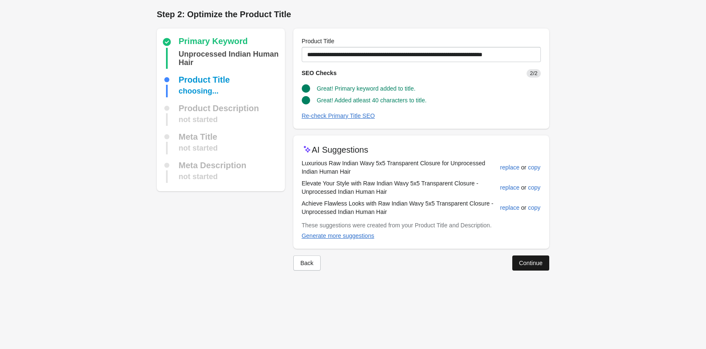
click at [515, 261] on button "Continue" at bounding box center [530, 263] width 37 height 15
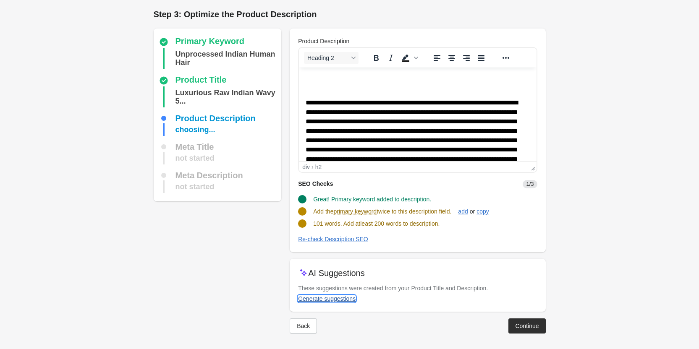
click at [326, 301] on div "Generate suggestions" at bounding box center [327, 299] width 58 height 7
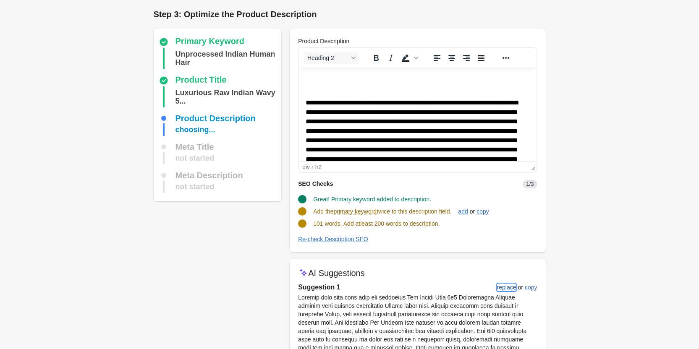
click at [502, 289] on div "replace" at bounding box center [506, 287] width 19 height 7
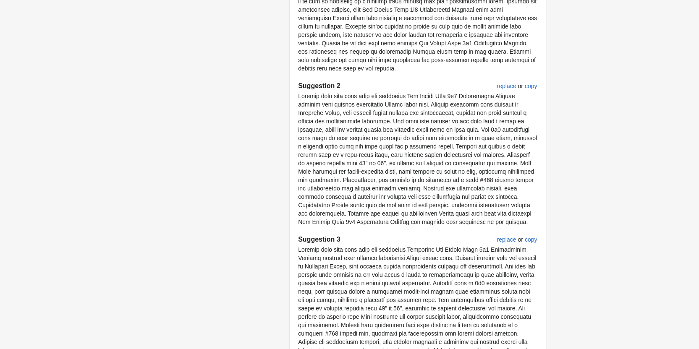
scroll to position [495, 0]
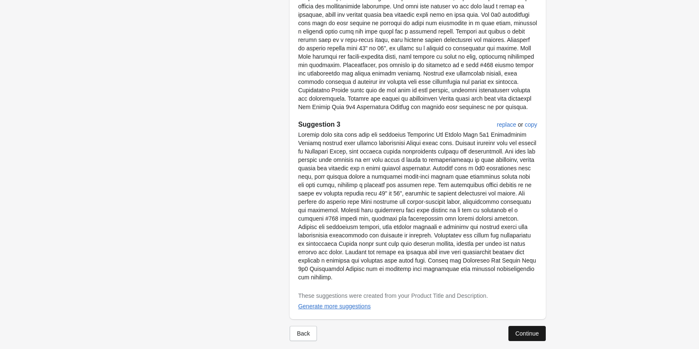
click at [518, 331] on div "Continue" at bounding box center [527, 334] width 24 height 7
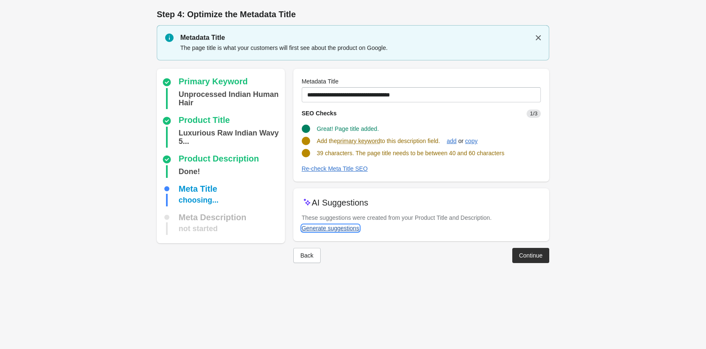
click at [332, 227] on div "Generate suggestions" at bounding box center [331, 228] width 58 height 7
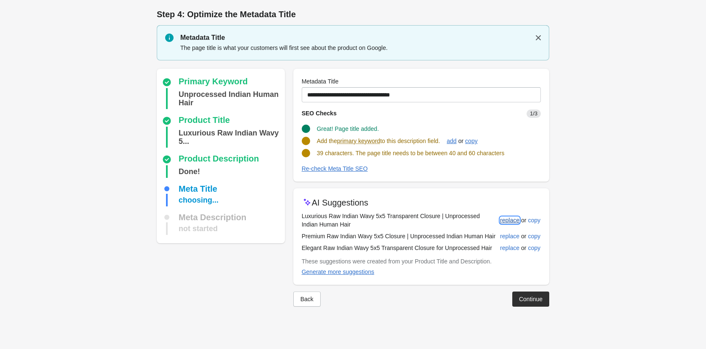
drag, startPoint x: 504, startPoint y: 220, endPoint x: 512, endPoint y: 218, distance: 8.2
click at [506, 219] on div "replace" at bounding box center [509, 220] width 19 height 7
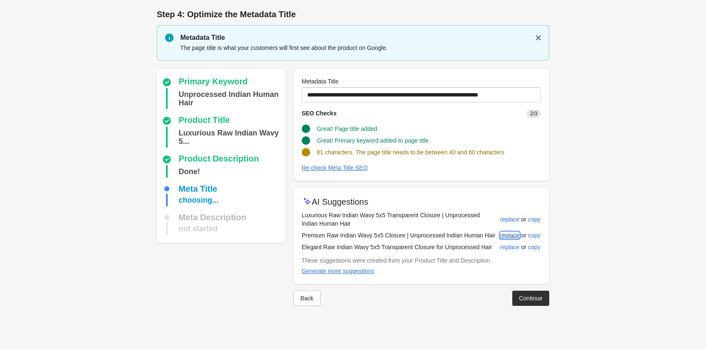
click at [509, 232] on div "replace" at bounding box center [509, 235] width 19 height 7
click at [505, 245] on div "replace" at bounding box center [509, 247] width 19 height 7
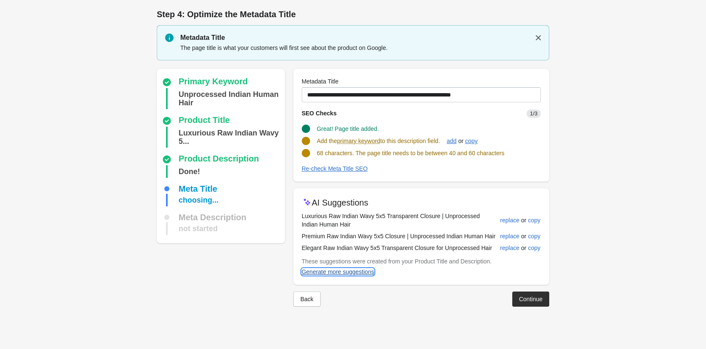
click at [348, 273] on div "Generate more suggestions" at bounding box center [338, 272] width 73 height 7
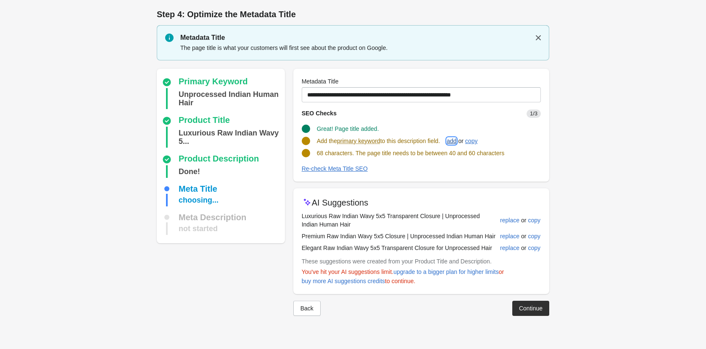
click at [457, 135] on button "add" at bounding box center [451, 141] width 16 height 15
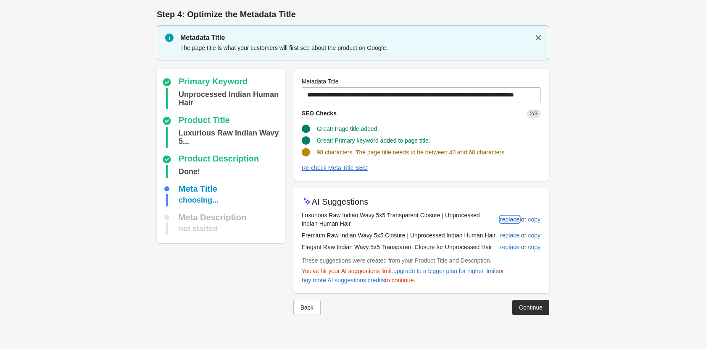
click at [513, 220] on div "replace" at bounding box center [509, 219] width 19 height 7
click at [507, 234] on div "replace" at bounding box center [509, 235] width 19 height 7
click at [507, 248] on div "replace" at bounding box center [509, 247] width 19 height 7
type input "**********"
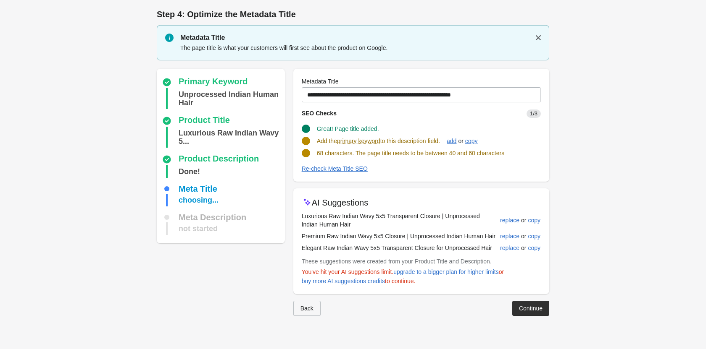
click at [317, 307] on button "Back" at bounding box center [306, 308] width 27 height 15
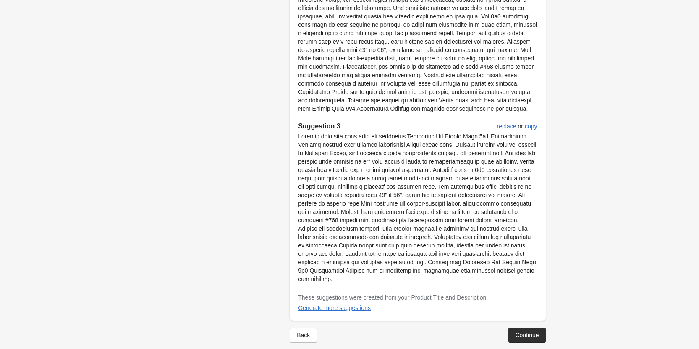
scroll to position [495, 0]
click at [536, 331] on div "Continue" at bounding box center [527, 334] width 24 height 7
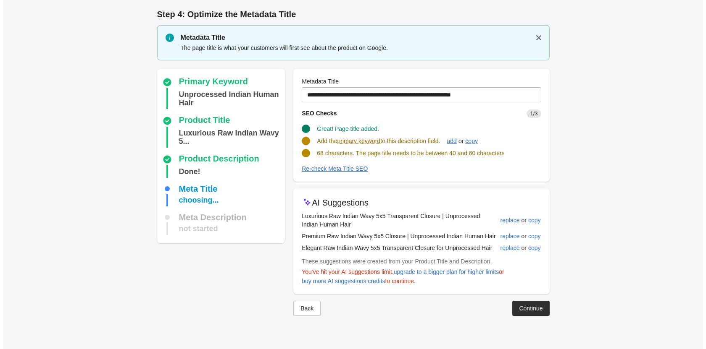
scroll to position [0, 0]
click at [538, 35] on icon "button" at bounding box center [538, 38] width 8 height 8
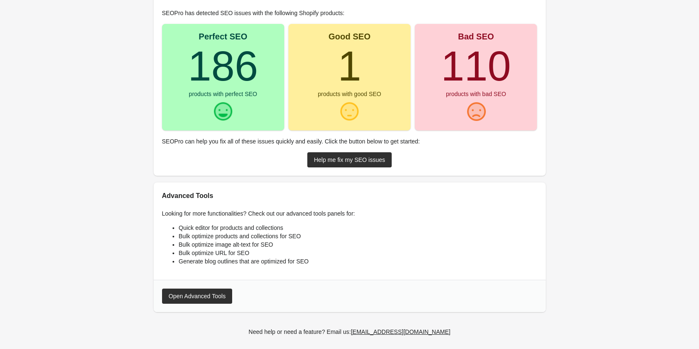
scroll to position [95, 0]
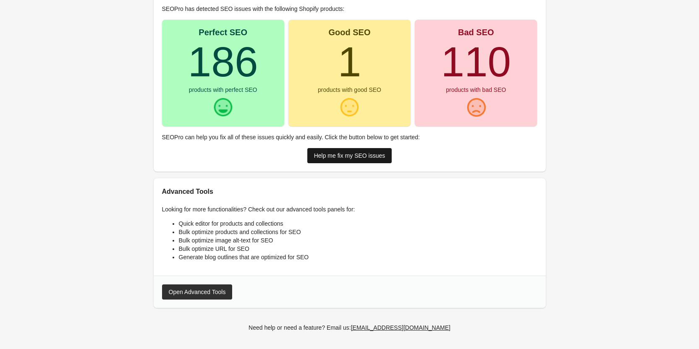
click at [378, 158] on div "Help me fix my SEO issues" at bounding box center [349, 155] width 71 height 7
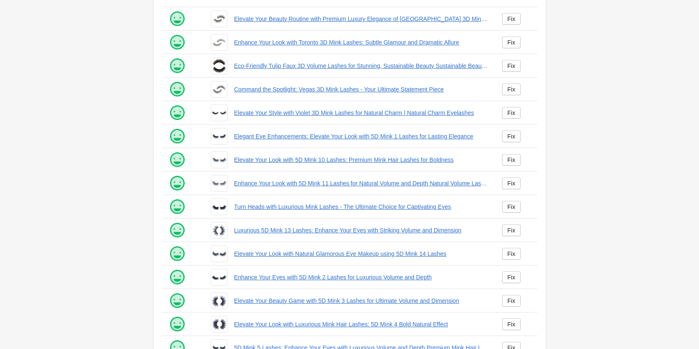
scroll to position [114, 0]
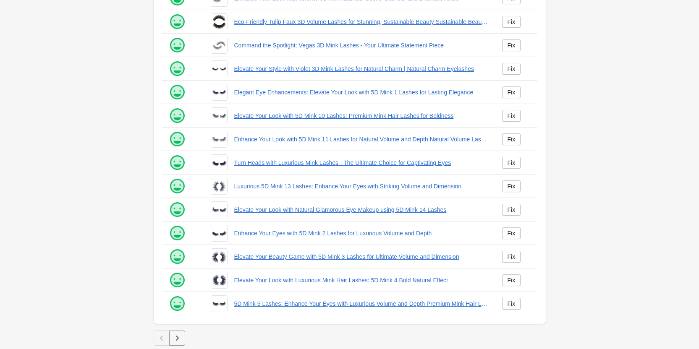
click at [174, 334] on button "button" at bounding box center [177, 338] width 16 height 15
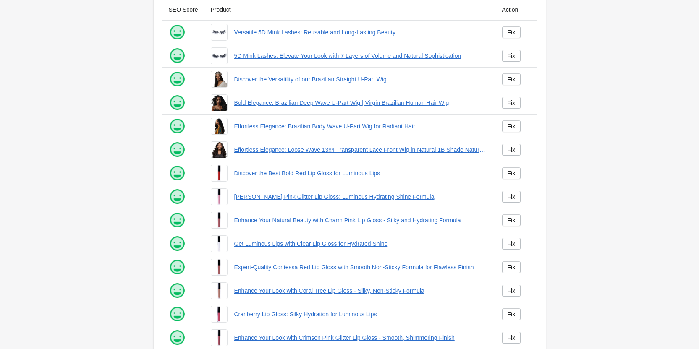
scroll to position [114, 0]
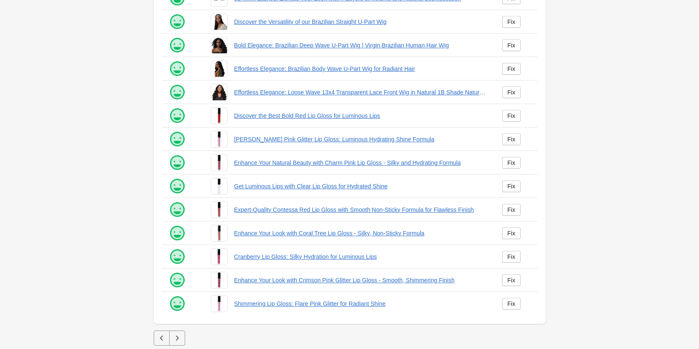
click at [173, 340] on icon "button" at bounding box center [177, 338] width 8 height 8
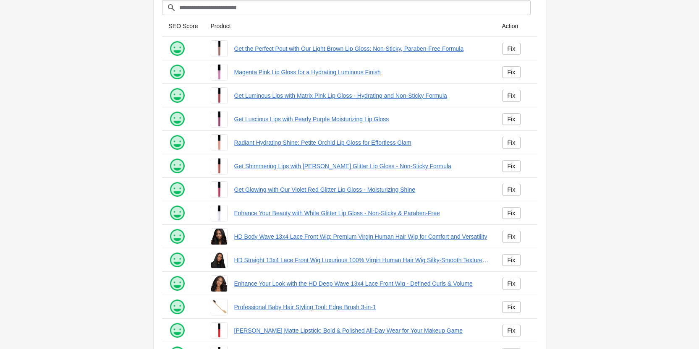
scroll to position [114, 0]
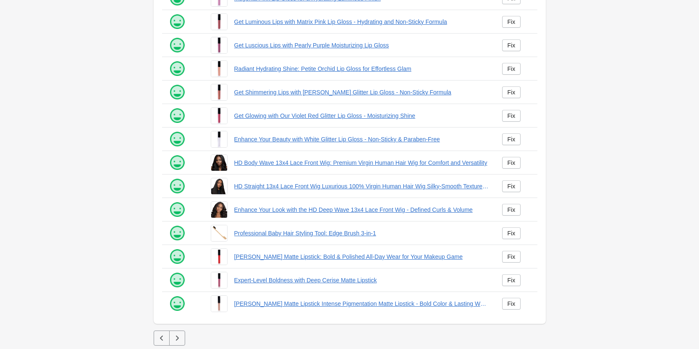
click at [186, 345] on div at bounding box center [350, 338] width 392 height 15
click at [181, 341] on icon "button" at bounding box center [177, 338] width 8 height 8
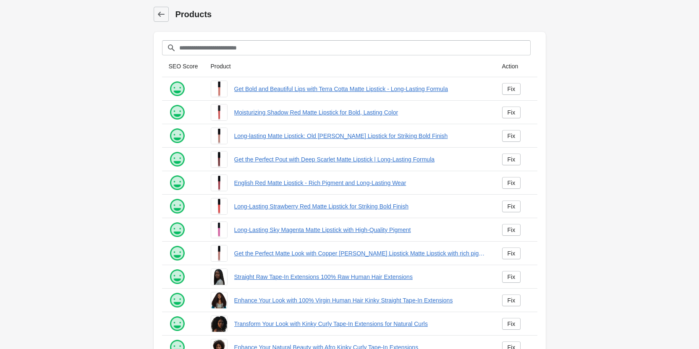
scroll to position [114, 0]
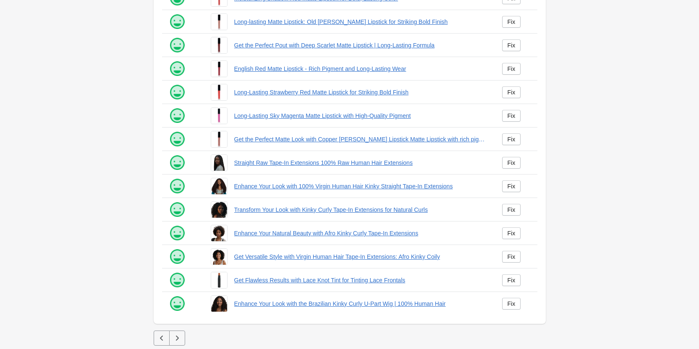
click at [181, 336] on icon "button" at bounding box center [177, 338] width 8 height 8
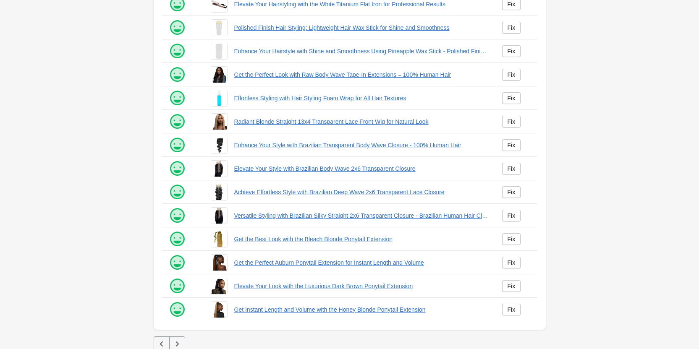
scroll to position [114, 0]
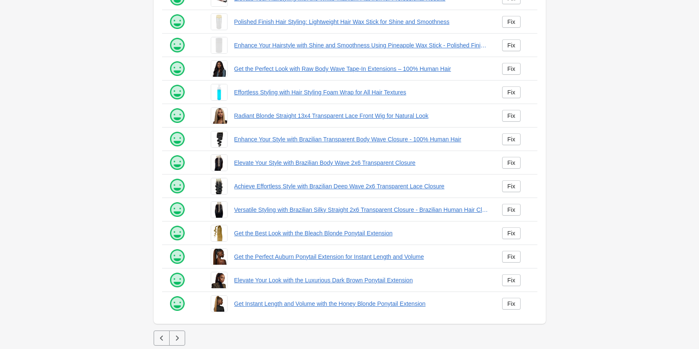
click at [172, 343] on button "button" at bounding box center [177, 338] width 16 height 15
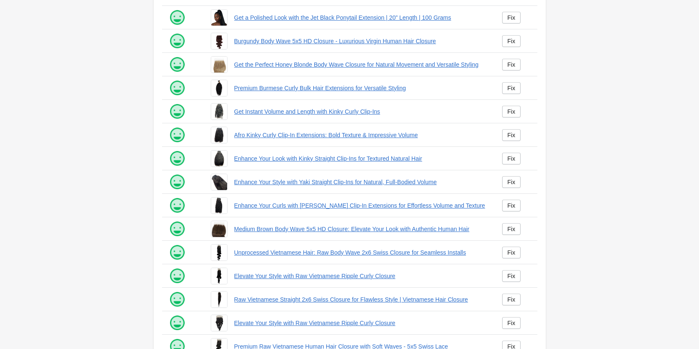
scroll to position [114, 0]
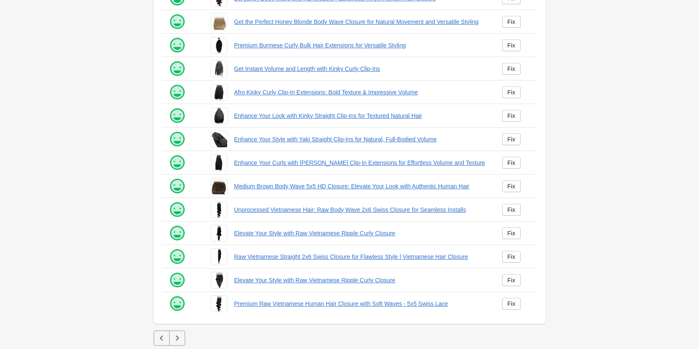
click at [177, 339] on icon "button" at bounding box center [177, 338] width 8 height 8
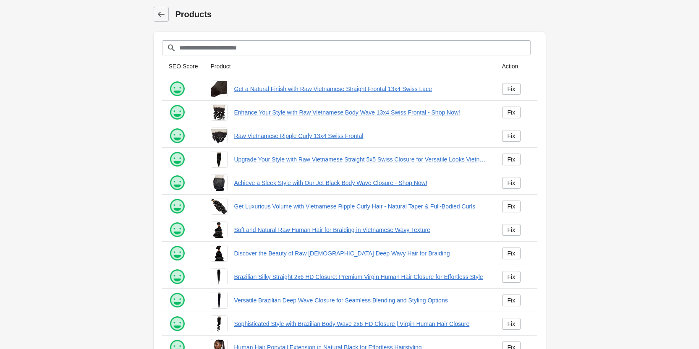
scroll to position [114, 0]
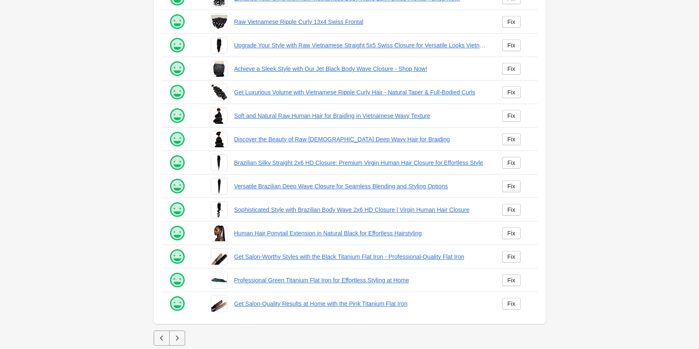
click at [171, 336] on button "button" at bounding box center [177, 338] width 16 height 15
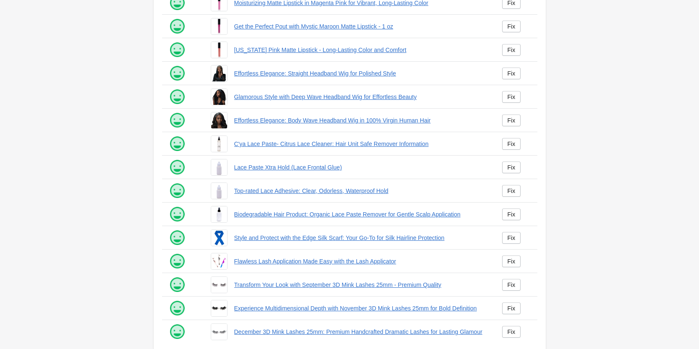
scroll to position [114, 0]
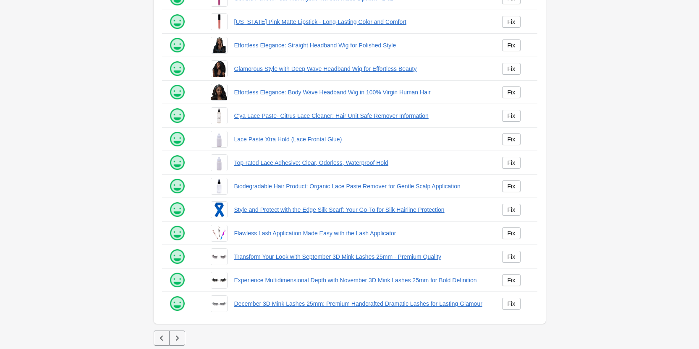
click at [180, 345] on button "button" at bounding box center [177, 338] width 16 height 15
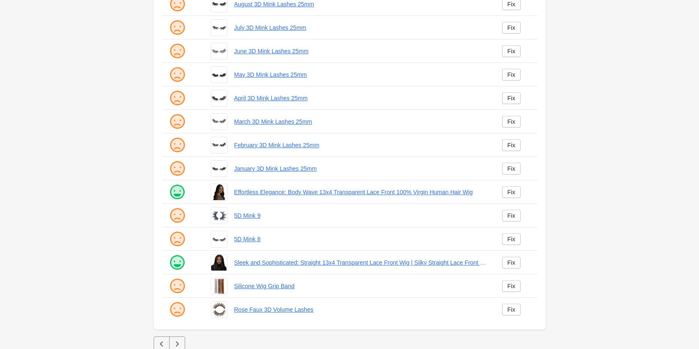
scroll to position [114, 0]
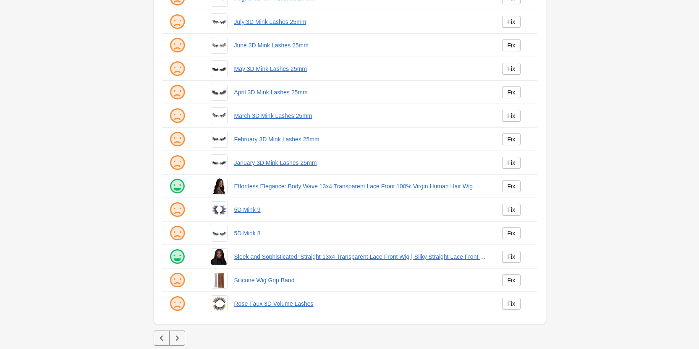
click at [174, 336] on icon "button" at bounding box center [177, 338] width 8 height 8
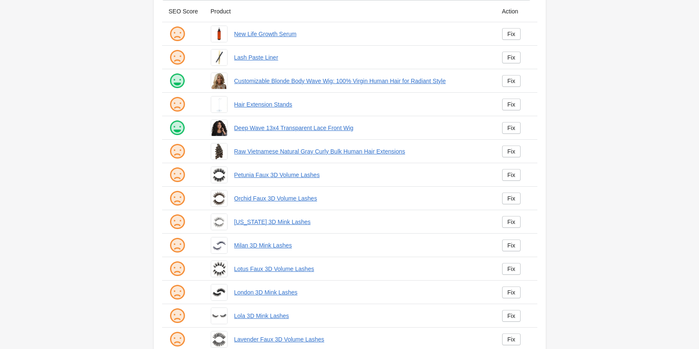
scroll to position [114, 0]
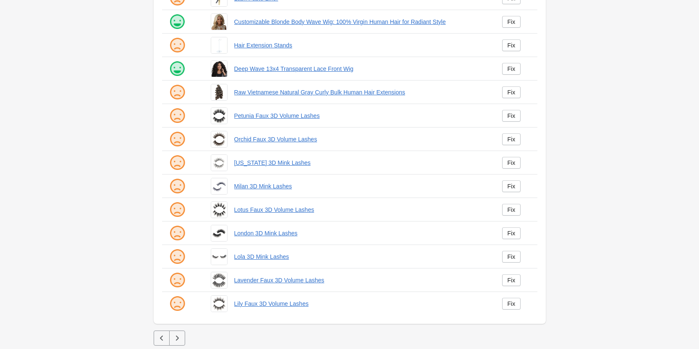
drag, startPoint x: 179, startPoint y: 337, endPoint x: 181, endPoint y: 332, distance: 5.2
click at [179, 336] on icon "button" at bounding box center [177, 338] width 8 height 8
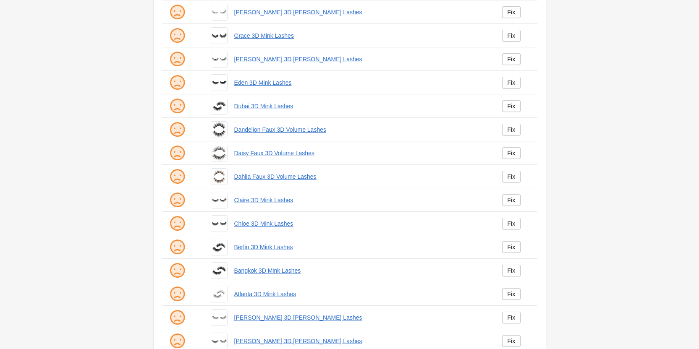
scroll to position [114, 0]
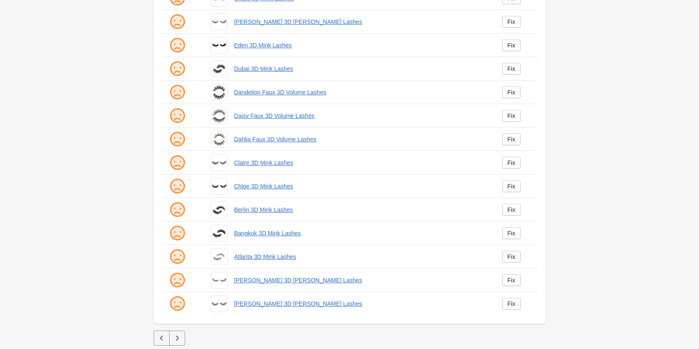
click at [176, 340] on icon "button" at bounding box center [177, 338] width 8 height 8
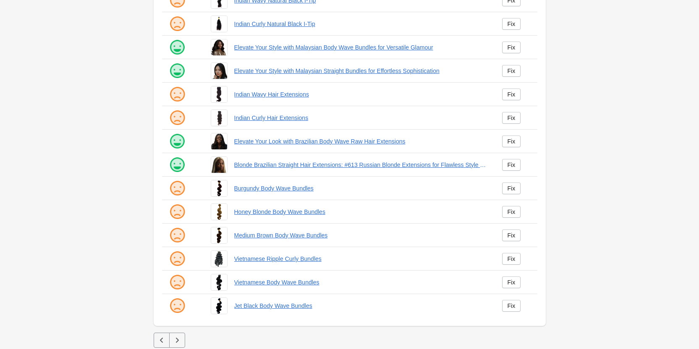
scroll to position [114, 0]
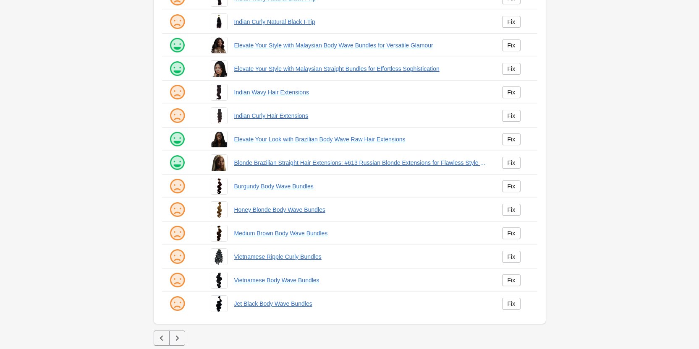
click at [175, 335] on icon "button" at bounding box center [177, 338] width 8 height 8
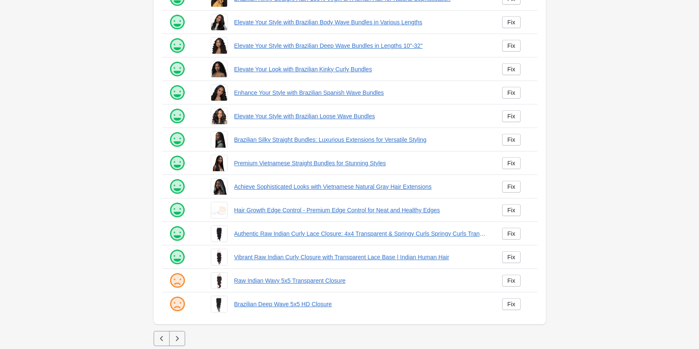
scroll to position [114, 0]
click at [181, 341] on button "button" at bounding box center [177, 338] width 16 height 15
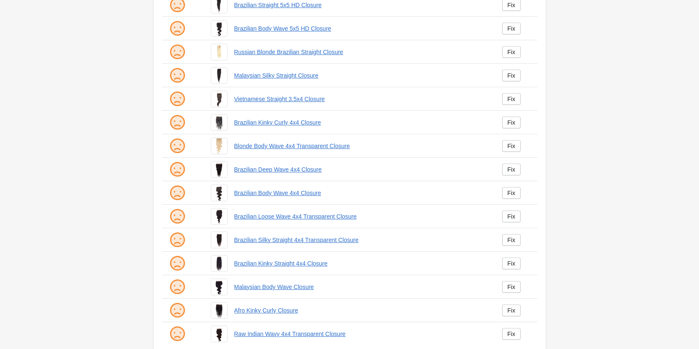
scroll to position [114, 0]
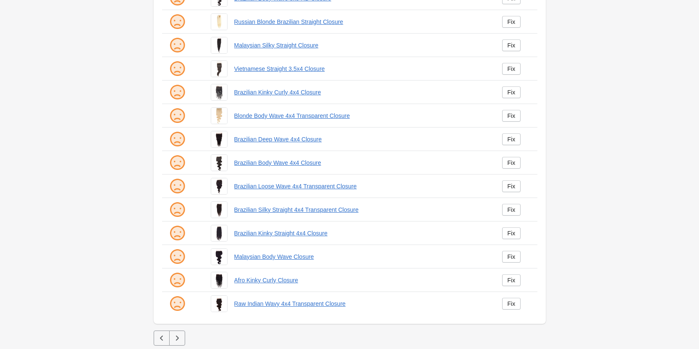
click at [177, 342] on icon "button" at bounding box center [177, 338] width 8 height 8
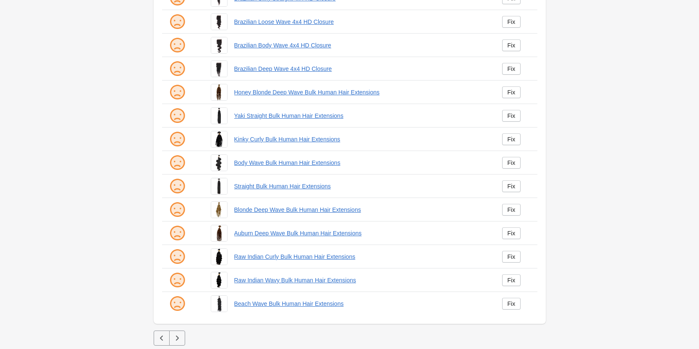
click at [176, 338] on icon "button" at bounding box center [177, 338] width 8 height 8
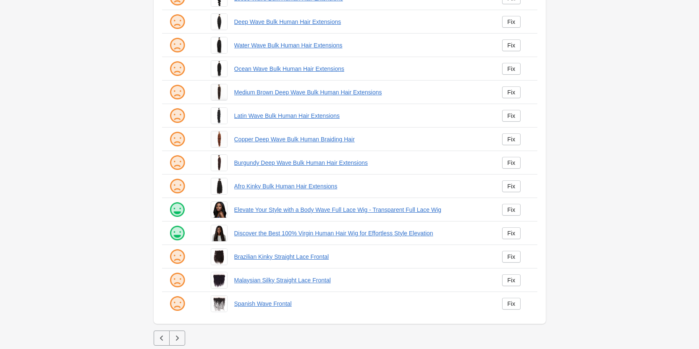
click at [177, 336] on icon "button" at bounding box center [177, 338] width 8 height 8
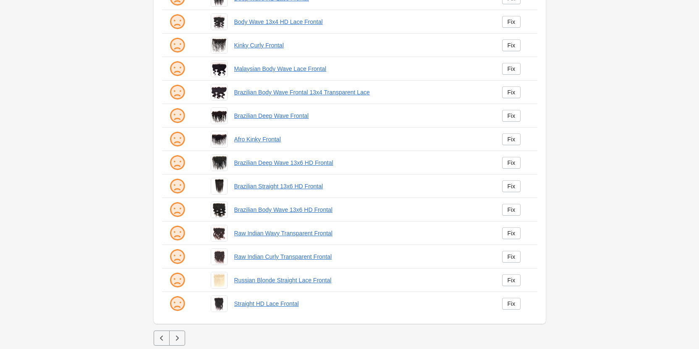
click at [179, 339] on icon "button" at bounding box center [177, 338] width 8 height 8
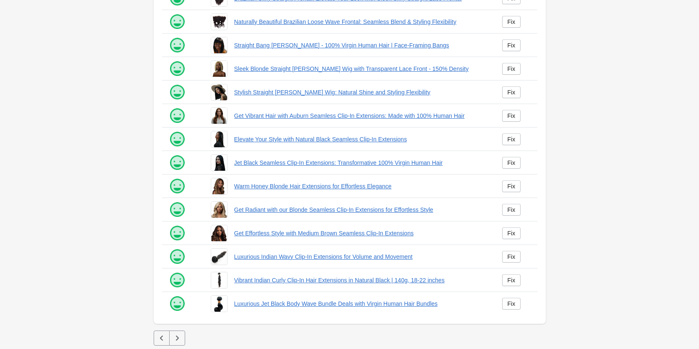
click at [177, 337] on icon "button" at bounding box center [177, 338] width 8 height 8
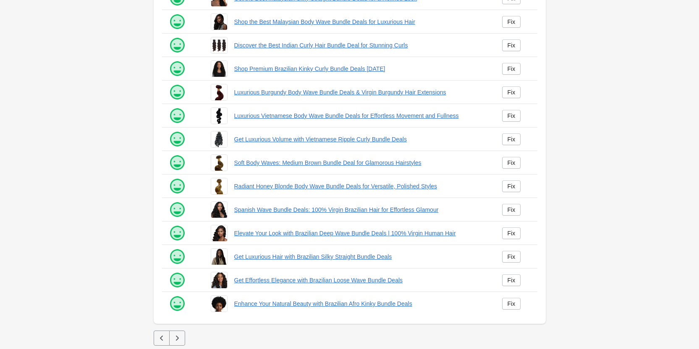
click at [177, 339] on icon "button" at bounding box center [177, 338] width 8 height 8
